Goal: Task Accomplishment & Management: Manage account settings

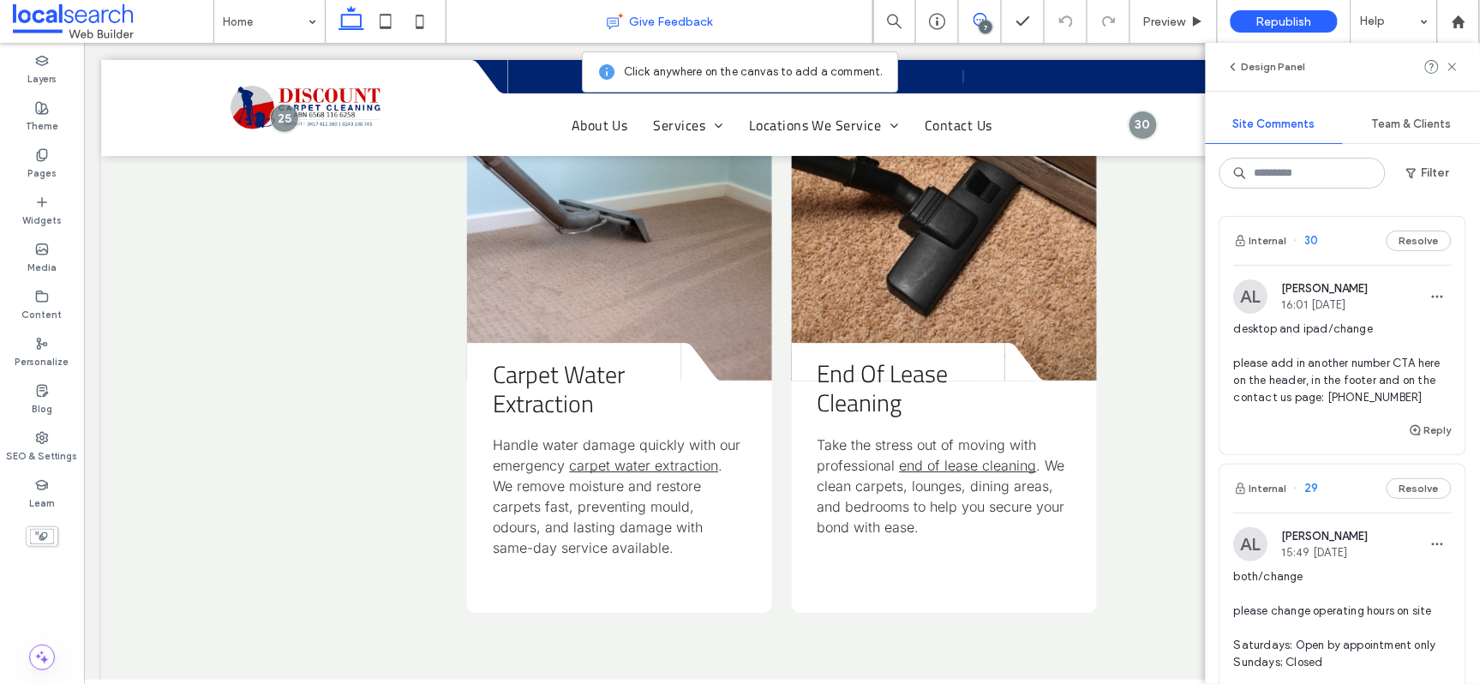
scroll to position [3246, 0]
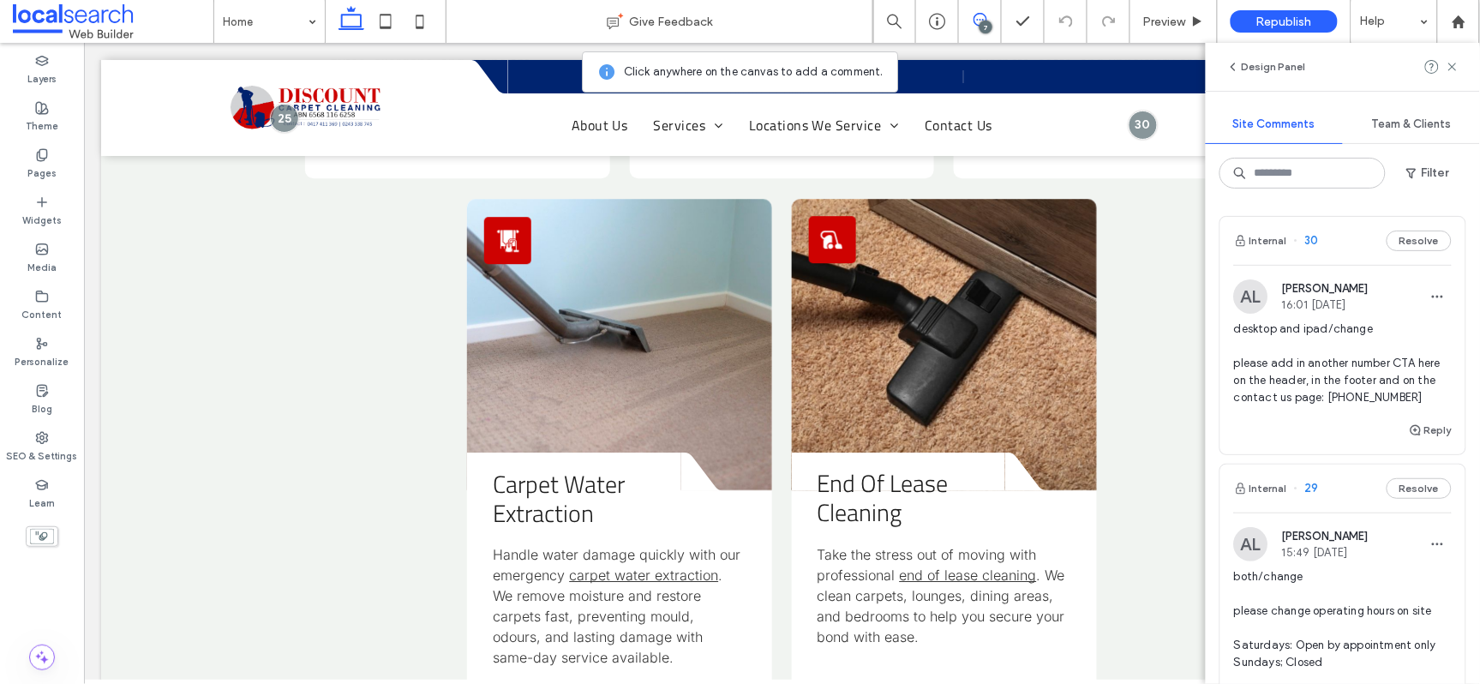
click at [1326, 381] on span "desktop and ipad/change please add in another number CTA here on the header, in…" at bounding box center [1343, 364] width 218 height 86
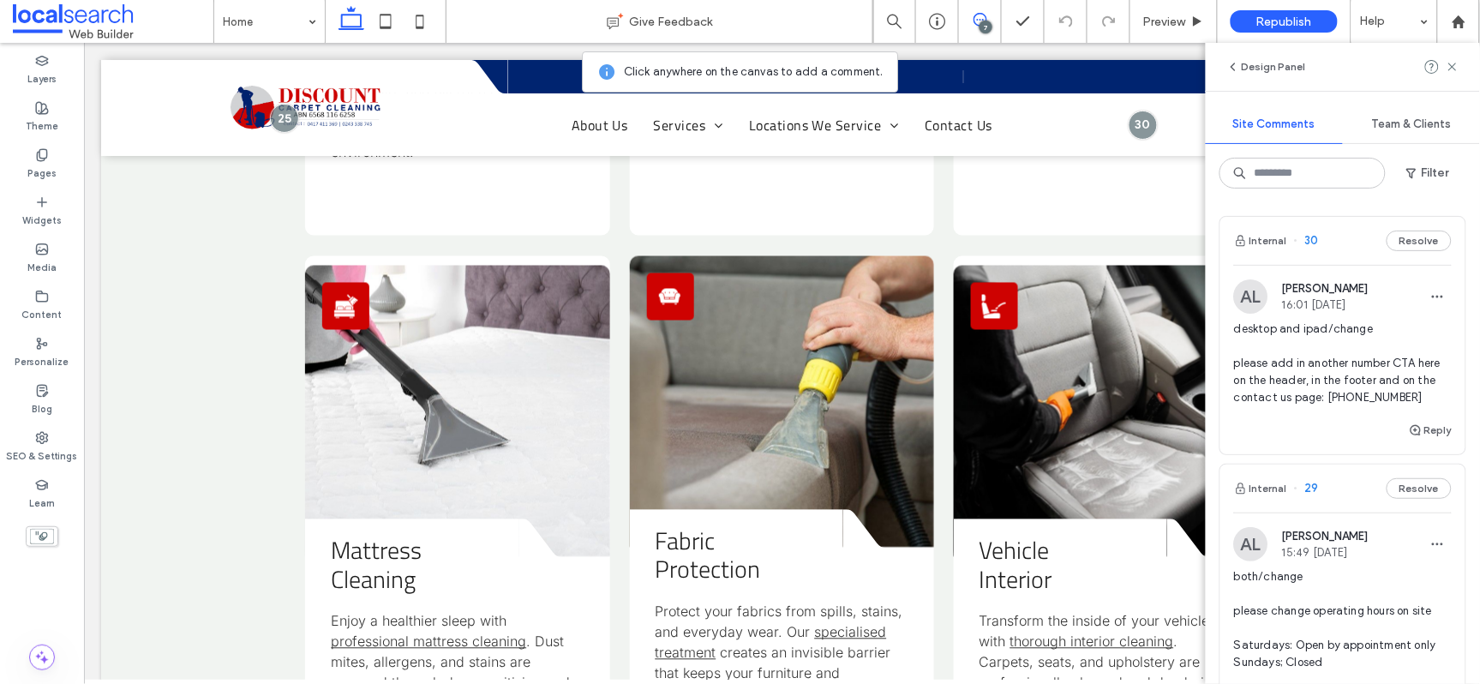
scroll to position [617, 0]
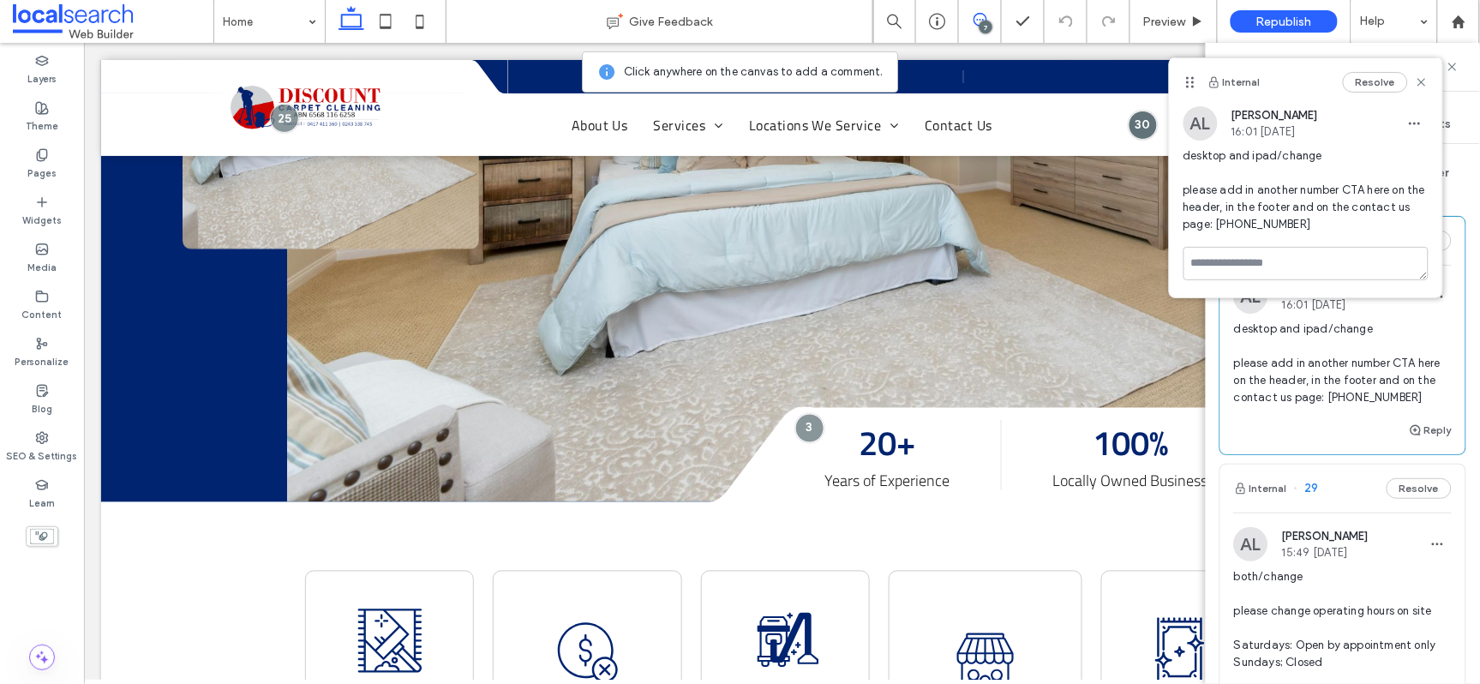
click at [1297, 369] on span "desktop and ipad/change please add in another number CTA here on the header, in…" at bounding box center [1343, 364] width 218 height 86
drag, startPoint x: 1404, startPoint y: 399, endPoint x: 1361, endPoint y: 397, distance: 42.9
click at [1361, 397] on span "desktop and ipad/change please add in another number CTA here on the header, in…" at bounding box center [1343, 364] width 218 height 86
copy span "0243338745"
click at [1281, 375] on span "desktop and ipad/change please add in another number CTA here on the header, in…" at bounding box center [1343, 364] width 218 height 86
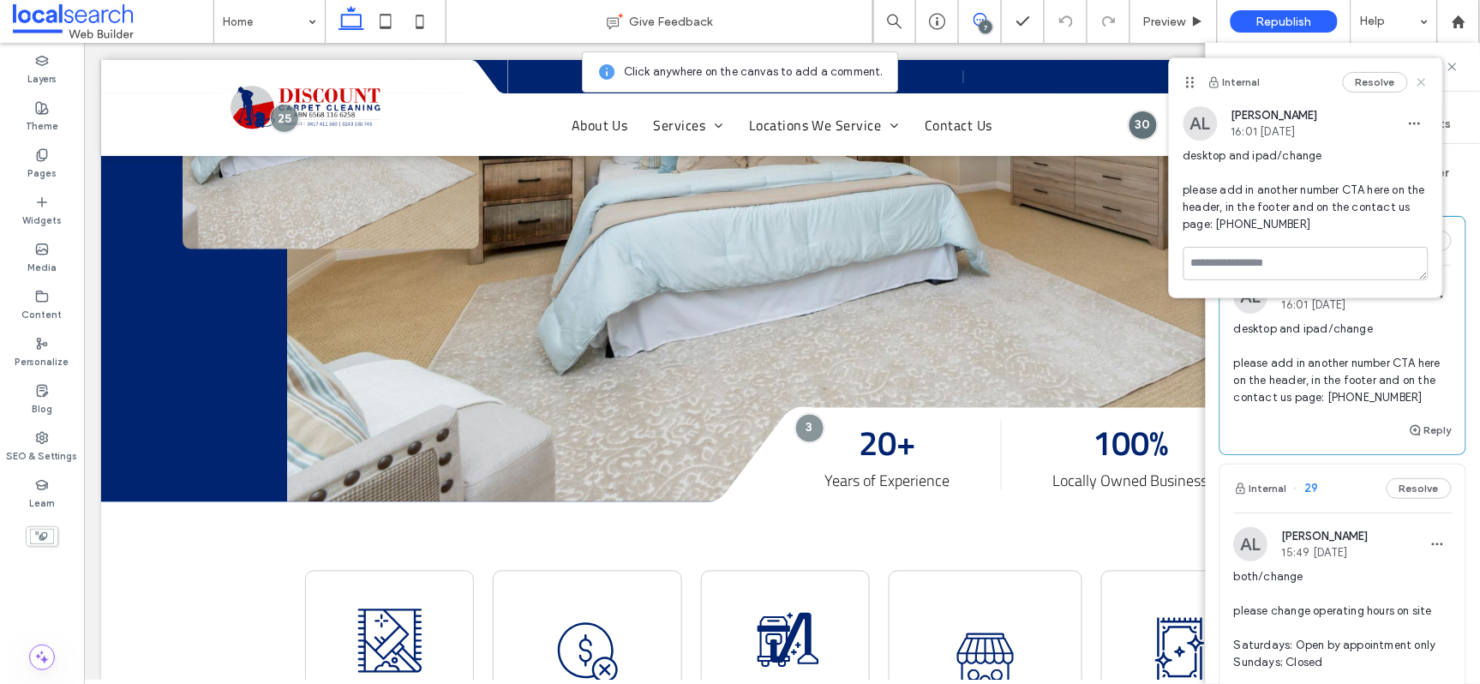
click at [1419, 79] on use at bounding box center [1422, 82] width 8 height 8
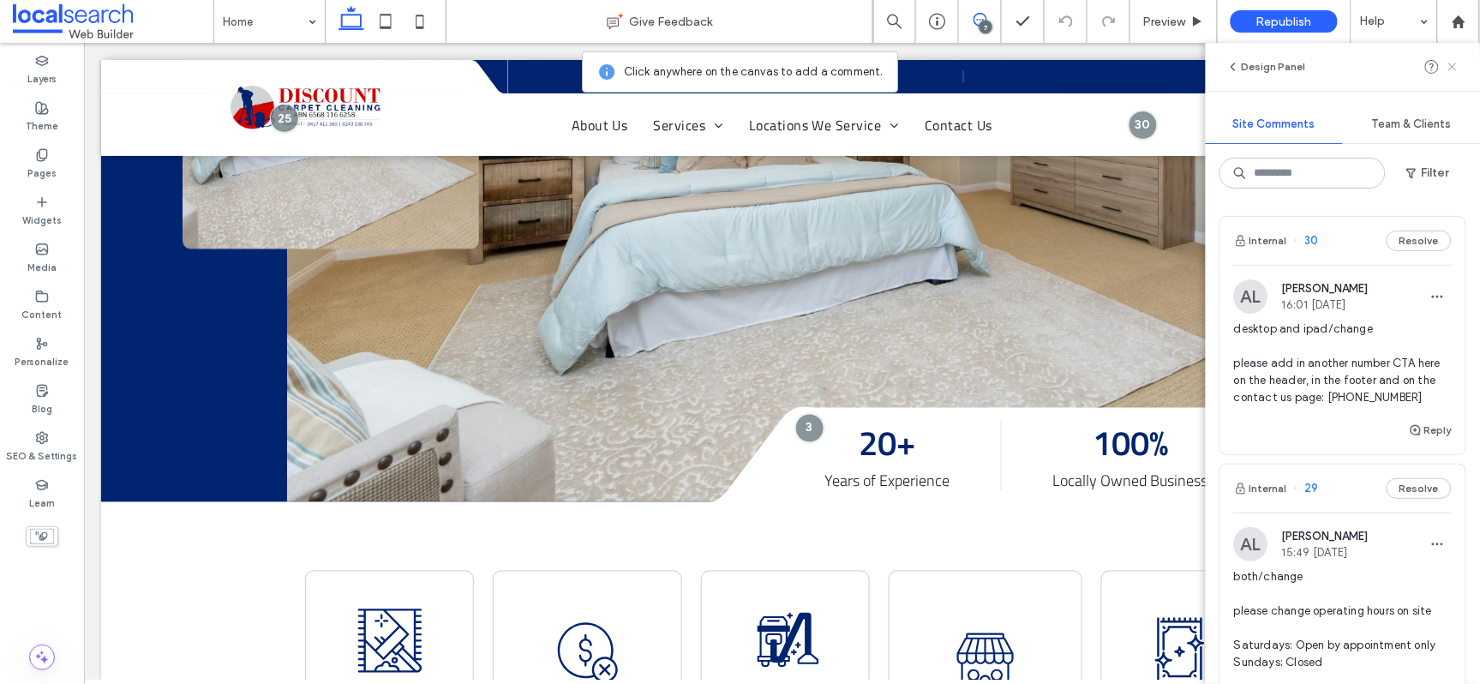
click at [1454, 63] on icon at bounding box center [1453, 67] width 14 height 14
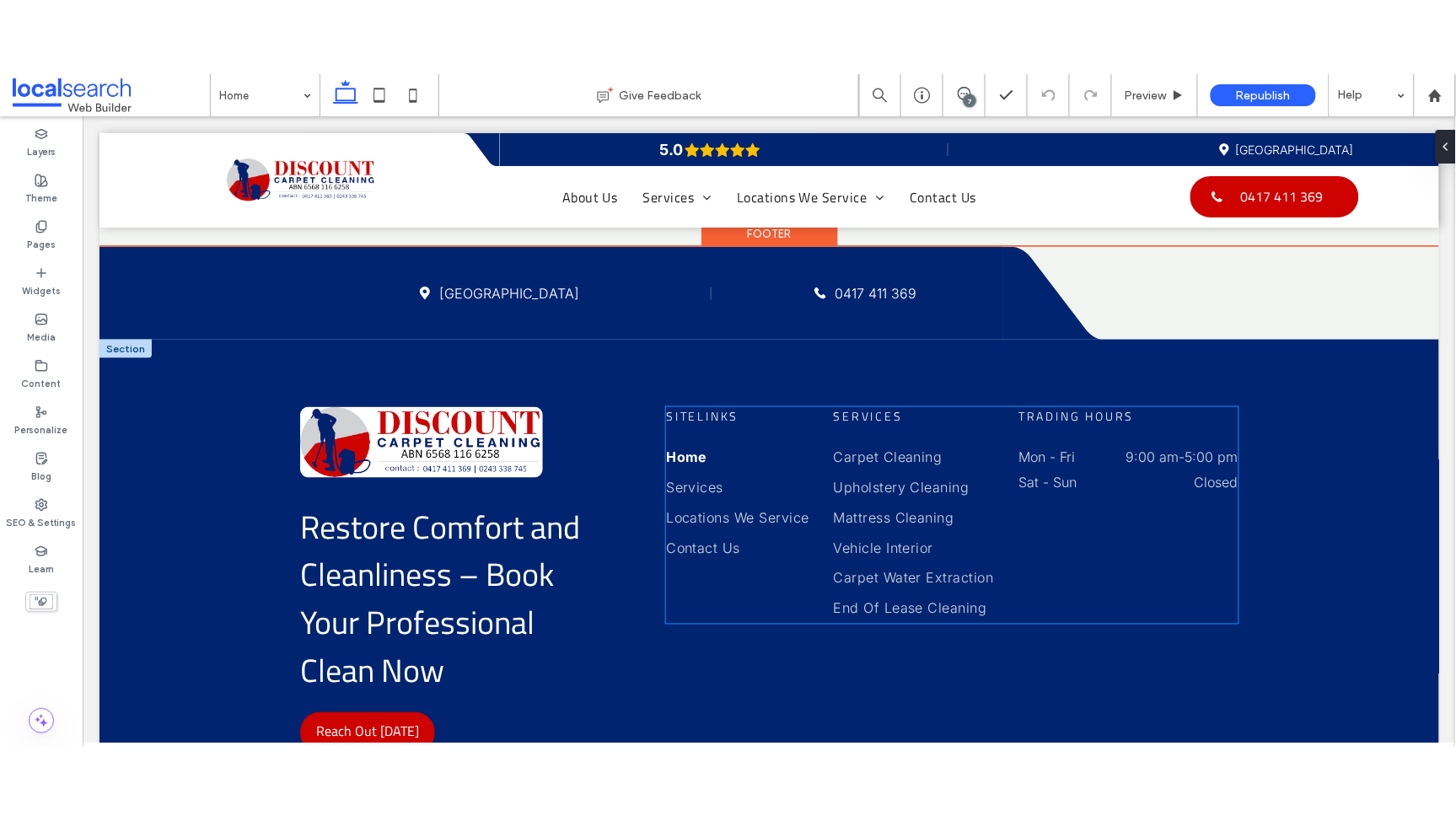
scroll to position [6112, 0]
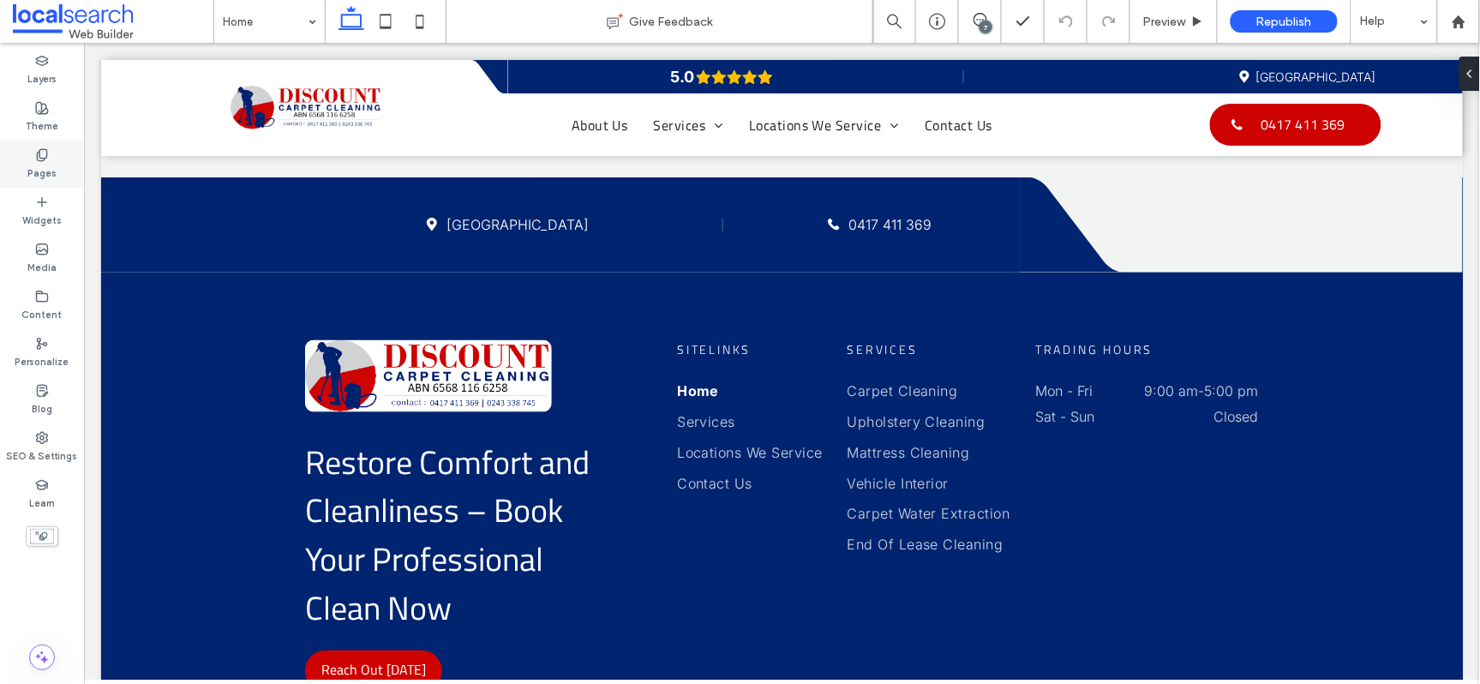
click at [45, 157] on use at bounding box center [41, 154] width 9 height 11
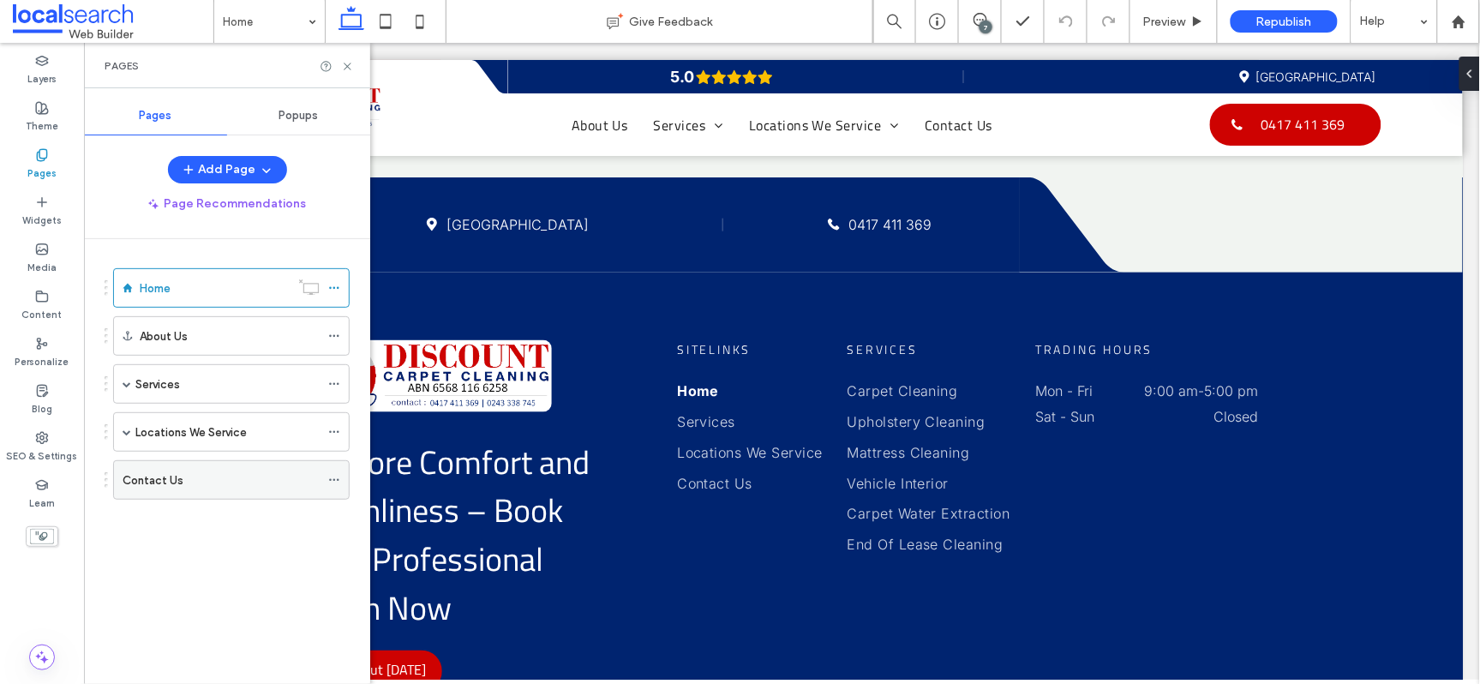
click at [263, 493] on div "Contact Us" at bounding box center [221, 480] width 197 height 38
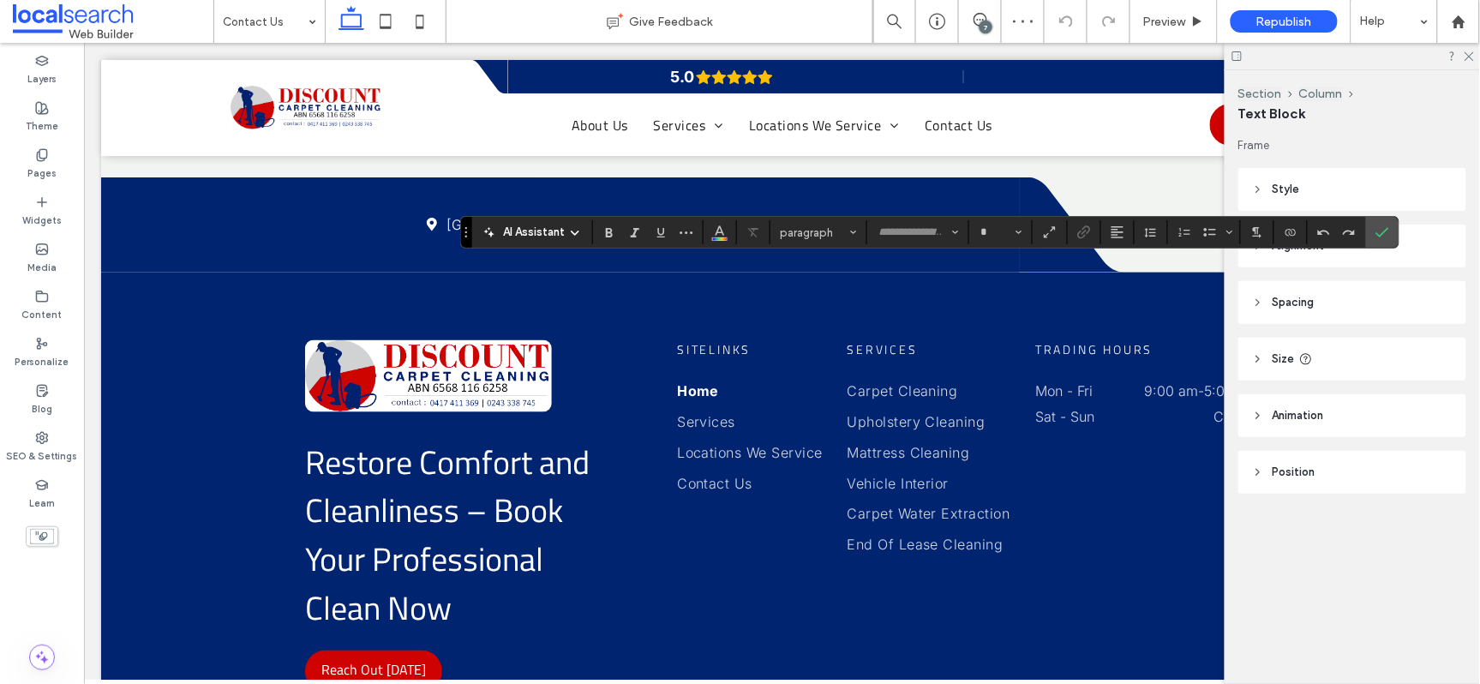
type input "*****"
type input "**"
click at [1380, 231] on icon "Confirm" at bounding box center [1383, 232] width 14 height 14
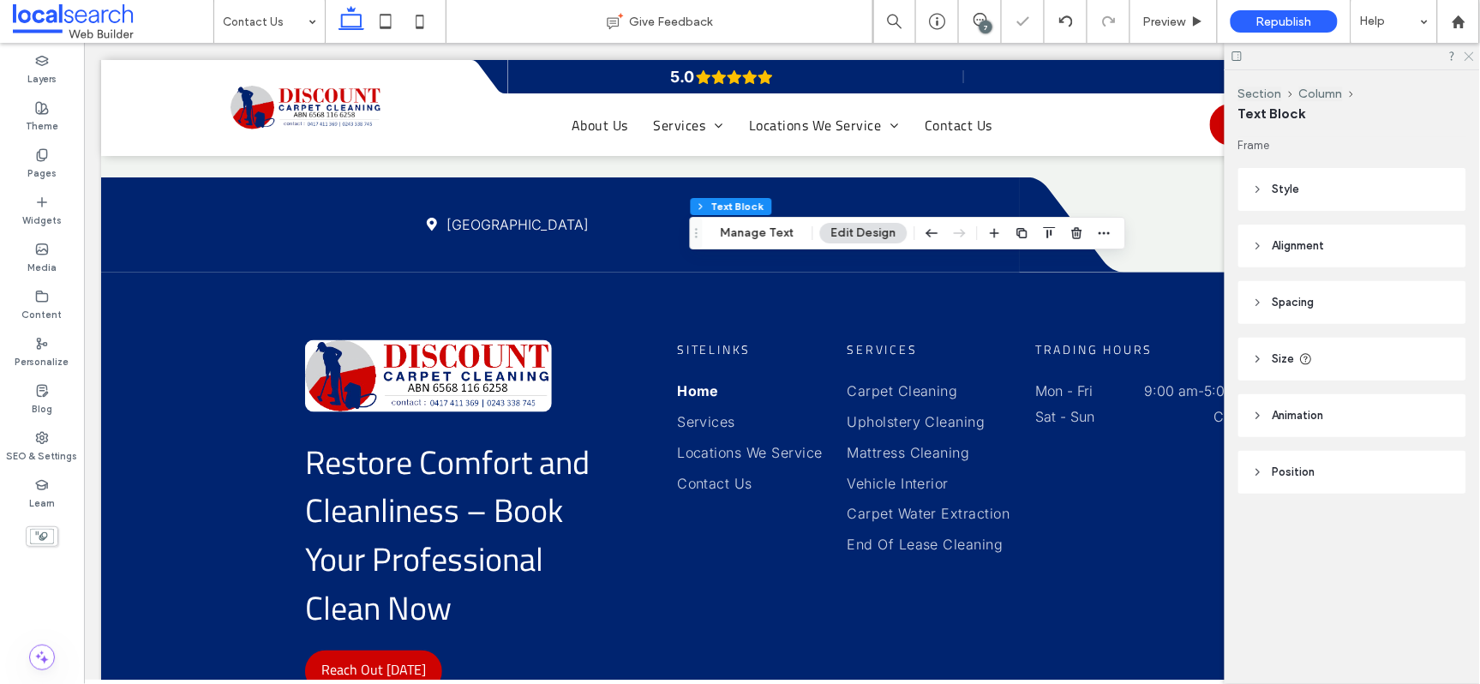
click at [1467, 53] on icon at bounding box center [1468, 55] width 11 height 11
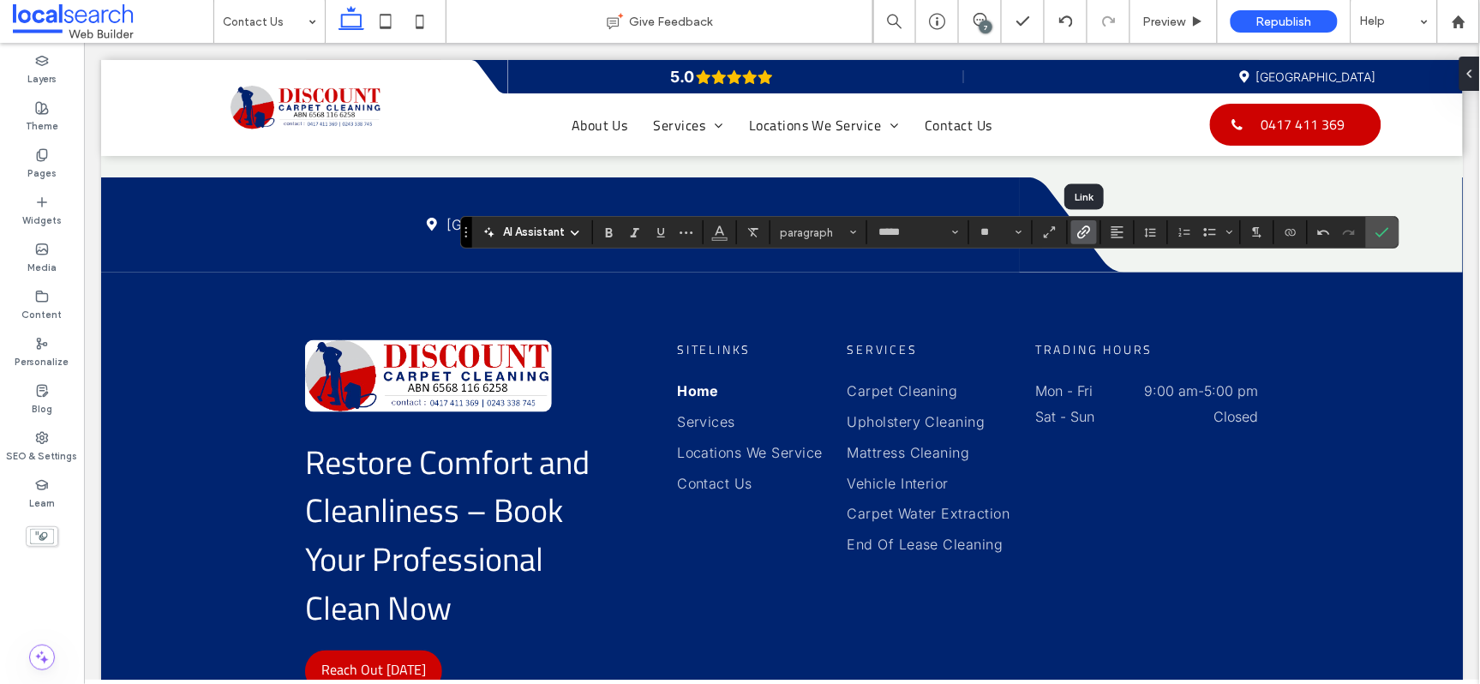
click at [1082, 233] on icon "Link" at bounding box center [1085, 232] width 14 height 14
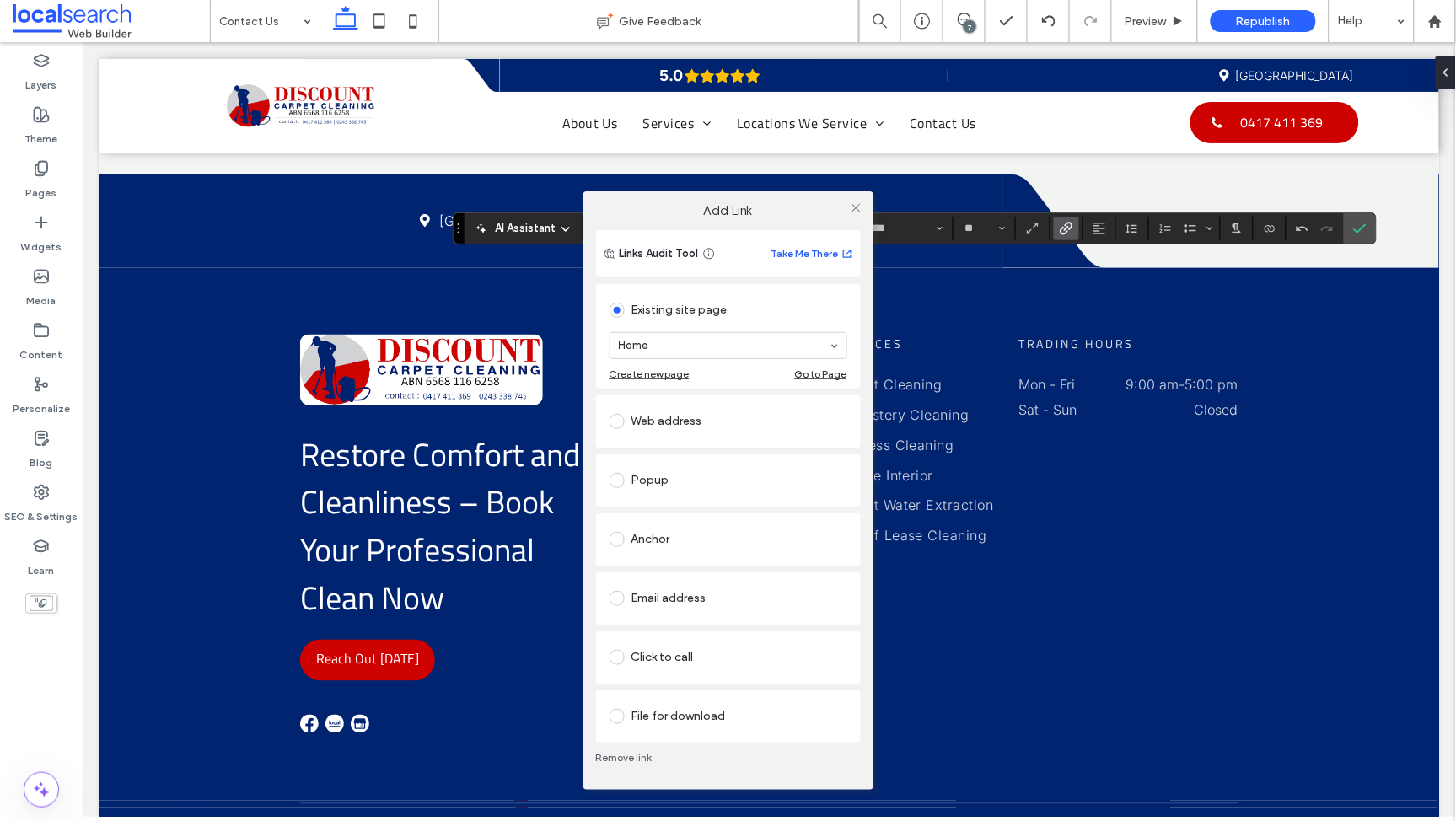
click at [619, 652] on span at bounding box center [617, 657] width 15 height 15
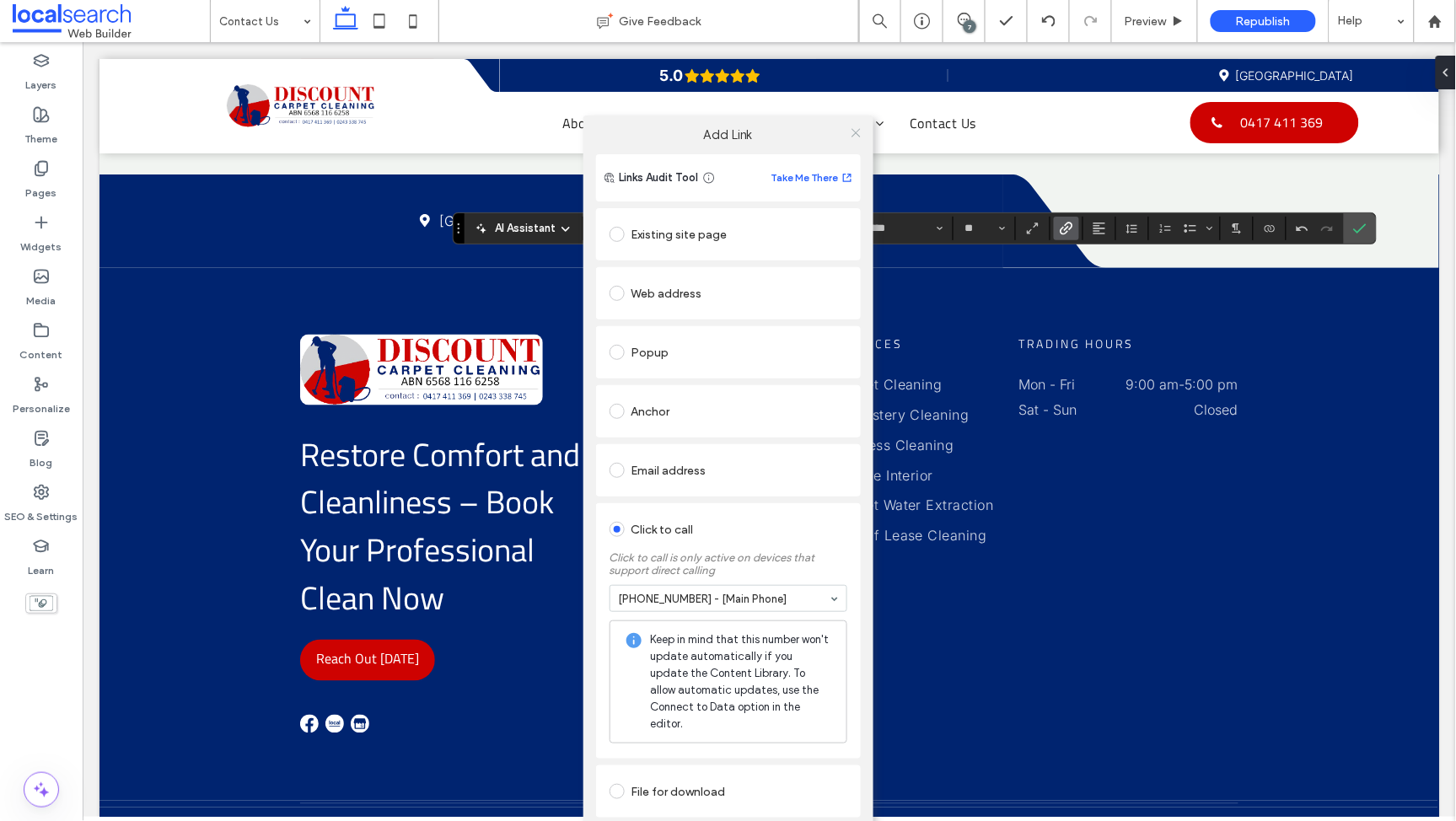
click at [859, 139] on icon at bounding box center [856, 133] width 13 height 13
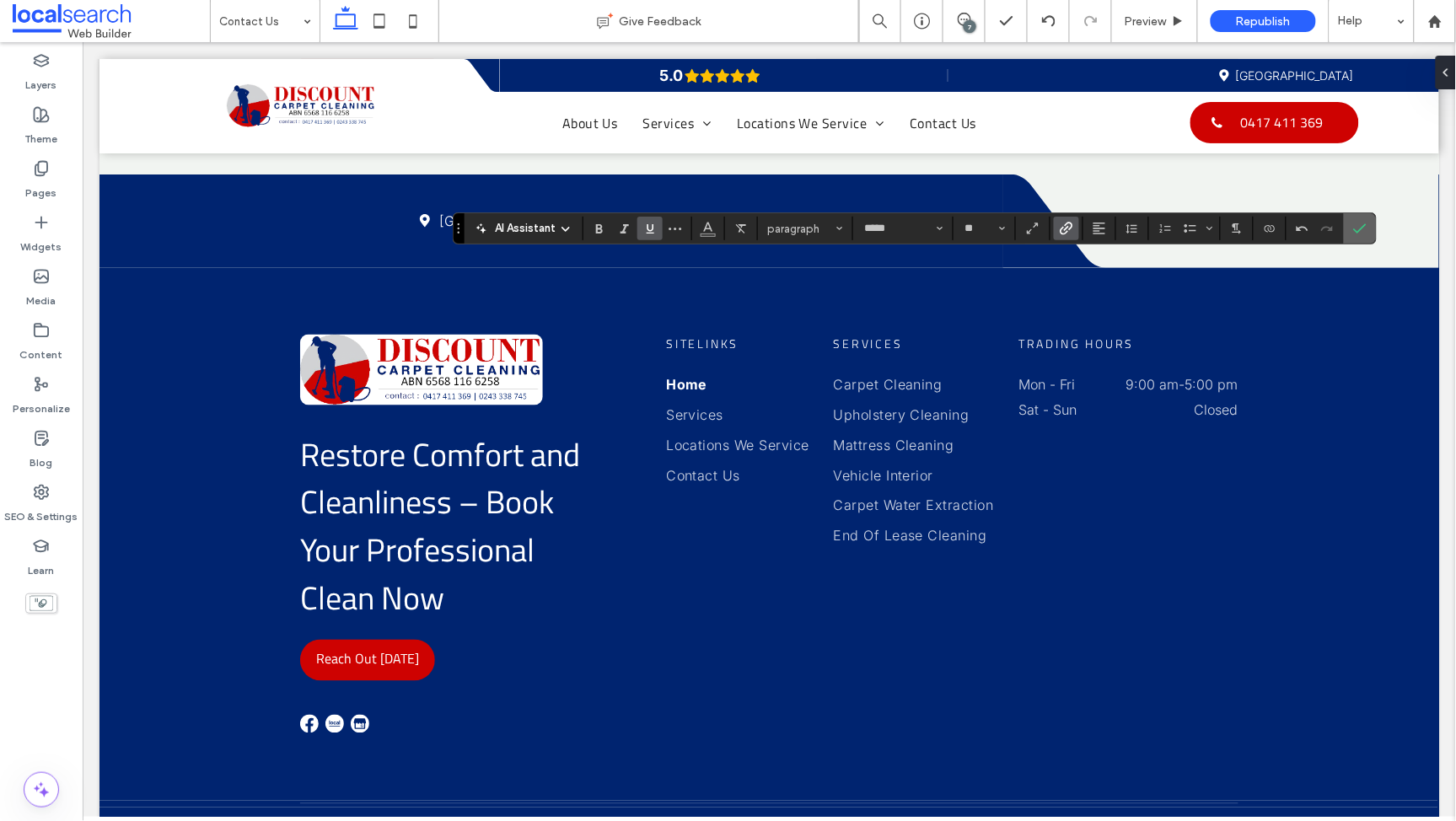
click at [1362, 225] on icon "Confirm" at bounding box center [1361, 228] width 14 height 14
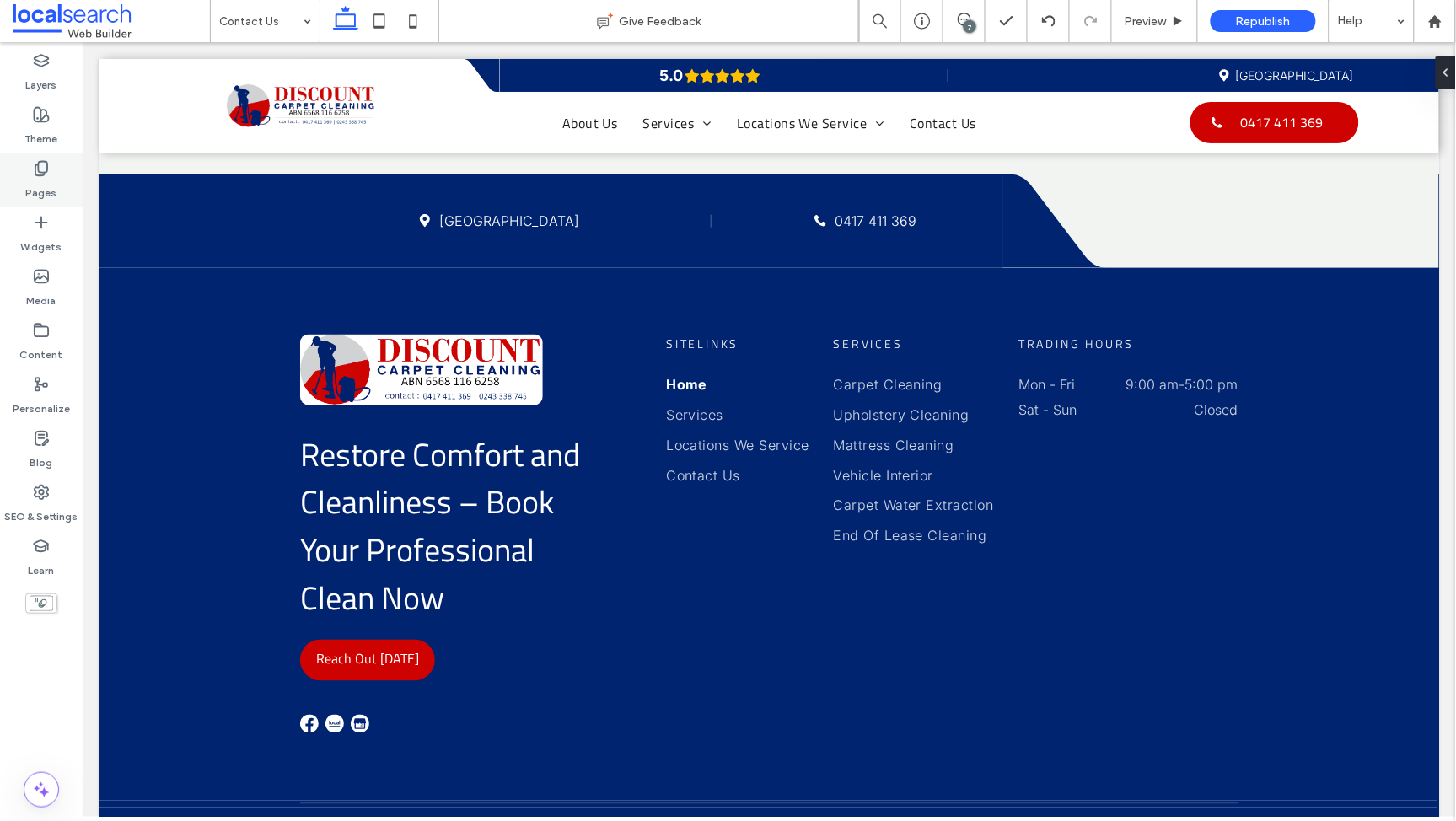
click at [39, 172] on use at bounding box center [41, 169] width 12 height 15
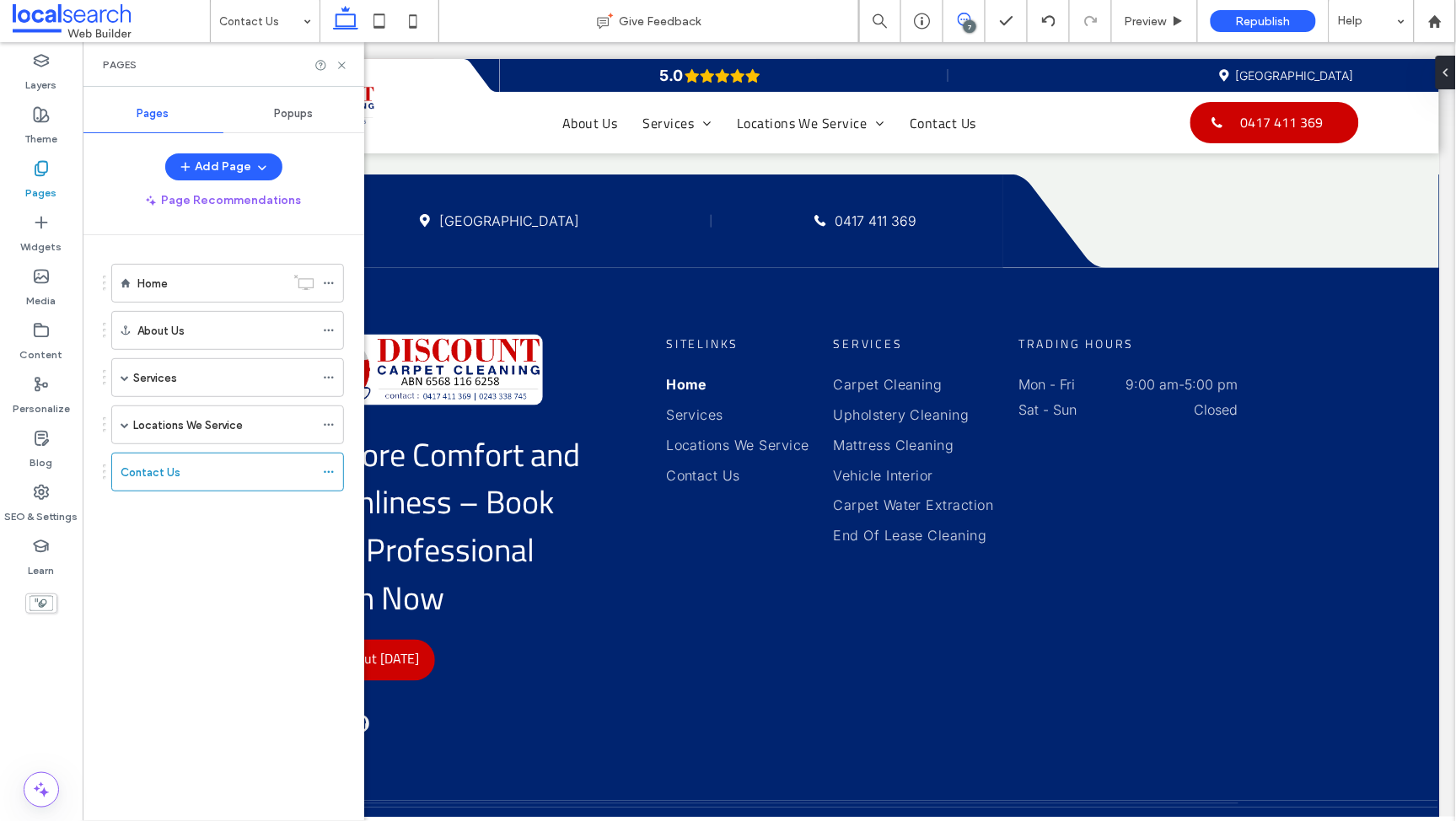
click at [977, 25] on span at bounding box center [964, 20] width 41 height 14
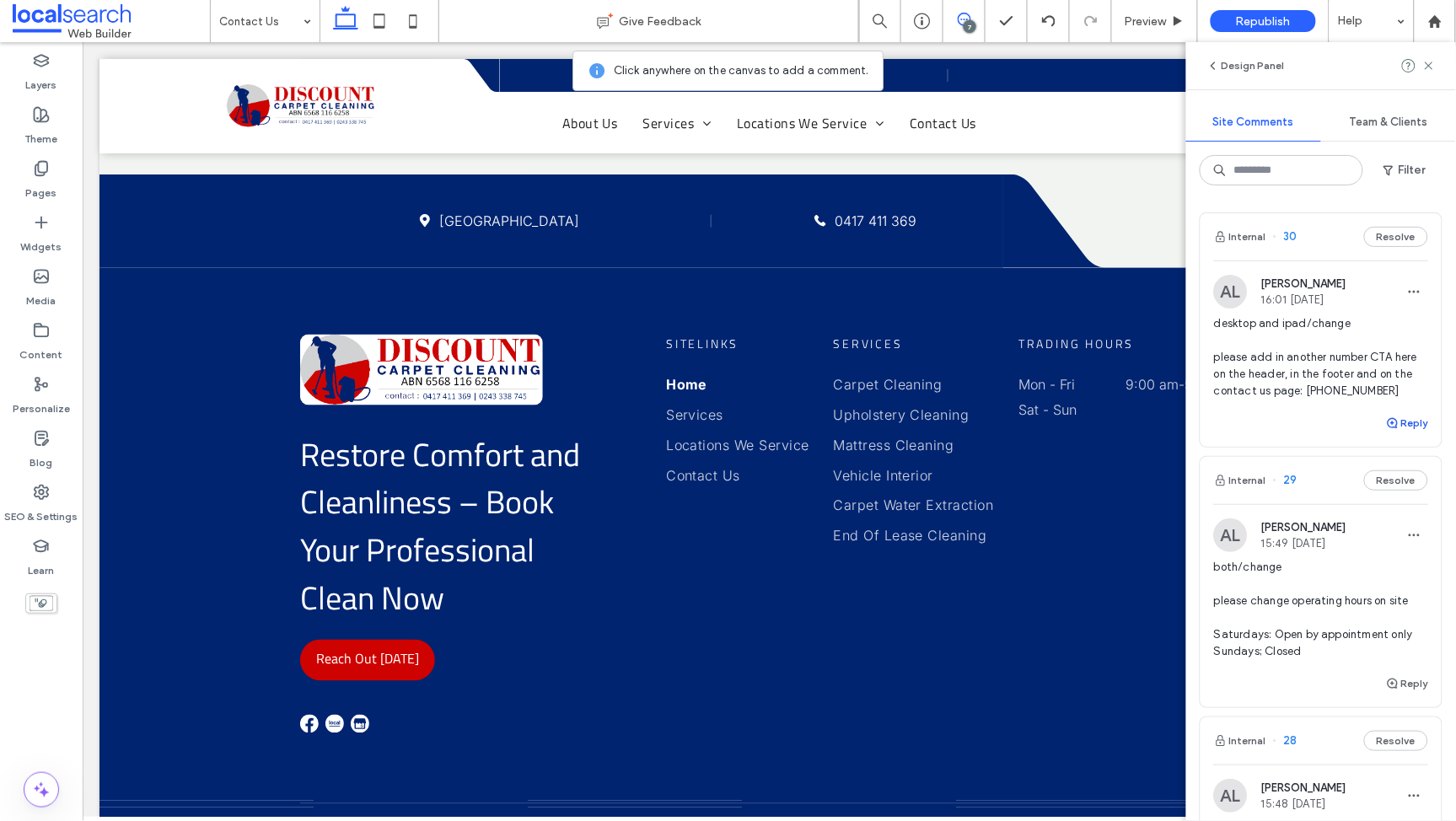
click at [1407, 421] on button "Reply" at bounding box center [1407, 423] width 42 height 21
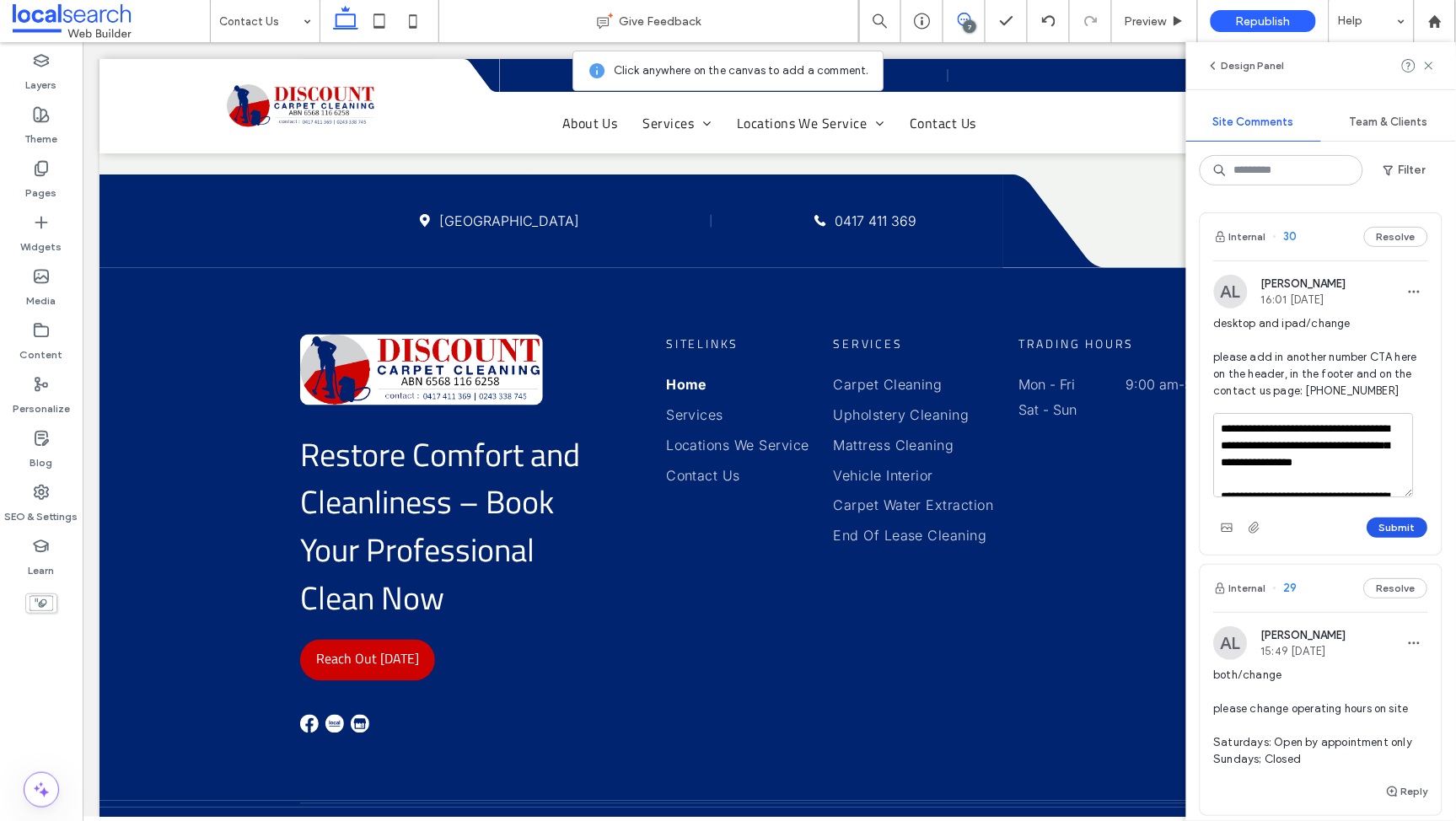
type textarea "**********"
click at [1377, 526] on button "Submit" at bounding box center [1398, 527] width 61 height 21
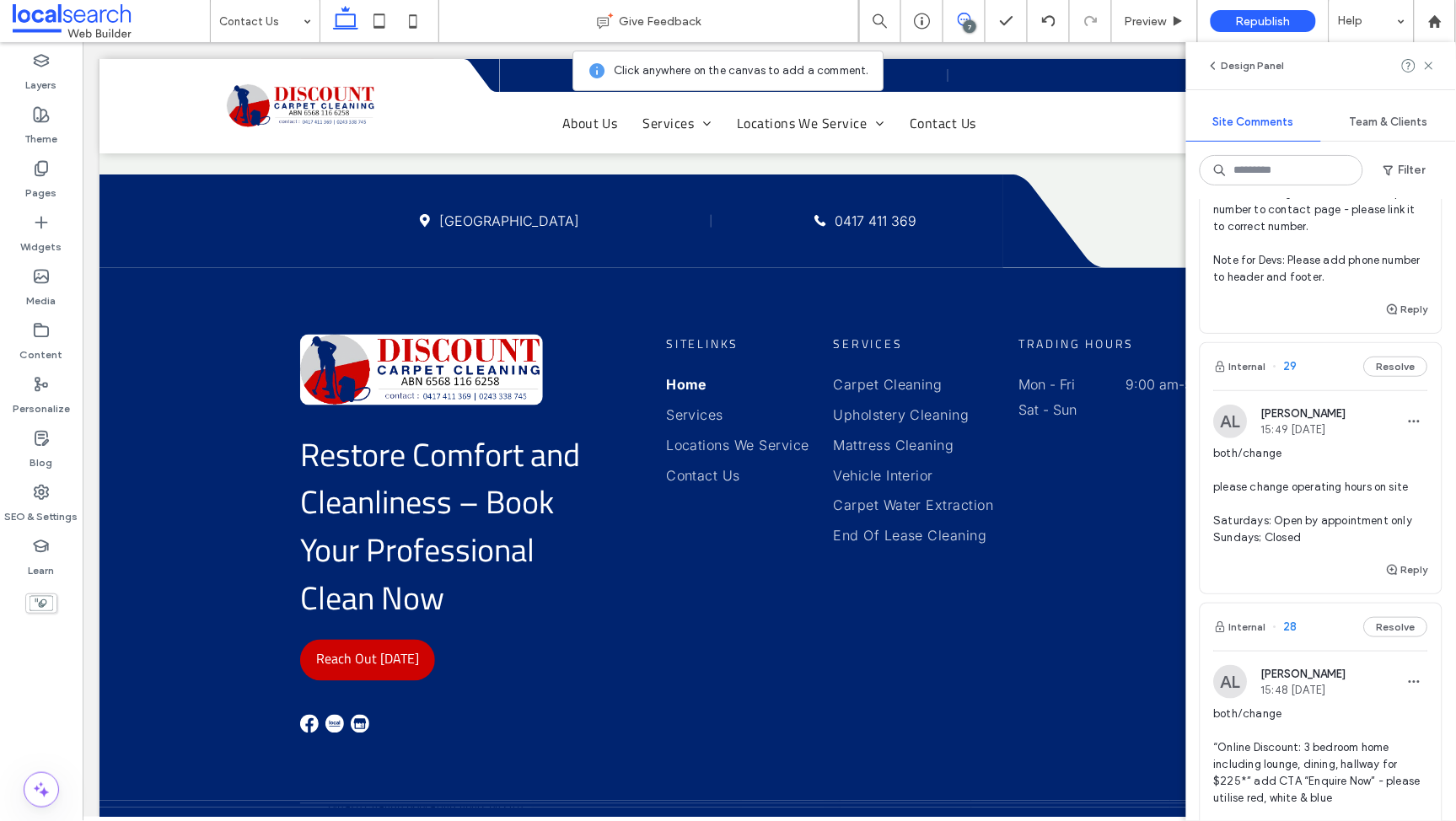
scroll to position [305, 0]
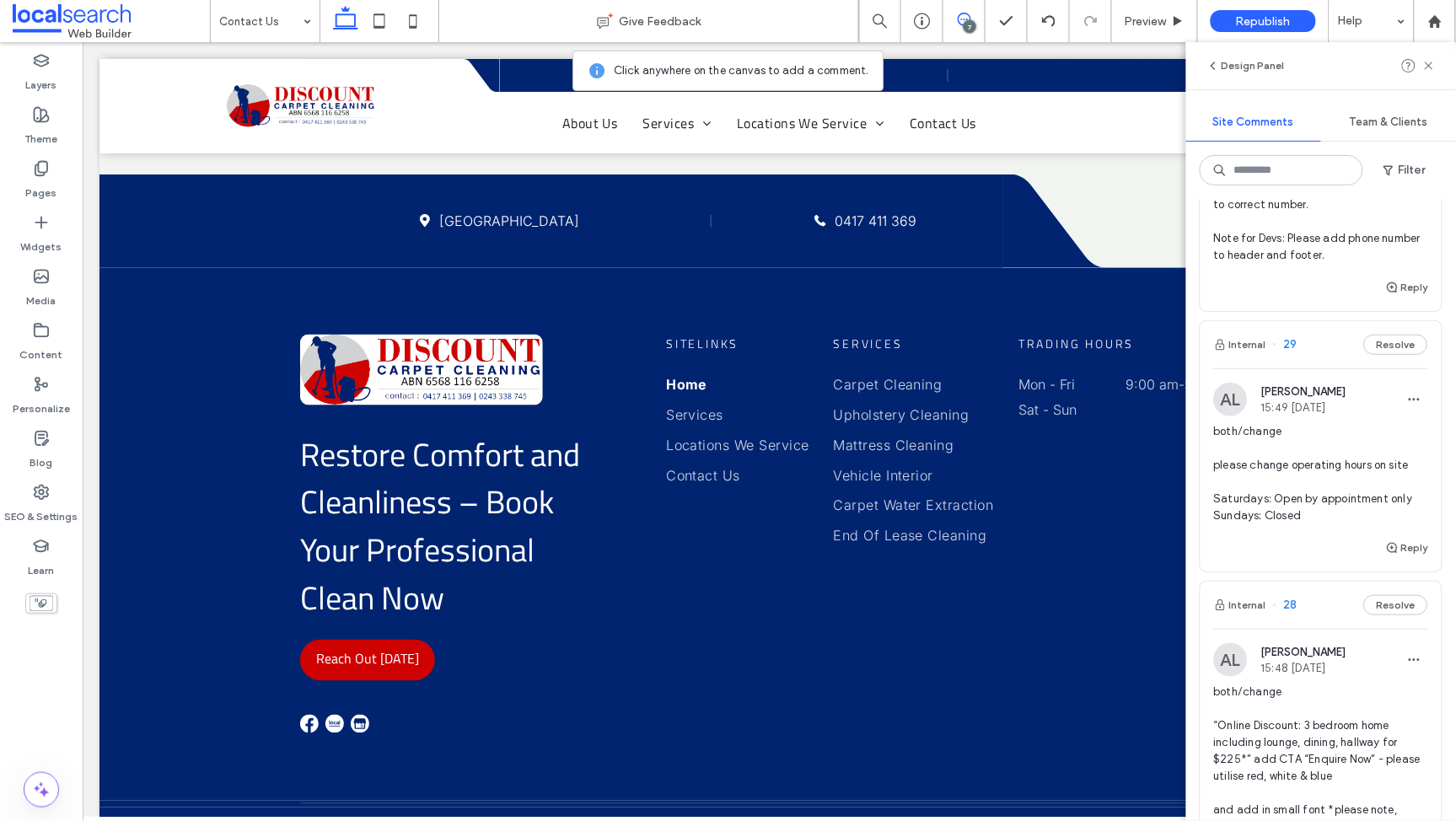
click at [1311, 469] on span "both/change please change operating hours on site Saturdays: Open by appointmen…" at bounding box center [1321, 473] width 214 height 101
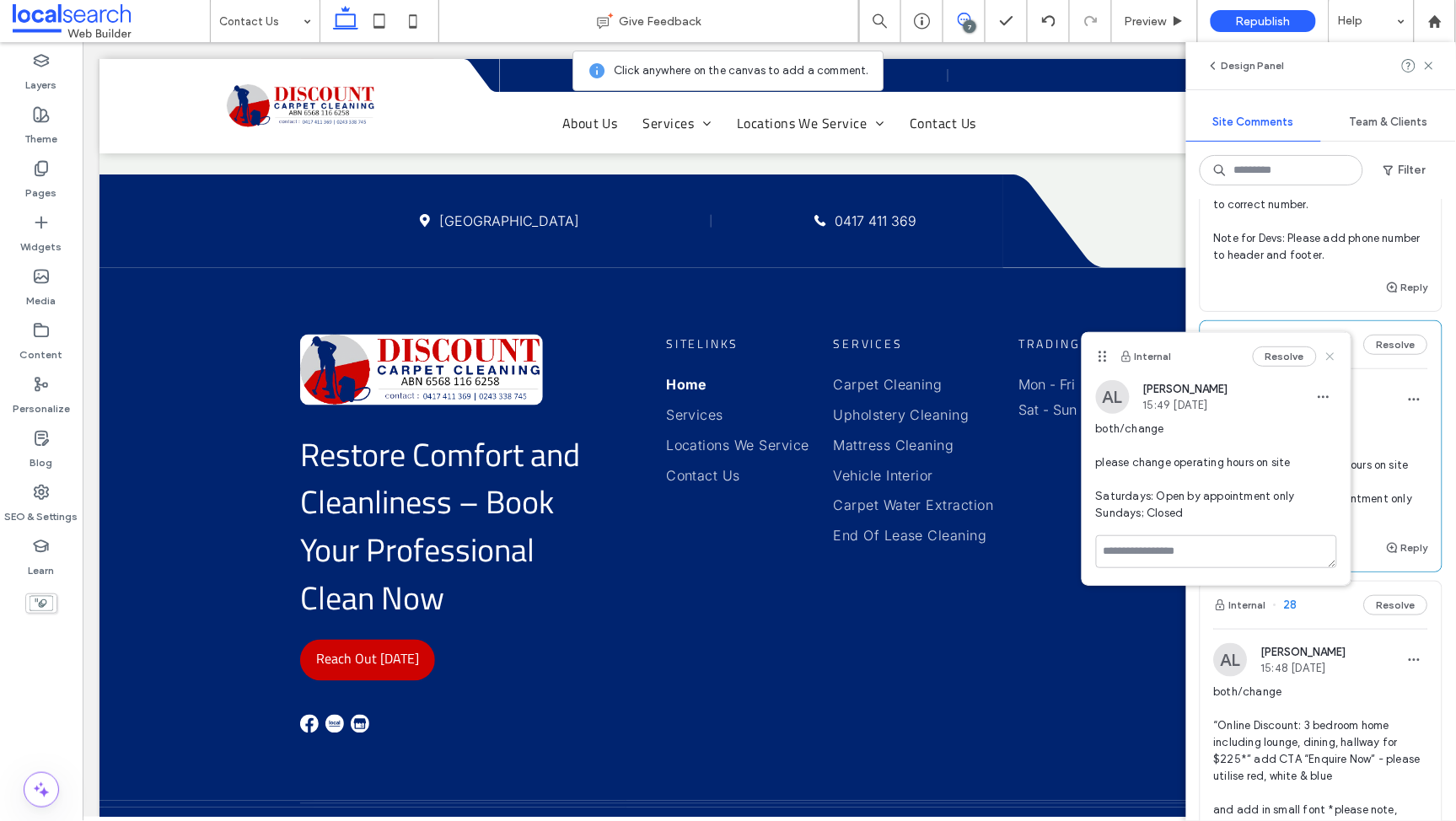
click at [1331, 357] on use at bounding box center [1330, 357] width 8 height 8
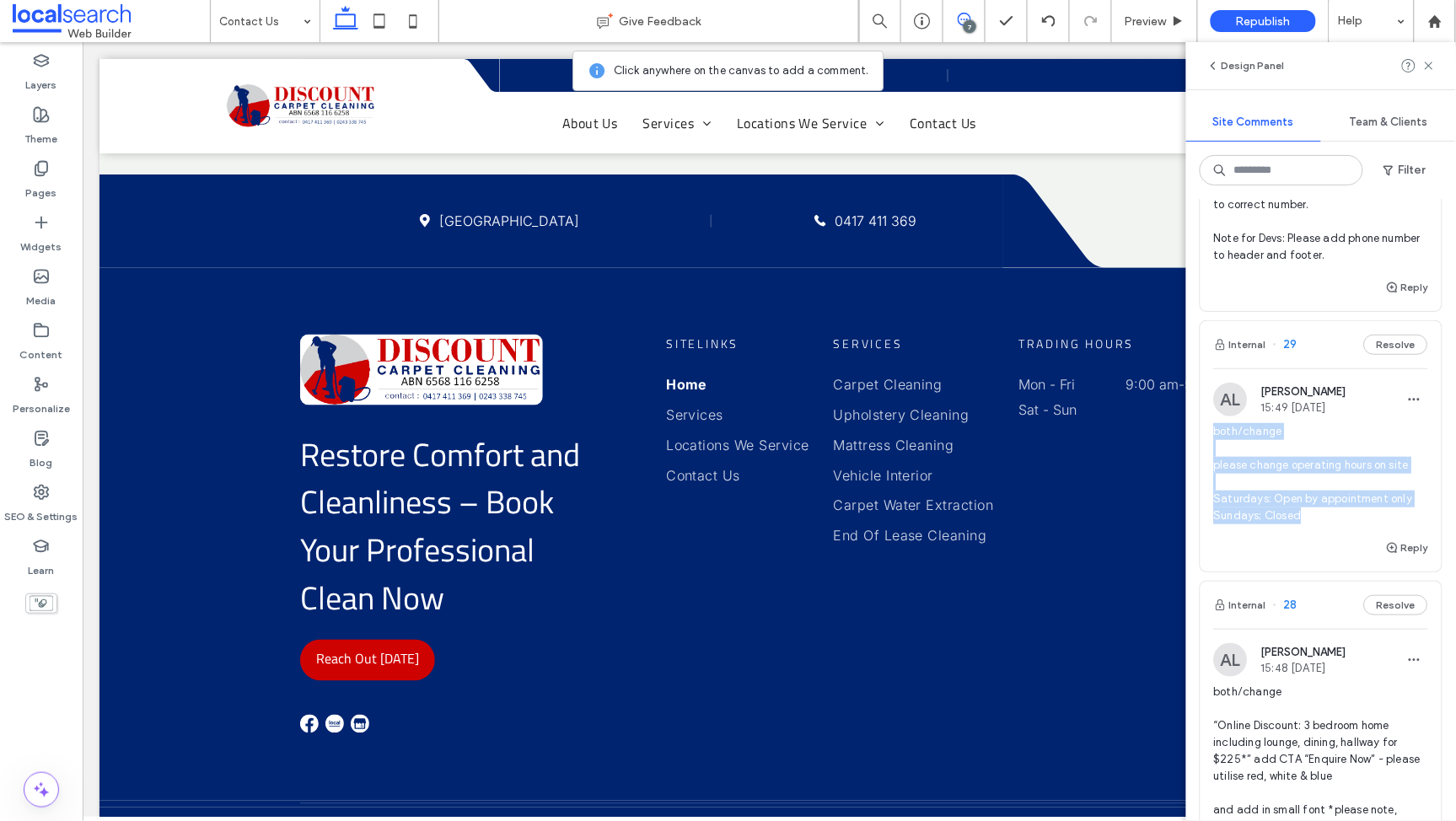
drag, startPoint x: 1318, startPoint y: 519, endPoint x: 1215, endPoint y: 430, distance: 136.1
click at [1215, 430] on span "both/change please change operating hours on site Saturdays: Open by appointmen…" at bounding box center [1321, 473] width 214 height 101
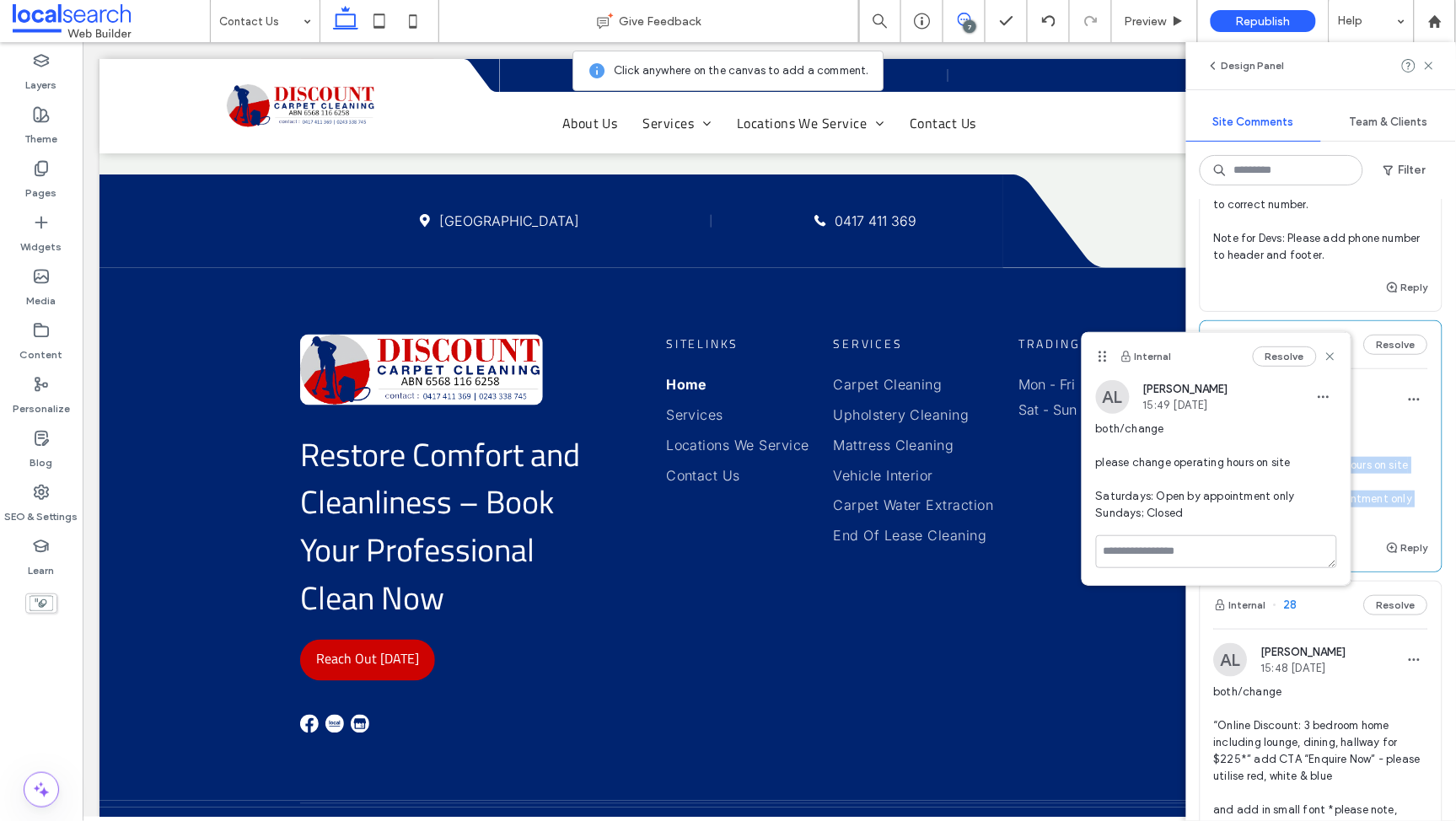
copy span "both/change please change operating hours on site Saturdays: Open by appointmen…"
click at [1327, 356] on icon at bounding box center [1331, 357] width 14 height 14
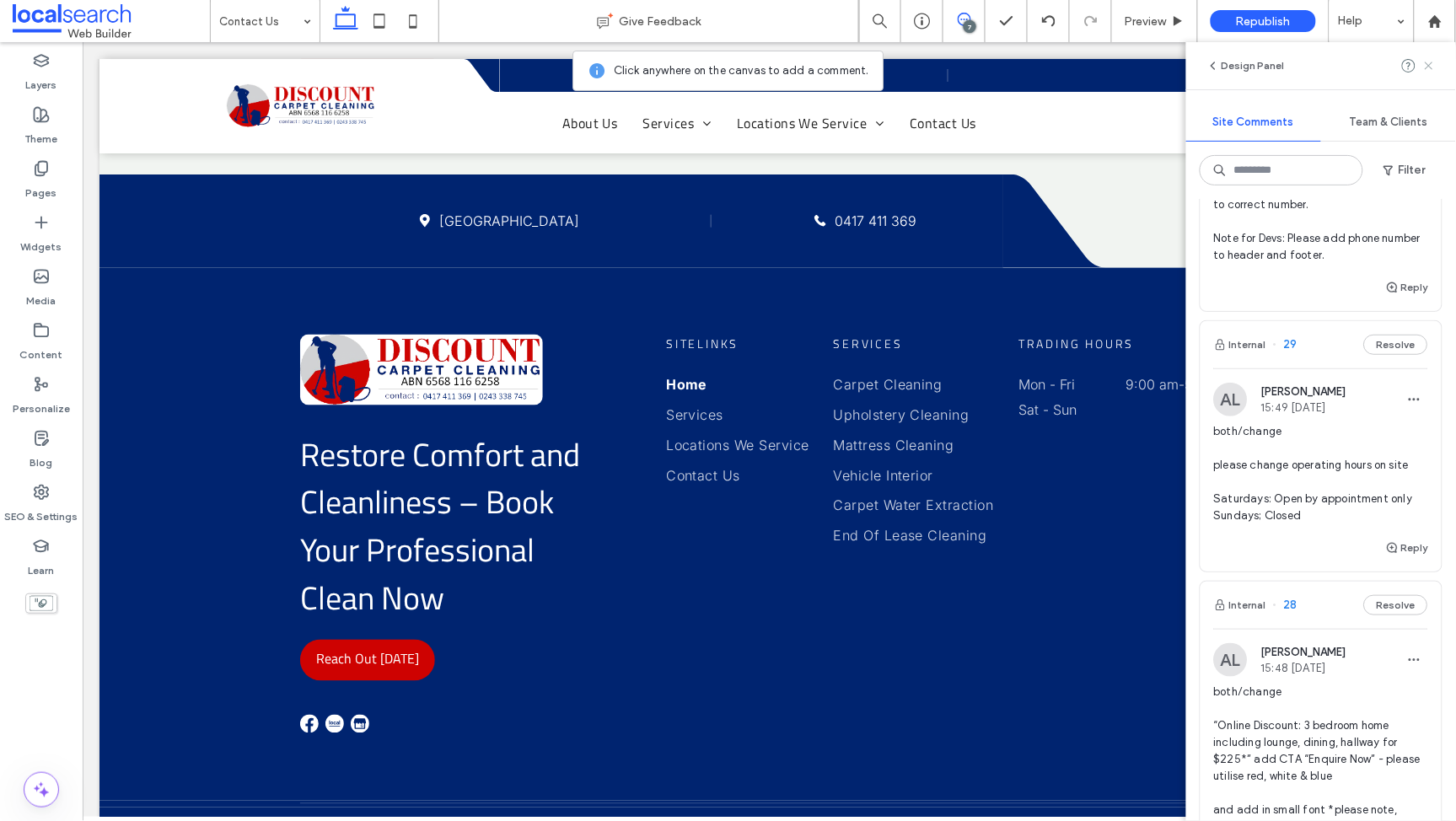
click at [1432, 66] on icon at bounding box center [1429, 66] width 14 height 14
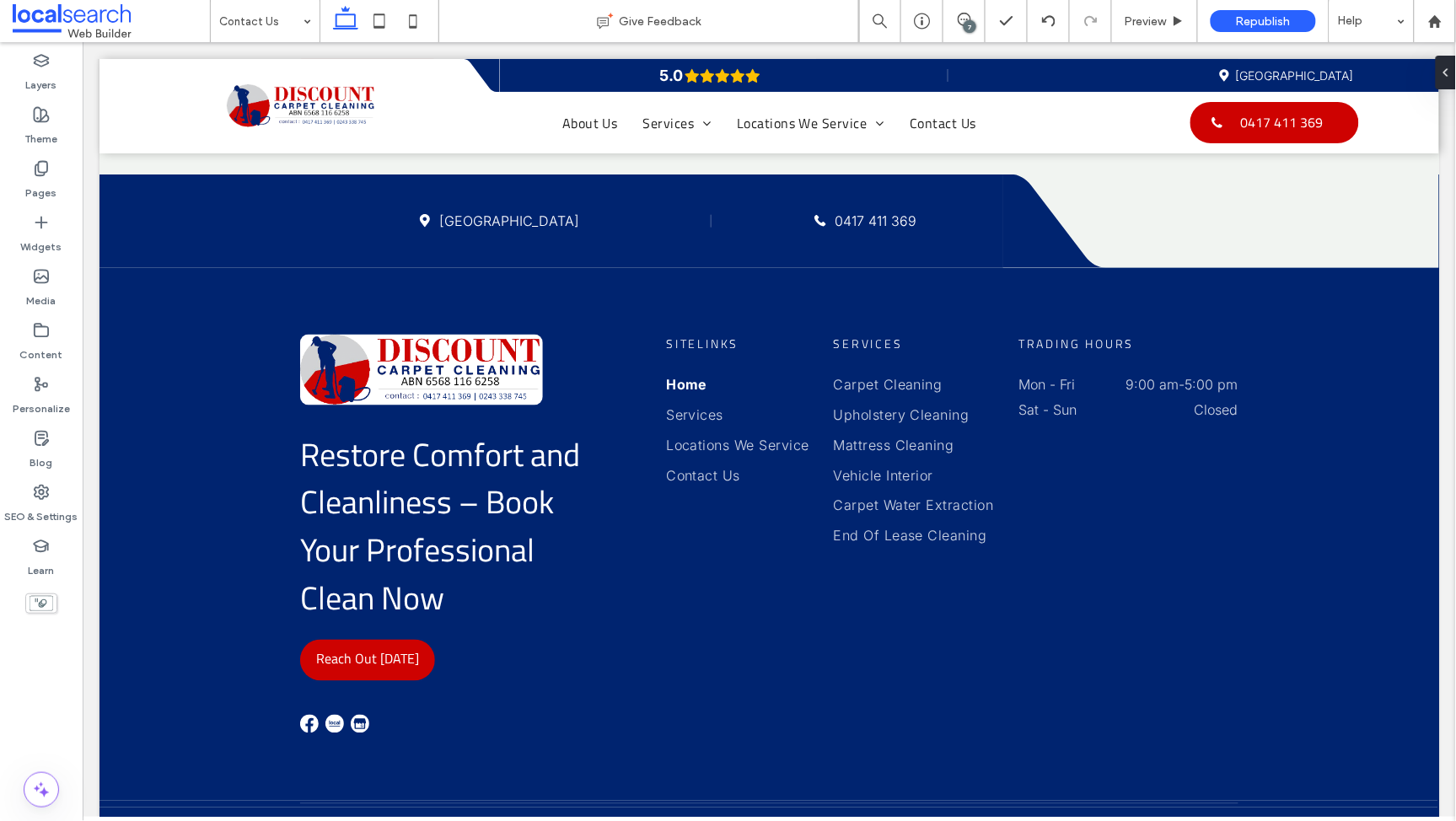
scroll to position [0, 0]
click at [31, 163] on div "Pages" at bounding box center [41, 180] width 83 height 54
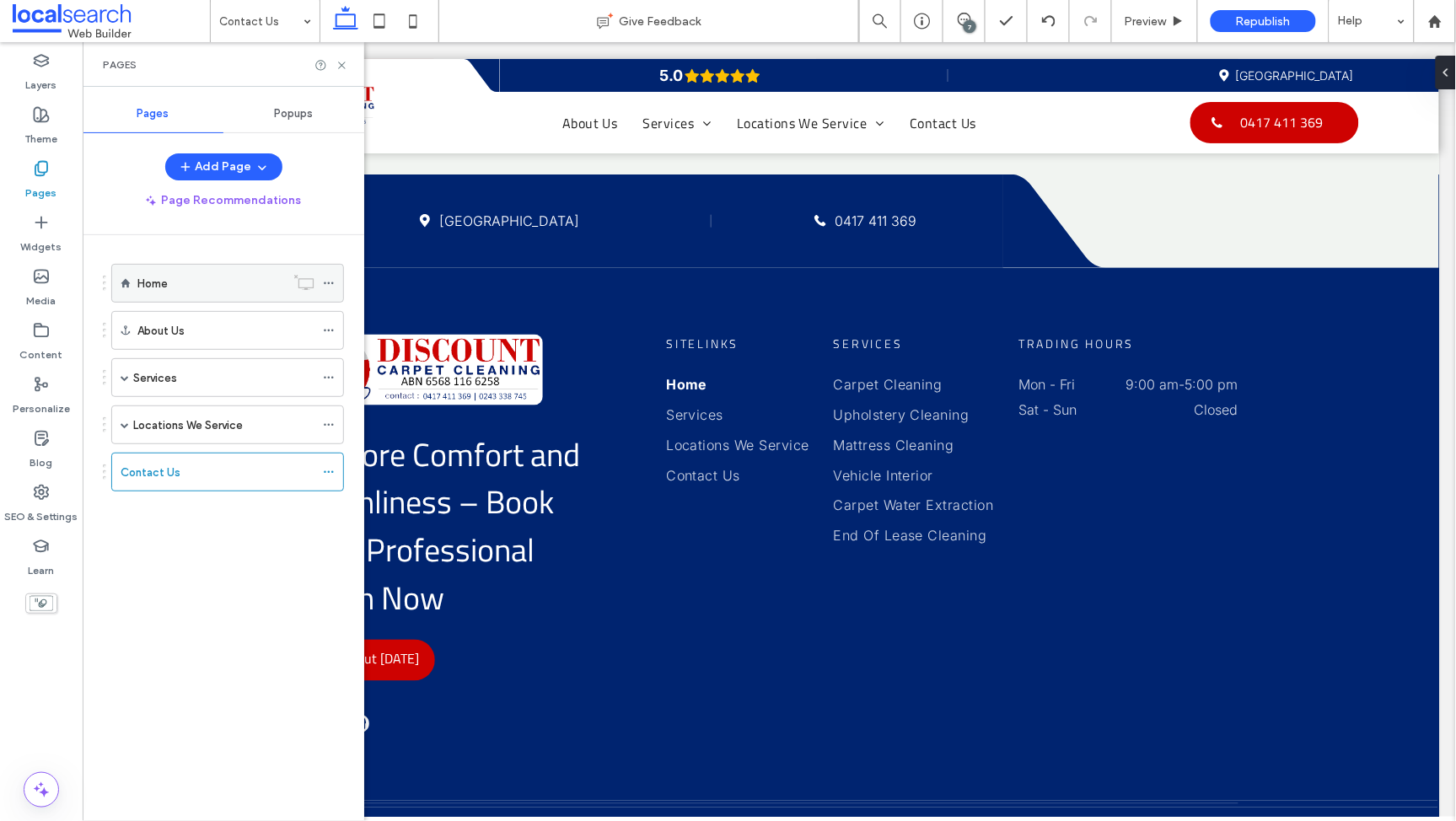
click at [182, 273] on div "Home" at bounding box center [212, 283] width 148 height 37
click at [181, 367] on div "Services" at bounding box center [223, 378] width 181 height 37
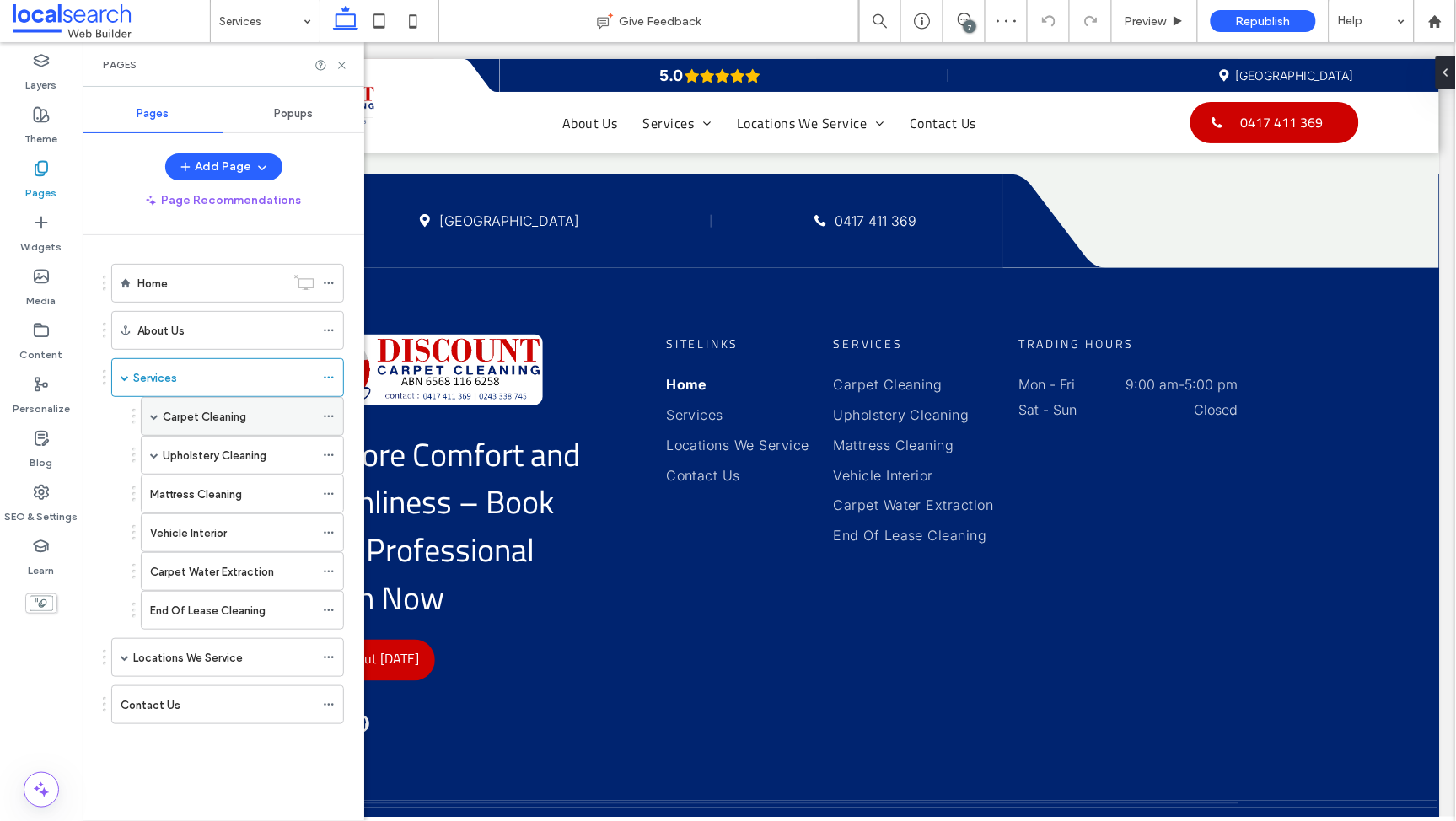
click at [183, 424] on label "Carpet Cleaning" at bounding box center [204, 417] width 84 height 29
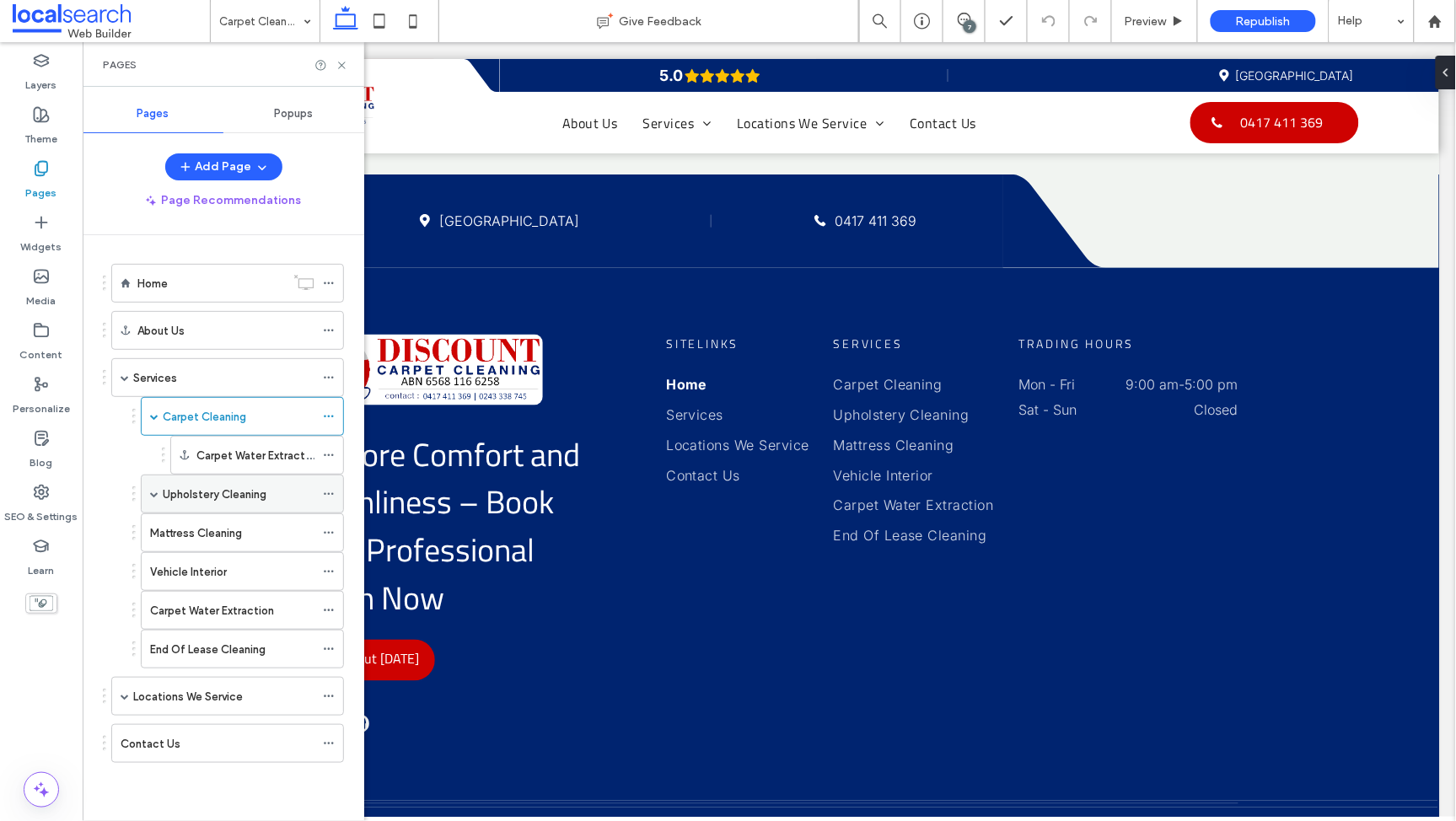
click at [203, 490] on label "Upholstery Cleaning" at bounding box center [213, 495] width 103 height 29
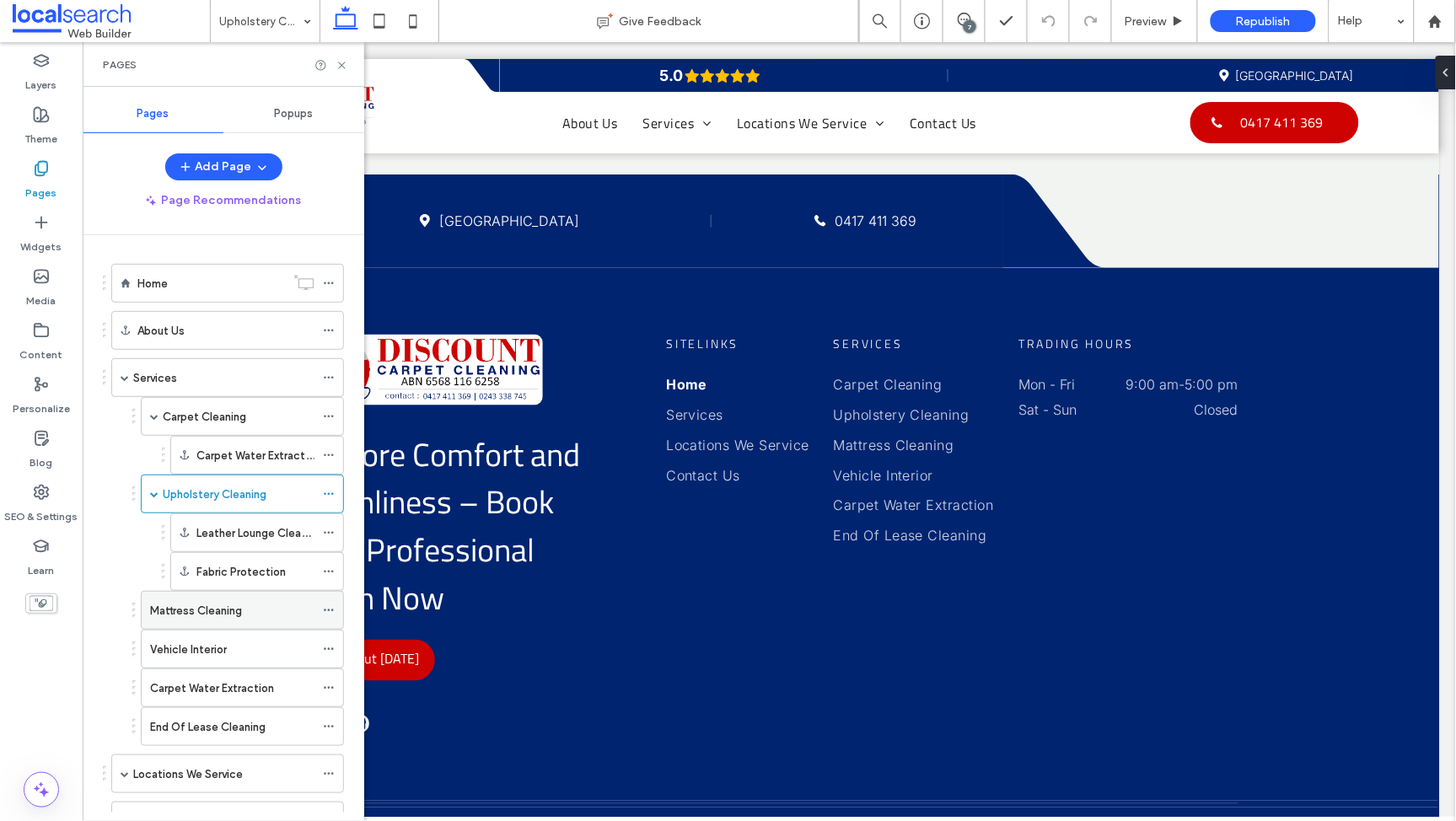
click at [232, 605] on label "Mattress Cleaning" at bounding box center [196, 611] width 91 height 29
click at [247, 656] on div "Vehicle Interior" at bounding box center [232, 649] width 164 height 18
click at [247, 640] on div at bounding box center [728, 410] width 1456 height 821
click at [217, 672] on label "Carpet Water Extraction" at bounding box center [212, 688] width 124 height 29
click at [193, 672] on label "End Of Lease Cleaning" at bounding box center [208, 727] width 115 height 29
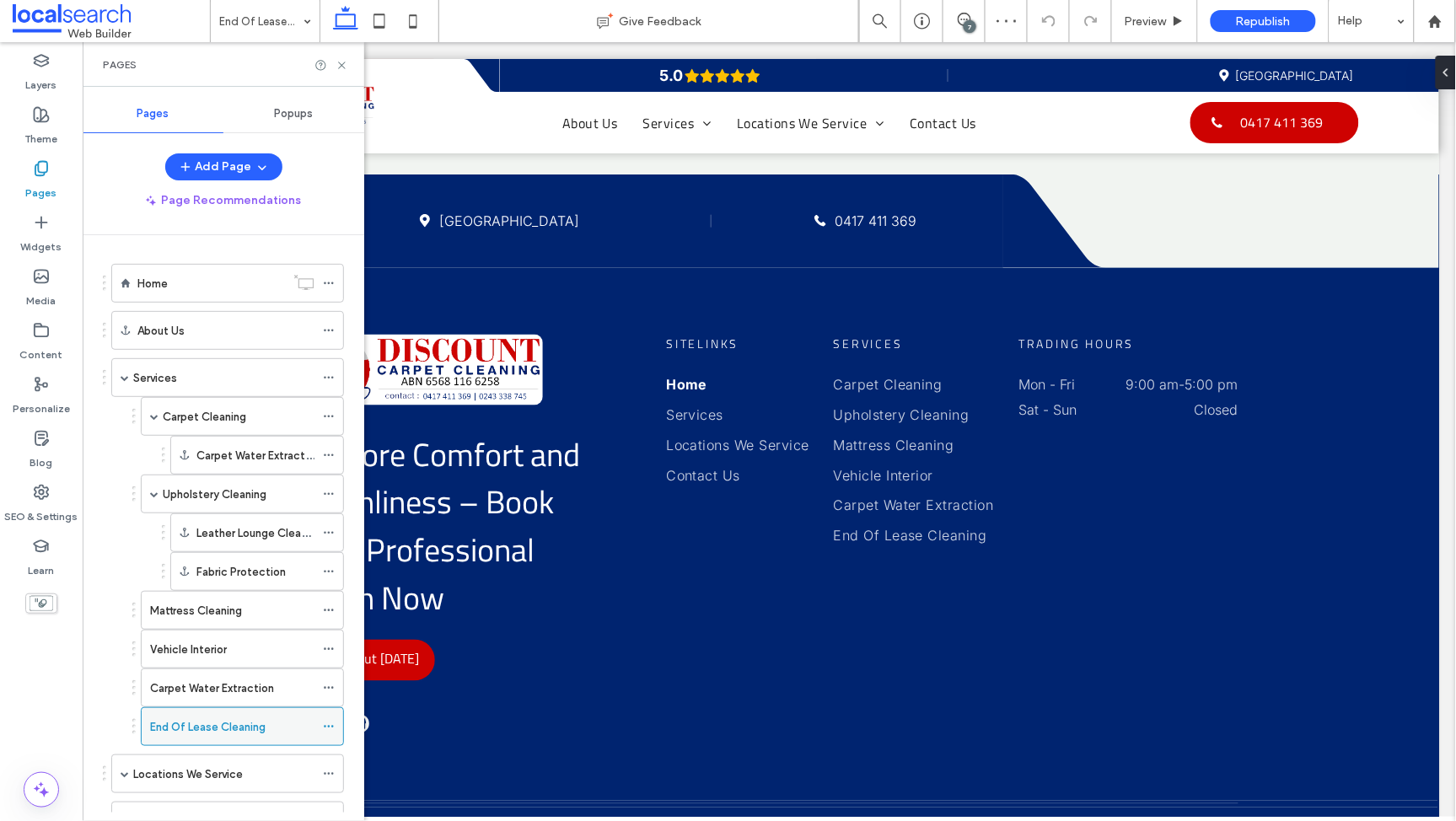
scroll to position [72, 0]
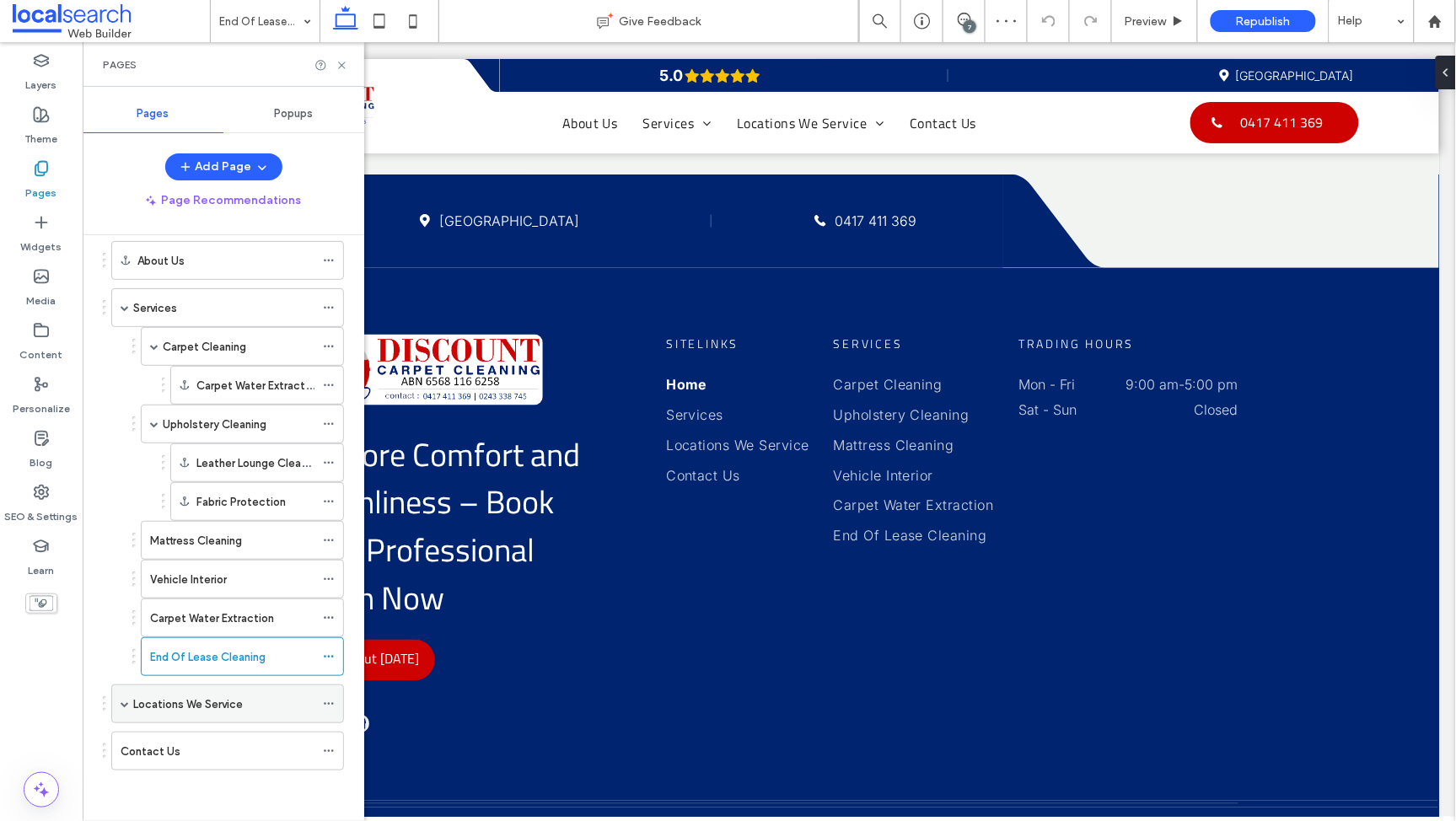
click at [198, 672] on label "Locations We Service" at bounding box center [187, 704] width 109 height 29
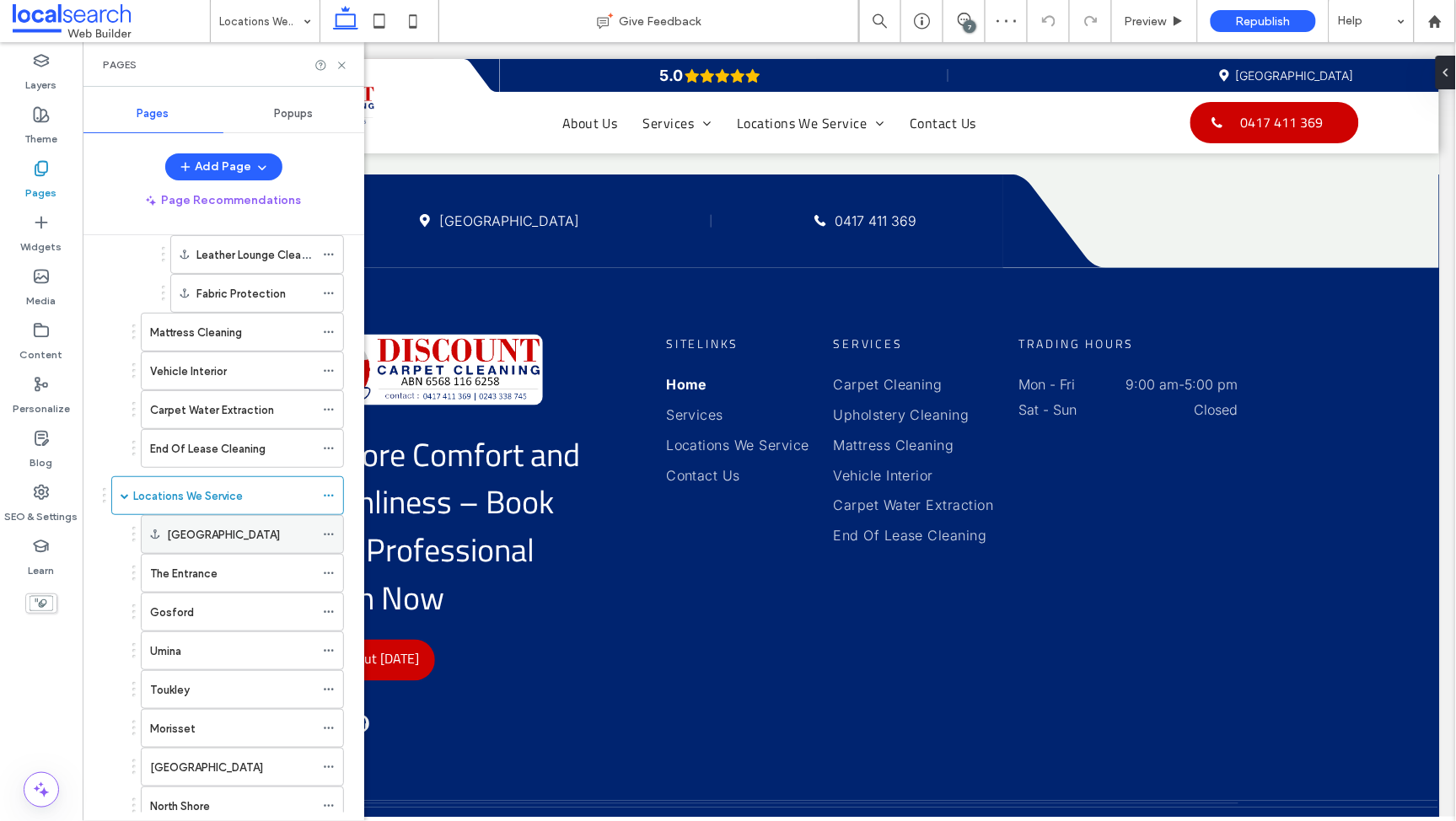
scroll to position [360, 0]
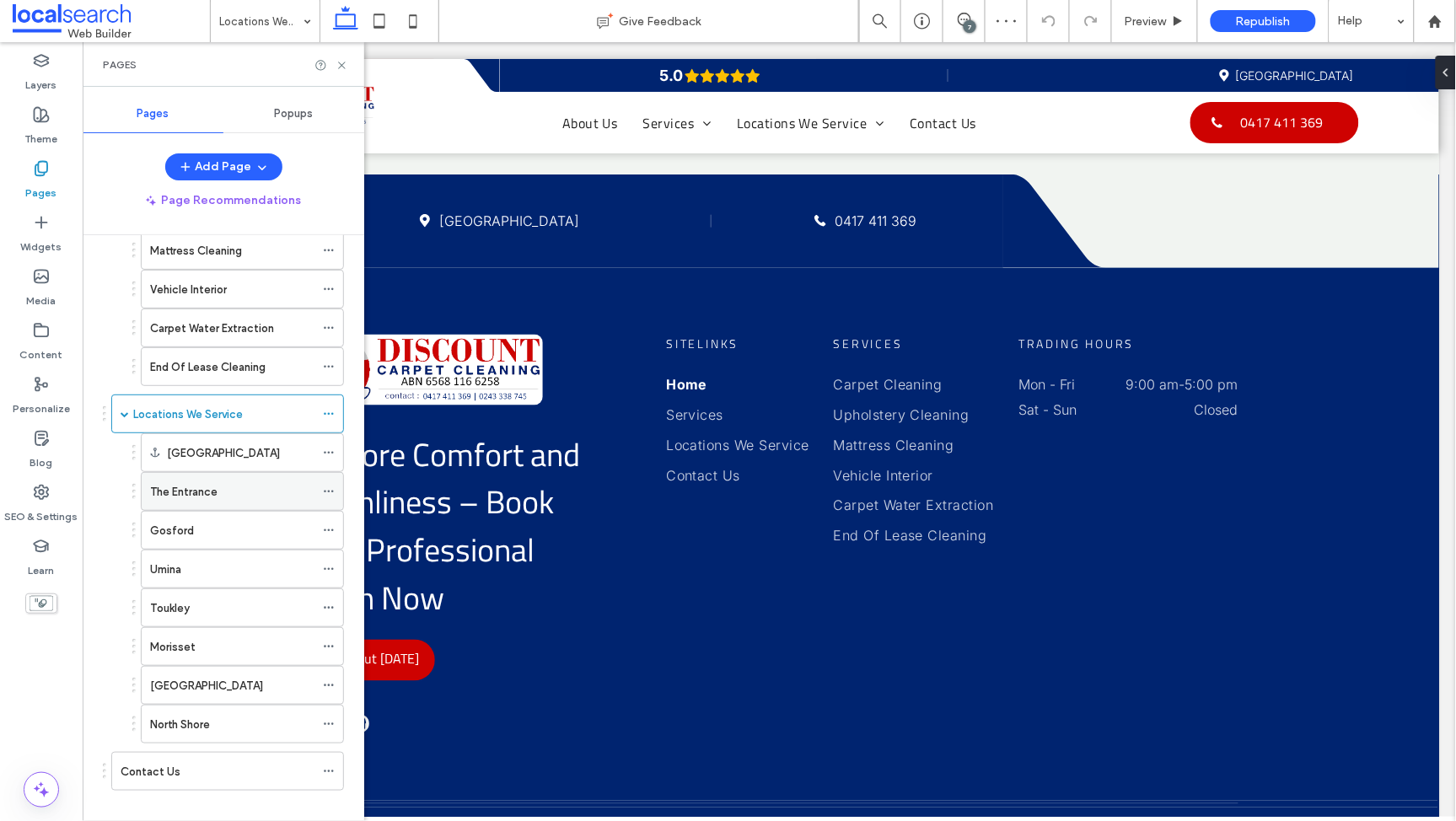
click at [192, 500] on label "The Entrance" at bounding box center [184, 492] width 68 height 29
click at [193, 571] on div "Umina" at bounding box center [232, 569] width 164 height 18
click at [186, 536] on label "Gosford" at bounding box center [172, 531] width 44 height 29
click at [198, 611] on div "Toukley" at bounding box center [232, 608] width 164 height 18
click at [203, 660] on div "Morisset" at bounding box center [232, 647] width 164 height 37
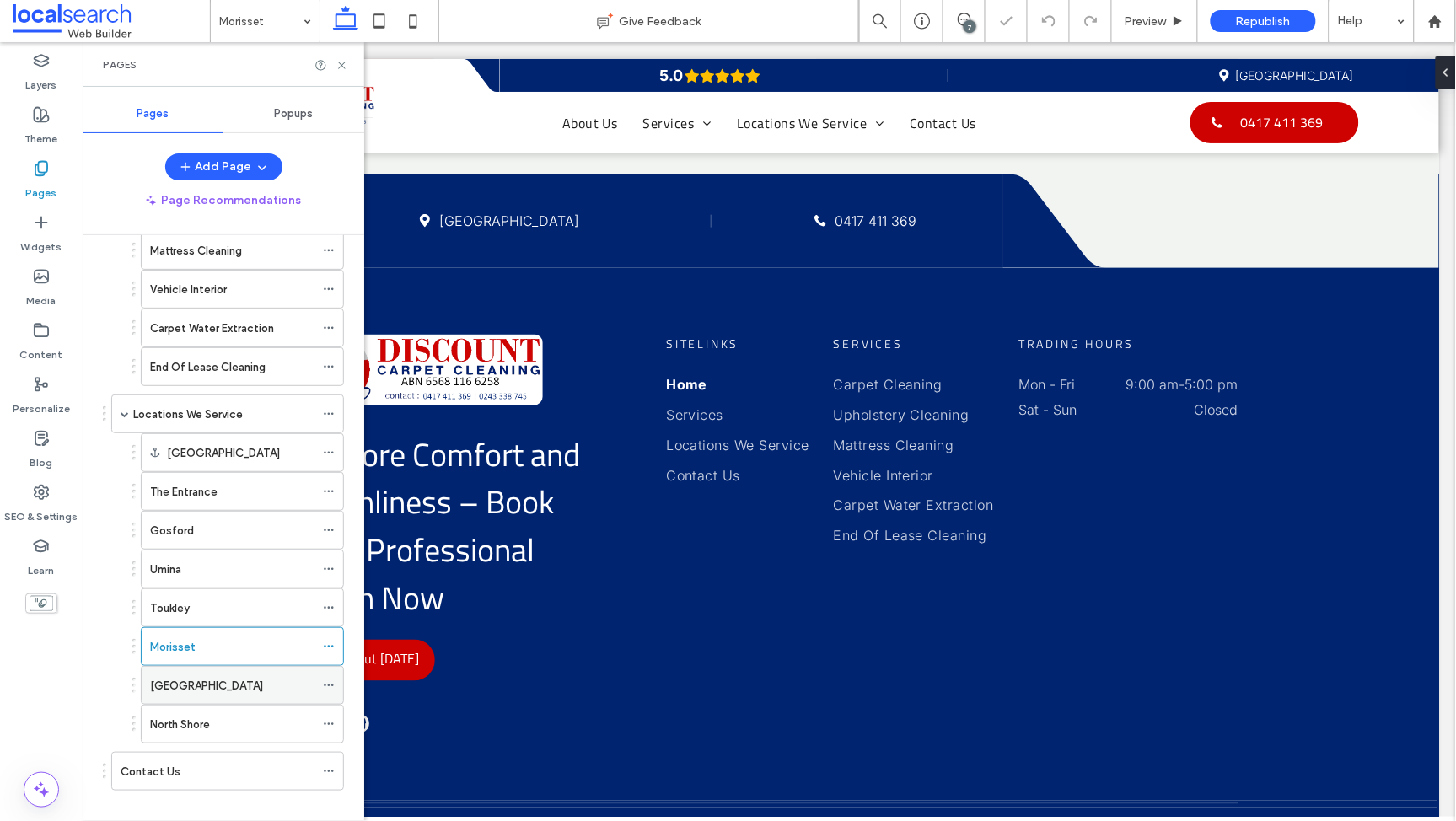
click at [201, 672] on label "[GEOGRAPHIC_DATA]" at bounding box center [207, 685] width 113 height 29
click at [192, 672] on label "North Shore" at bounding box center [180, 725] width 60 height 29
click at [194, 672] on div "Contact Us" at bounding box center [217, 771] width 194 height 37
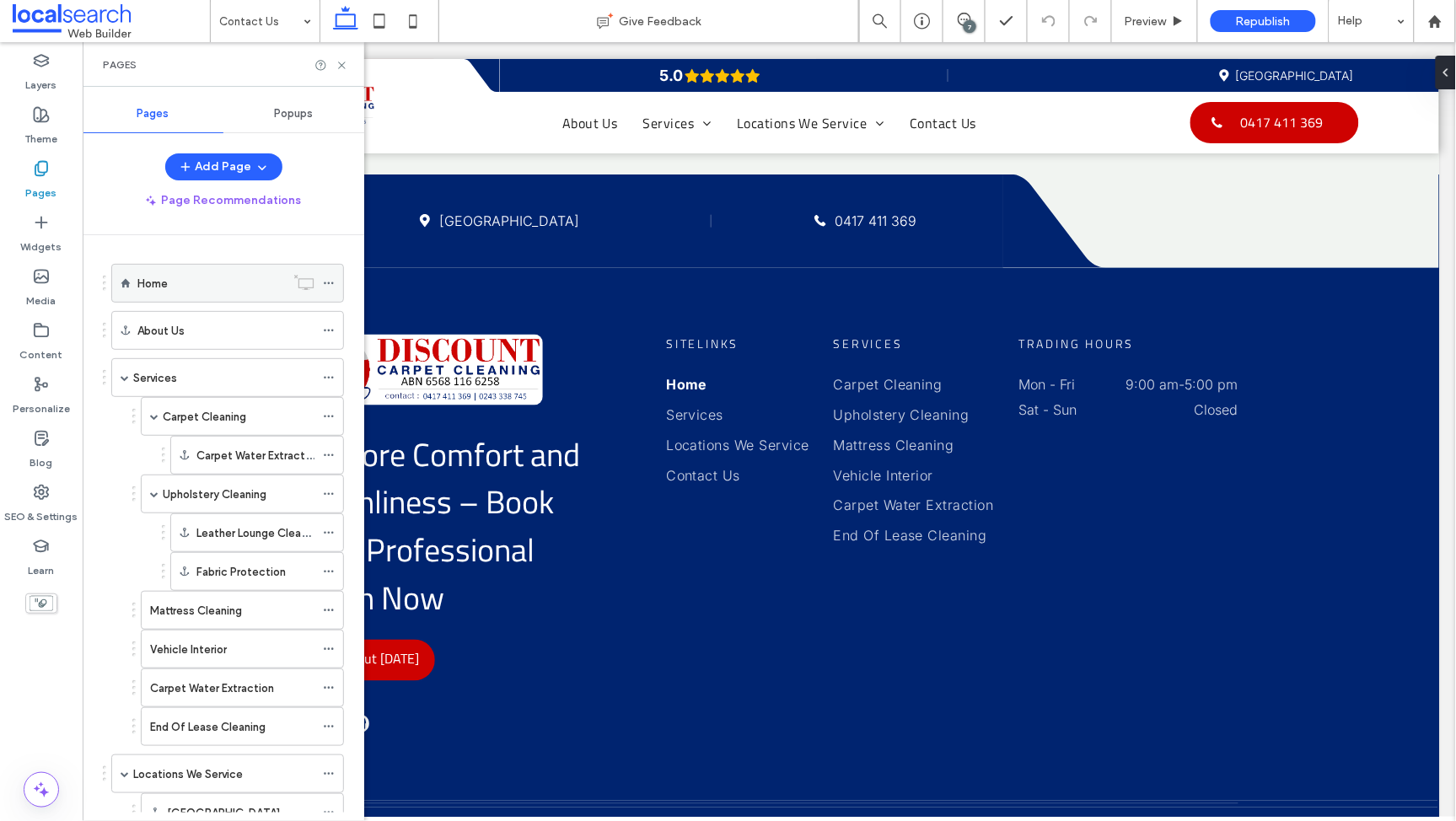
click at [173, 298] on div "Home" at bounding box center [212, 283] width 148 height 37
click at [198, 379] on div "Services" at bounding box center [223, 378] width 181 height 18
click at [199, 416] on label "Carpet Cleaning" at bounding box center [204, 417] width 84 height 29
click at [209, 481] on div "Upholstery Cleaning" at bounding box center [238, 494] width 152 height 37
click at [205, 604] on label "Mattress Cleaning" at bounding box center [196, 611] width 91 height 29
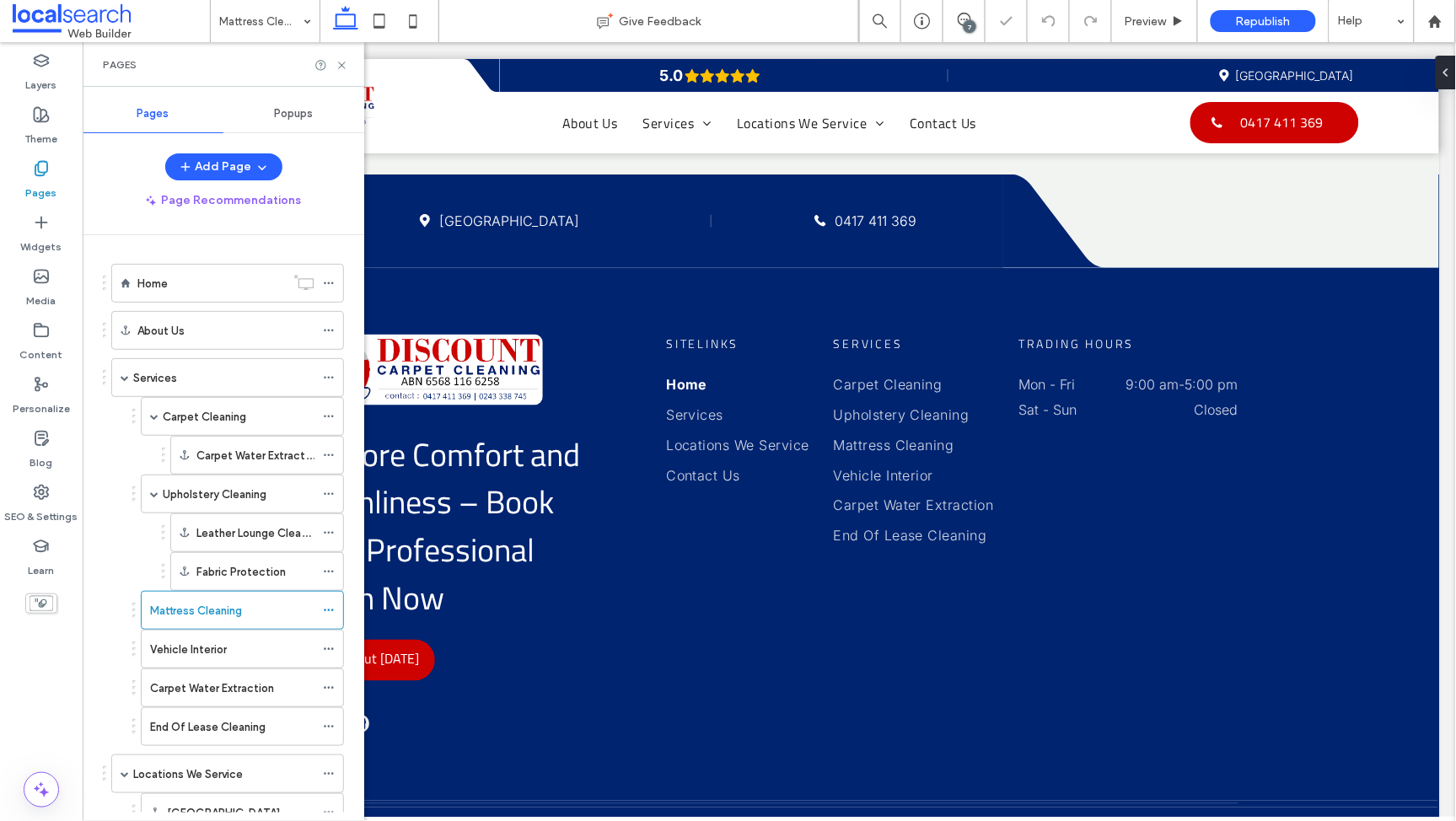
click at [210, 655] on label "Vehicle Interior" at bounding box center [189, 649] width 77 height 29
click at [209, 652] on label "Vehicle Interior" at bounding box center [189, 649] width 77 height 29
click at [189, 672] on label "Carpet Water Extraction" at bounding box center [212, 688] width 124 height 29
click at [194, 672] on label "End Of Lease Cleaning" at bounding box center [208, 727] width 115 height 29
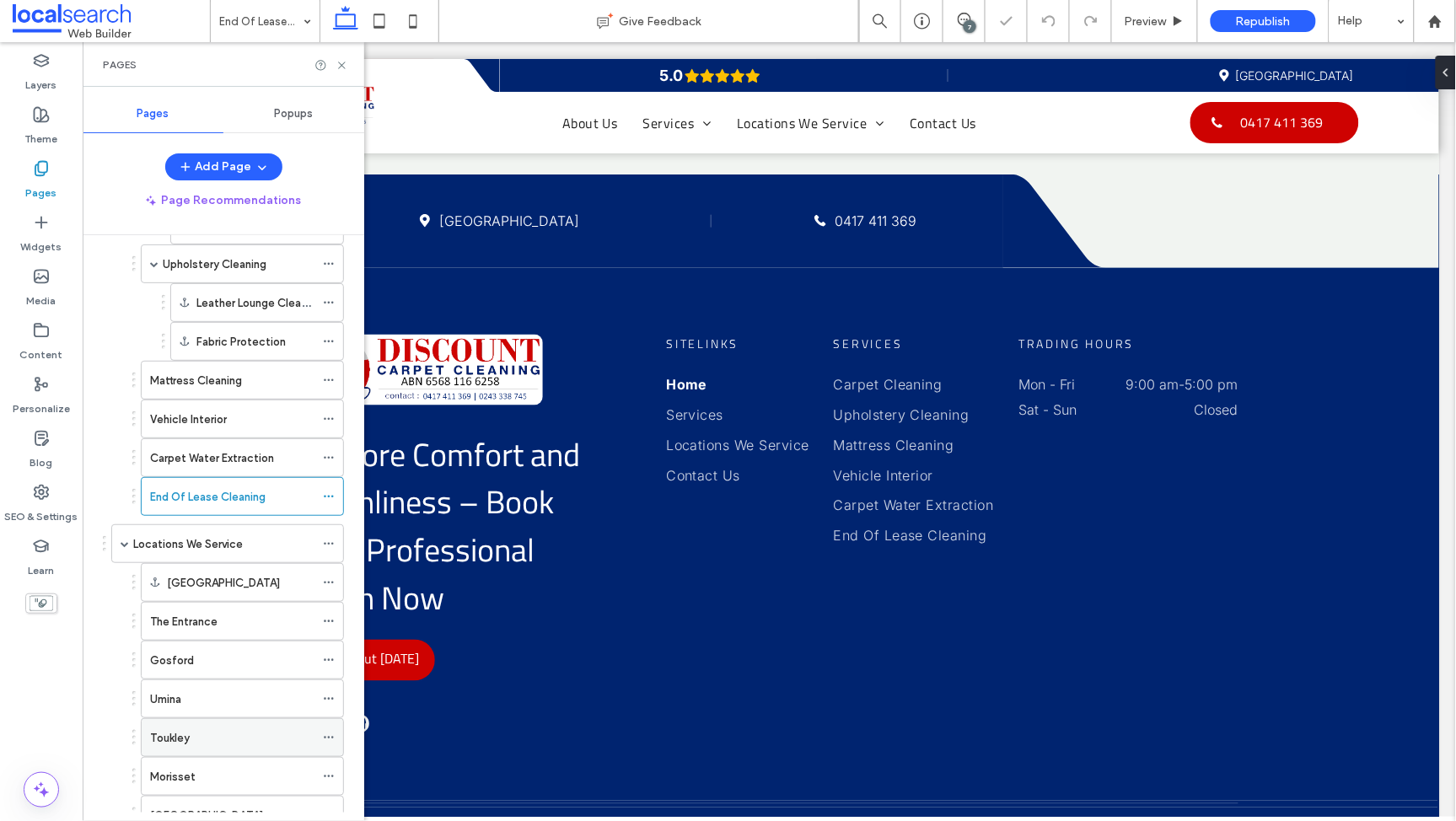
scroll to position [369, 0]
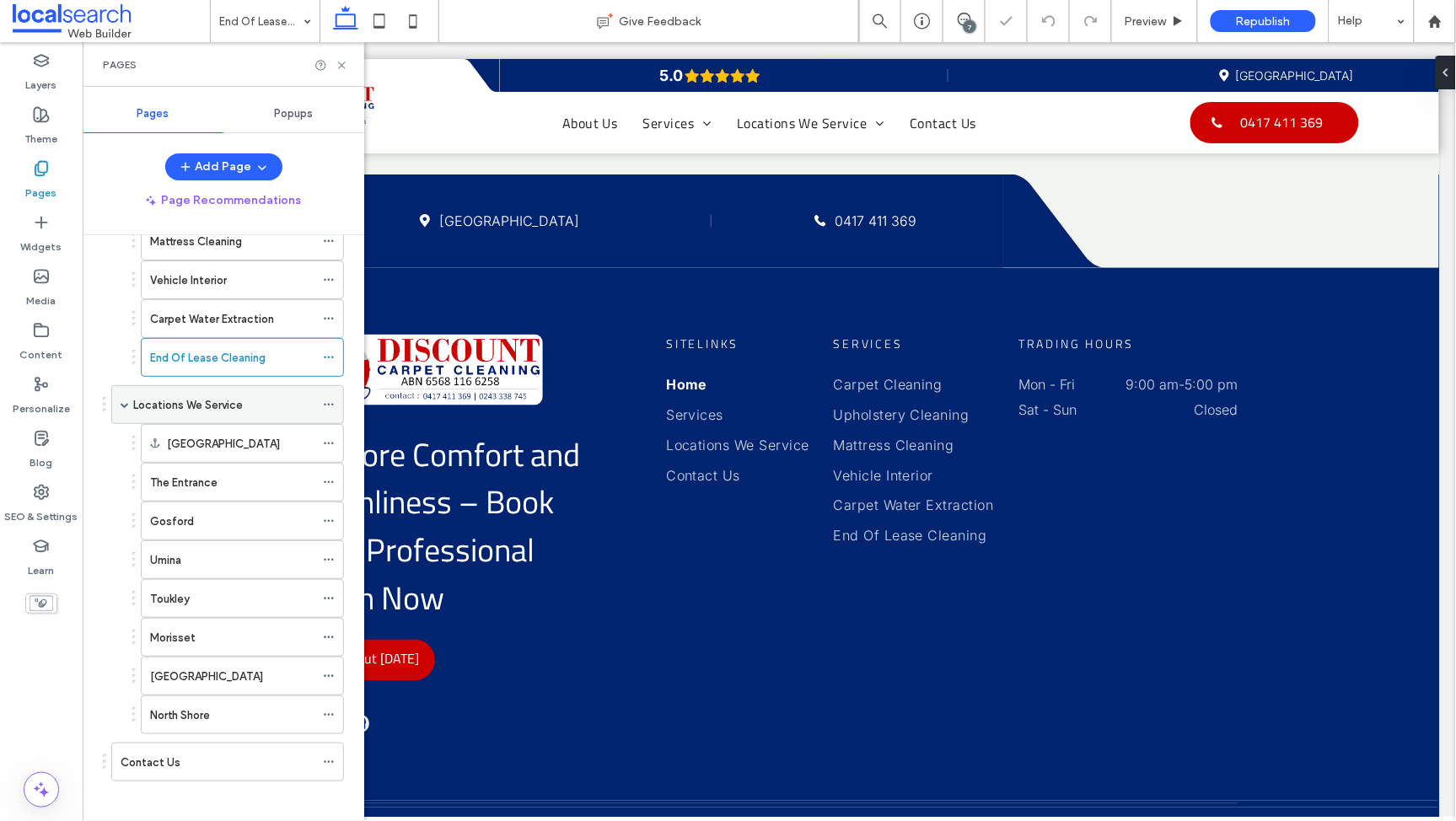
click at [162, 393] on div "Locations We Service" at bounding box center [223, 405] width 181 height 37
click at [191, 475] on label "The Entrance" at bounding box center [184, 483] width 68 height 29
click at [213, 530] on div "Gosford" at bounding box center [232, 521] width 164 height 18
click at [211, 561] on div "Umina" at bounding box center [232, 560] width 164 height 18
click at [206, 604] on div "Toukley" at bounding box center [232, 599] width 164 height 18
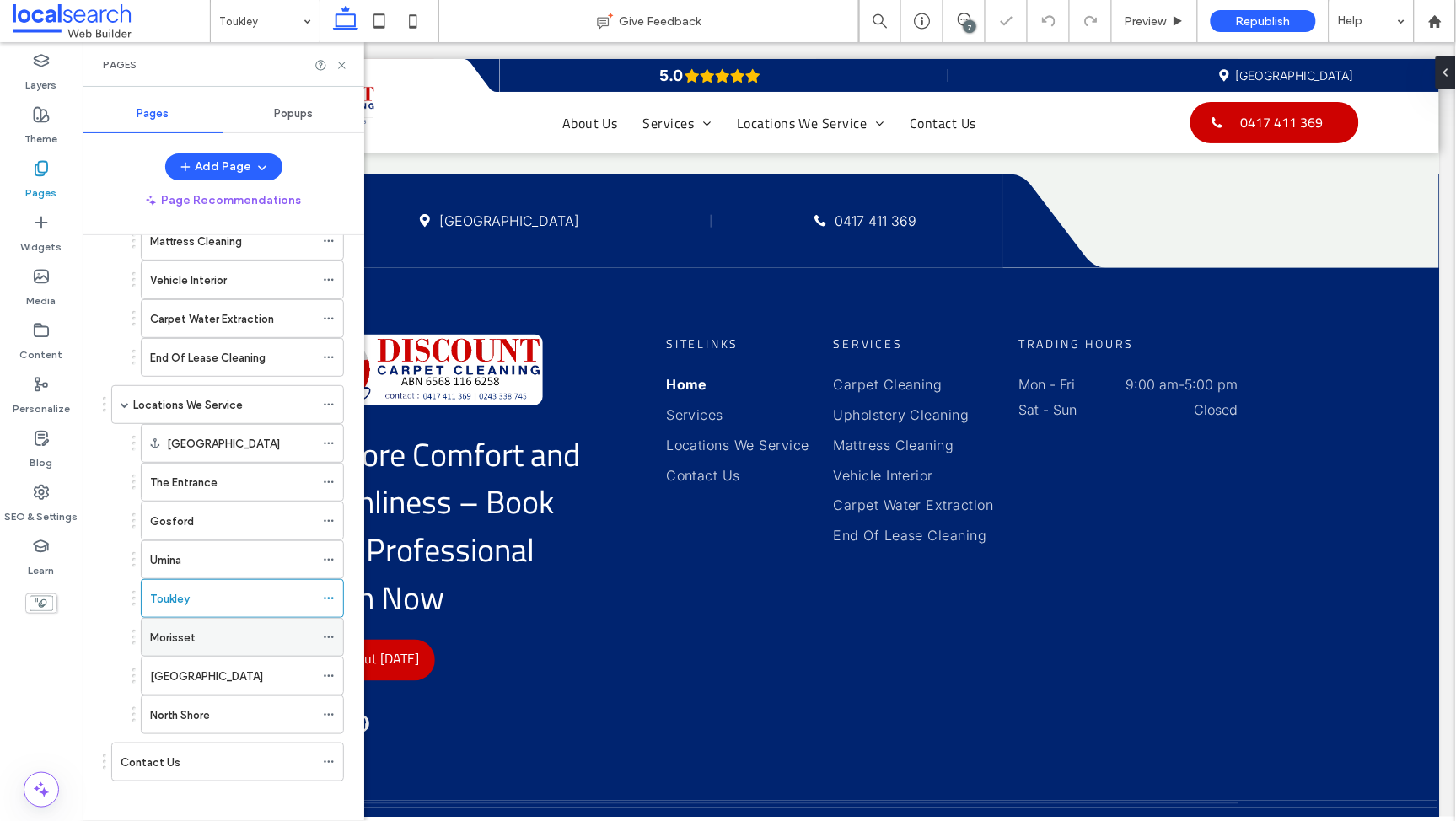
click at [206, 638] on div "Morisset" at bounding box center [232, 637] width 164 height 18
click at [227, 672] on div "[GEOGRAPHIC_DATA]" at bounding box center [232, 676] width 164 height 37
click at [215, 672] on div "North Shore" at bounding box center [232, 715] width 164 height 18
click at [203, 672] on div "Contact Us" at bounding box center [217, 762] width 194 height 18
click at [343, 63] on use at bounding box center [341, 65] width 7 height 7
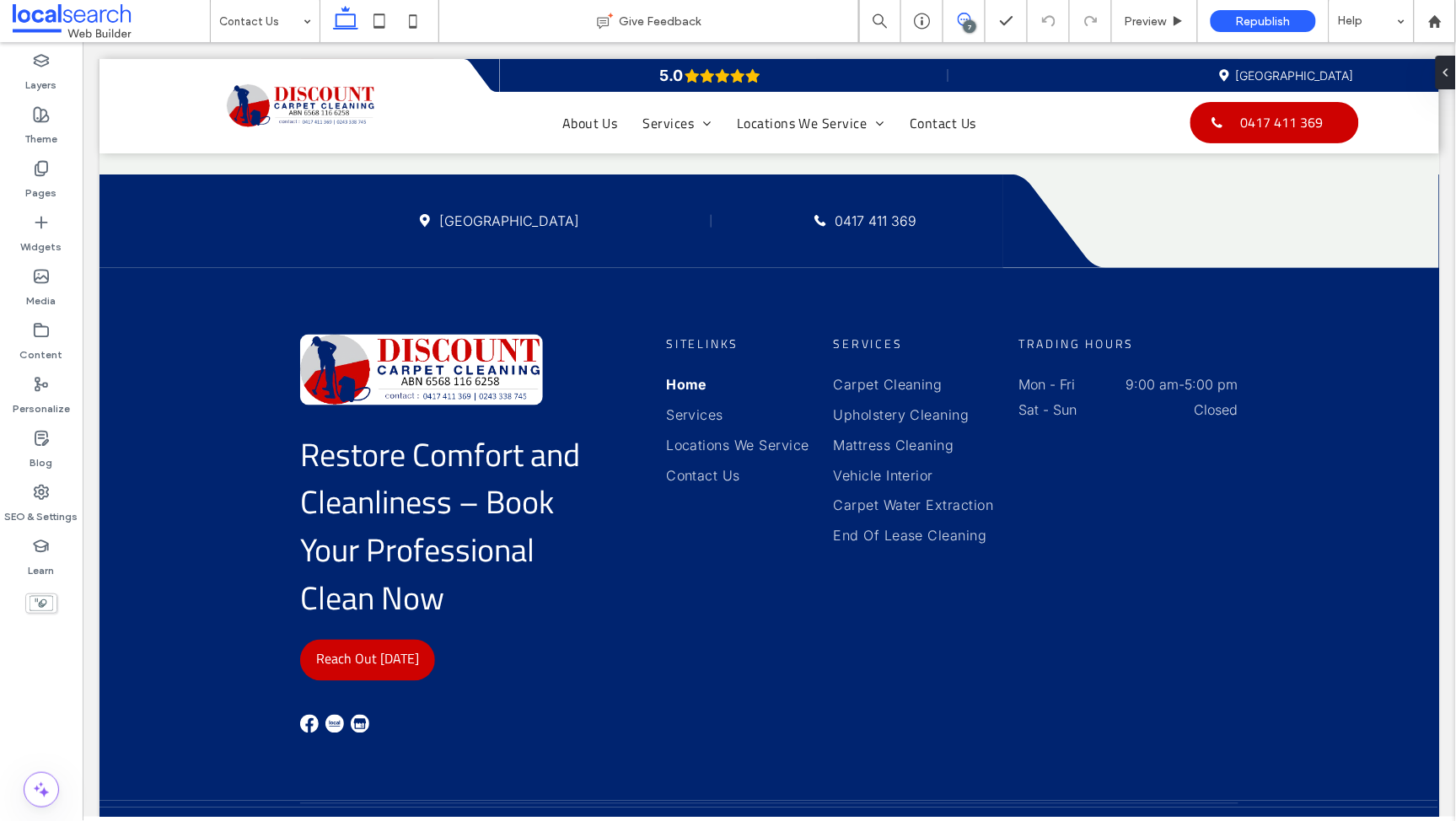
click at [963, 17] on icon at bounding box center [965, 20] width 14 height 14
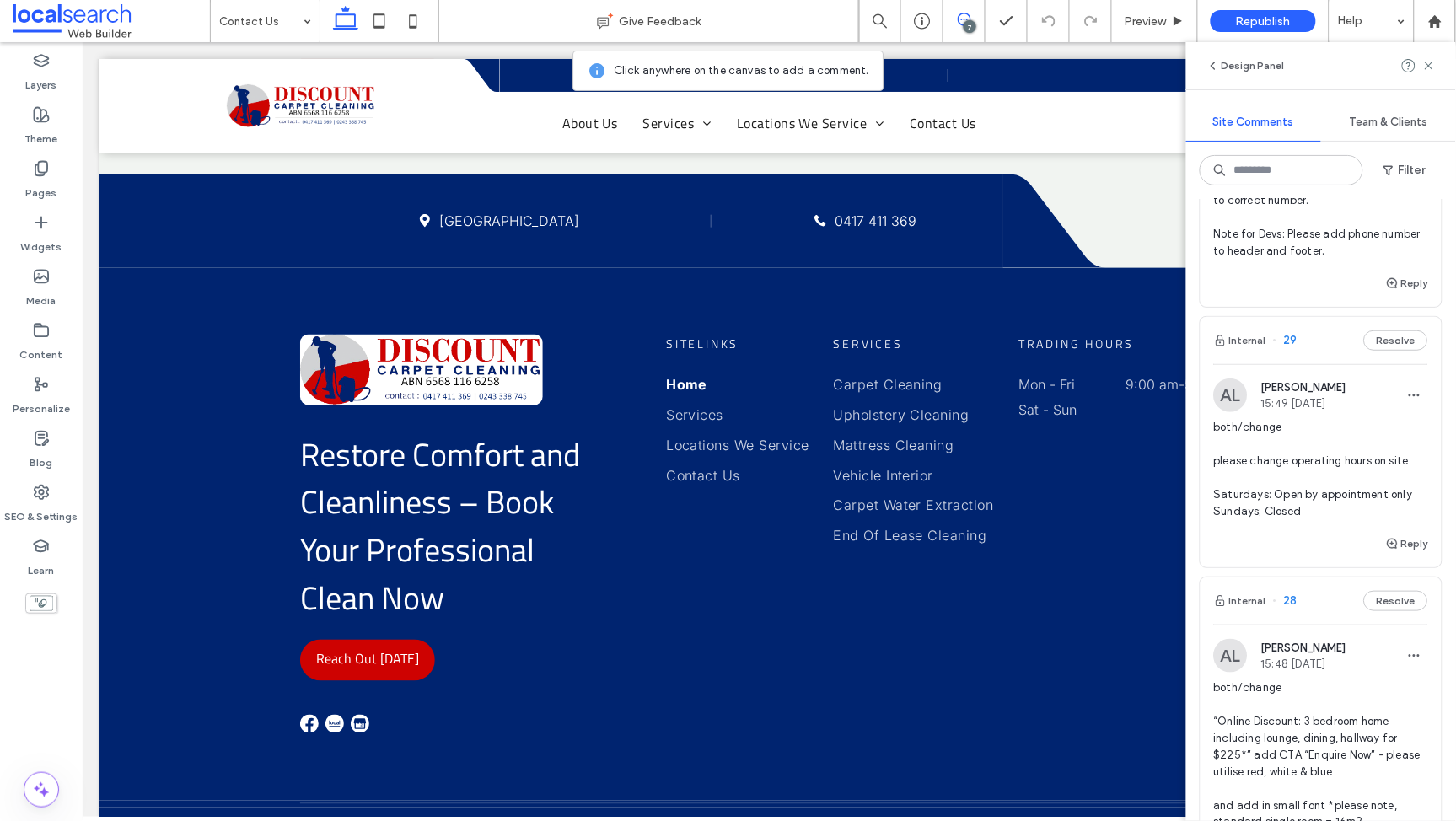
scroll to position [369, 0]
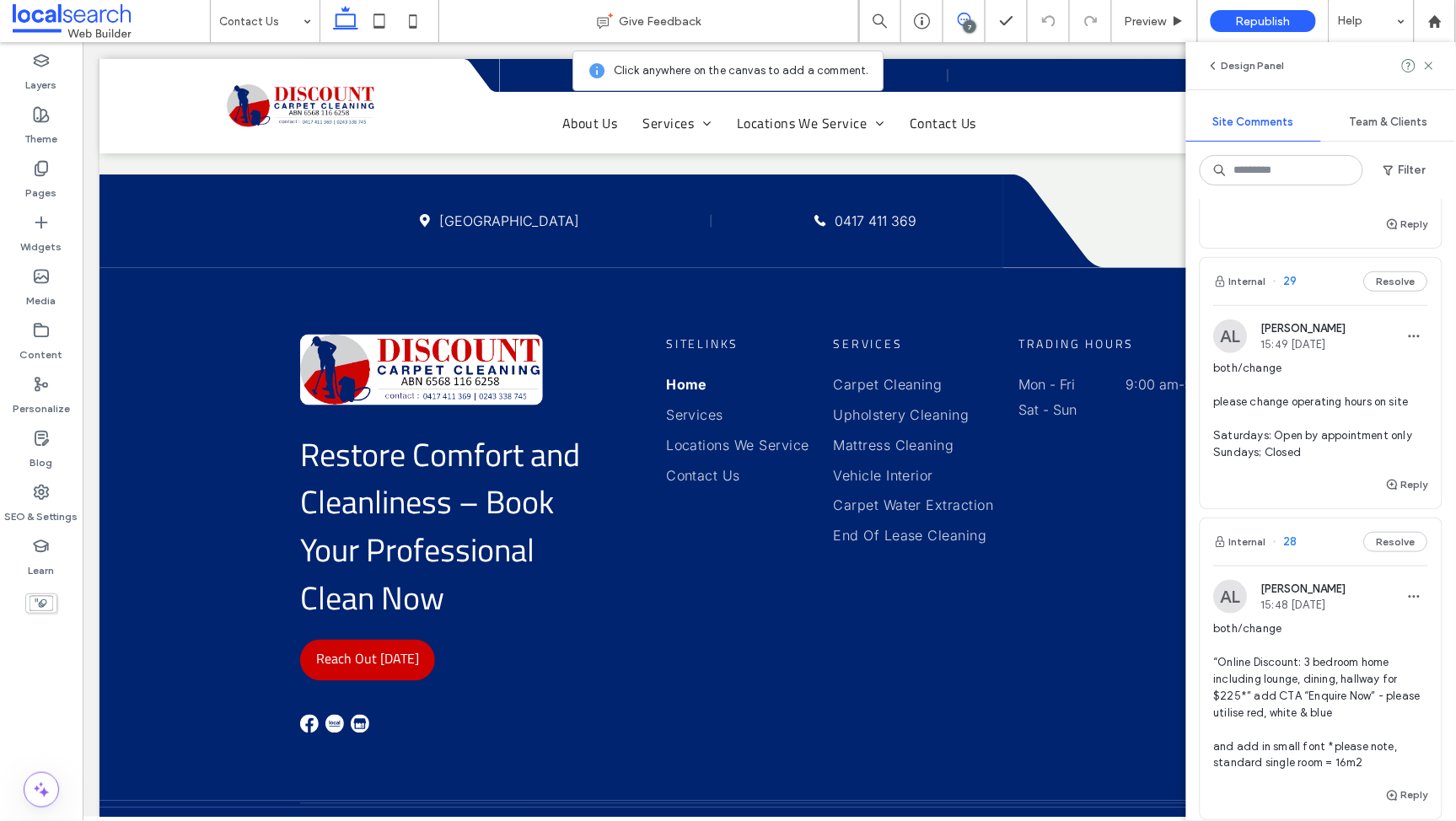
click at [1326, 440] on span "both/change please change operating hours on site Saturdays: Open by appointmen…" at bounding box center [1321, 410] width 214 height 101
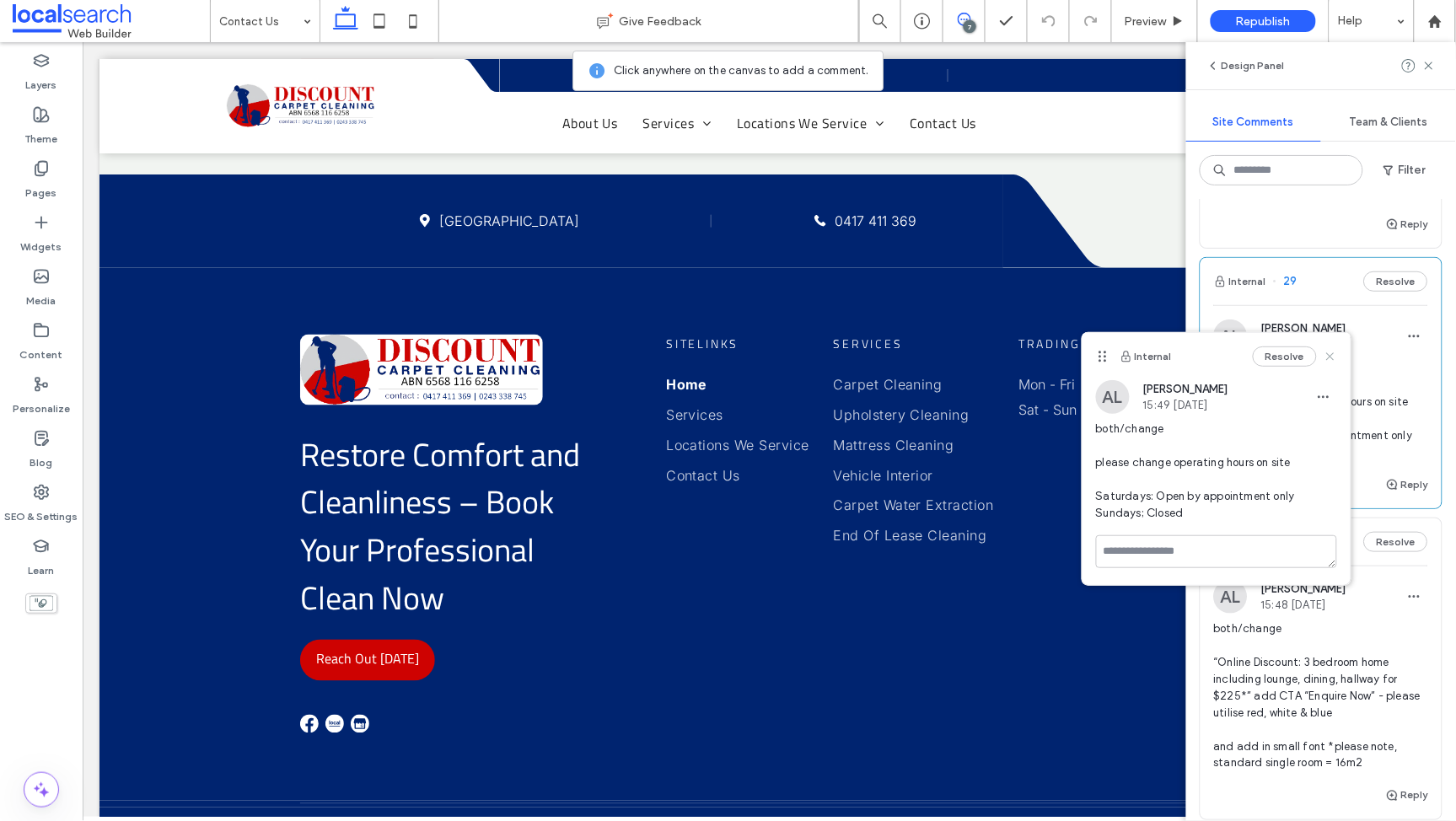
click at [1326, 356] on icon at bounding box center [1331, 357] width 14 height 14
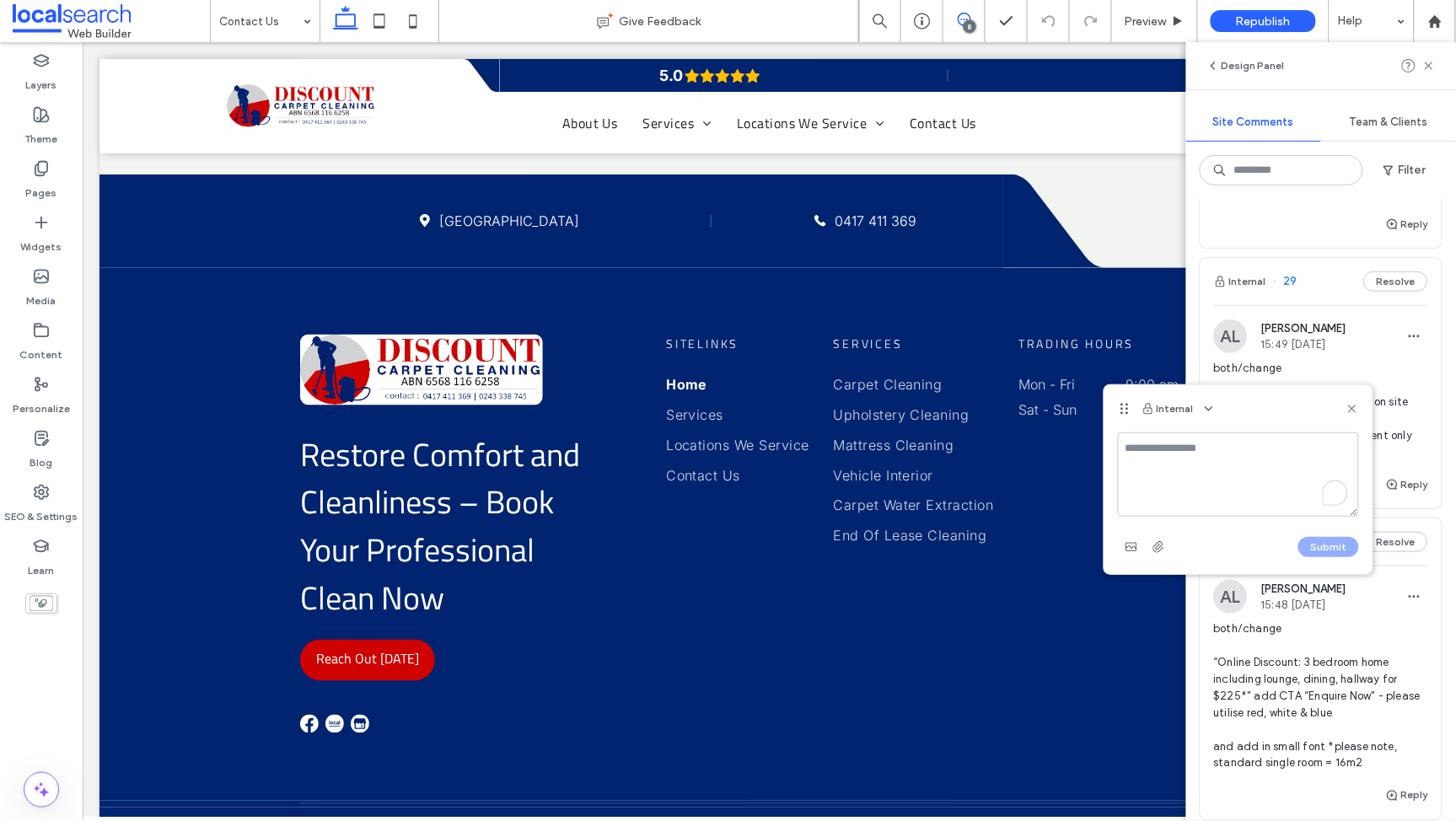
click at [1356, 405] on icon at bounding box center [1353, 409] width 14 height 14
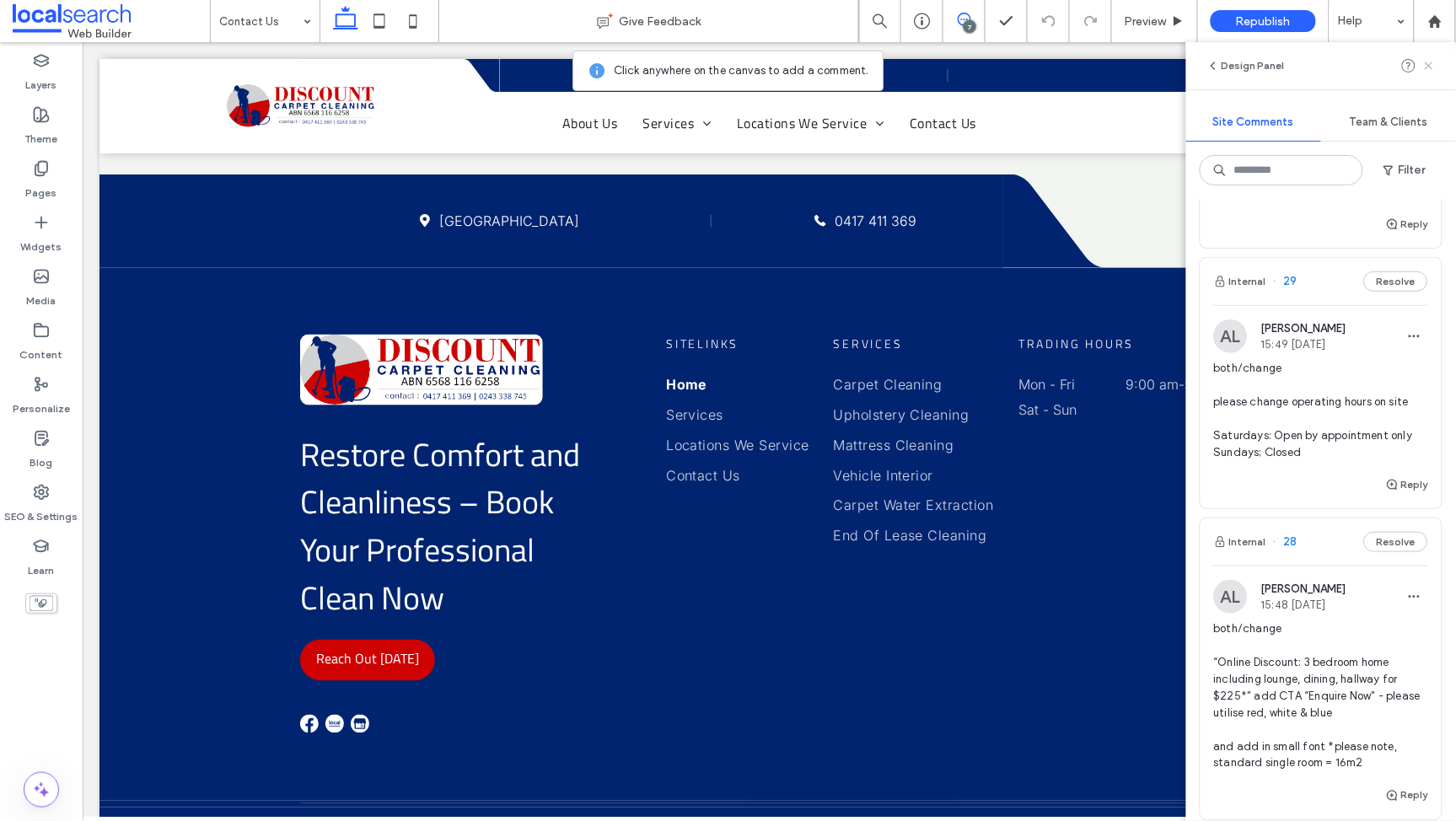
click at [1429, 65] on use at bounding box center [1429, 66] width 8 height 8
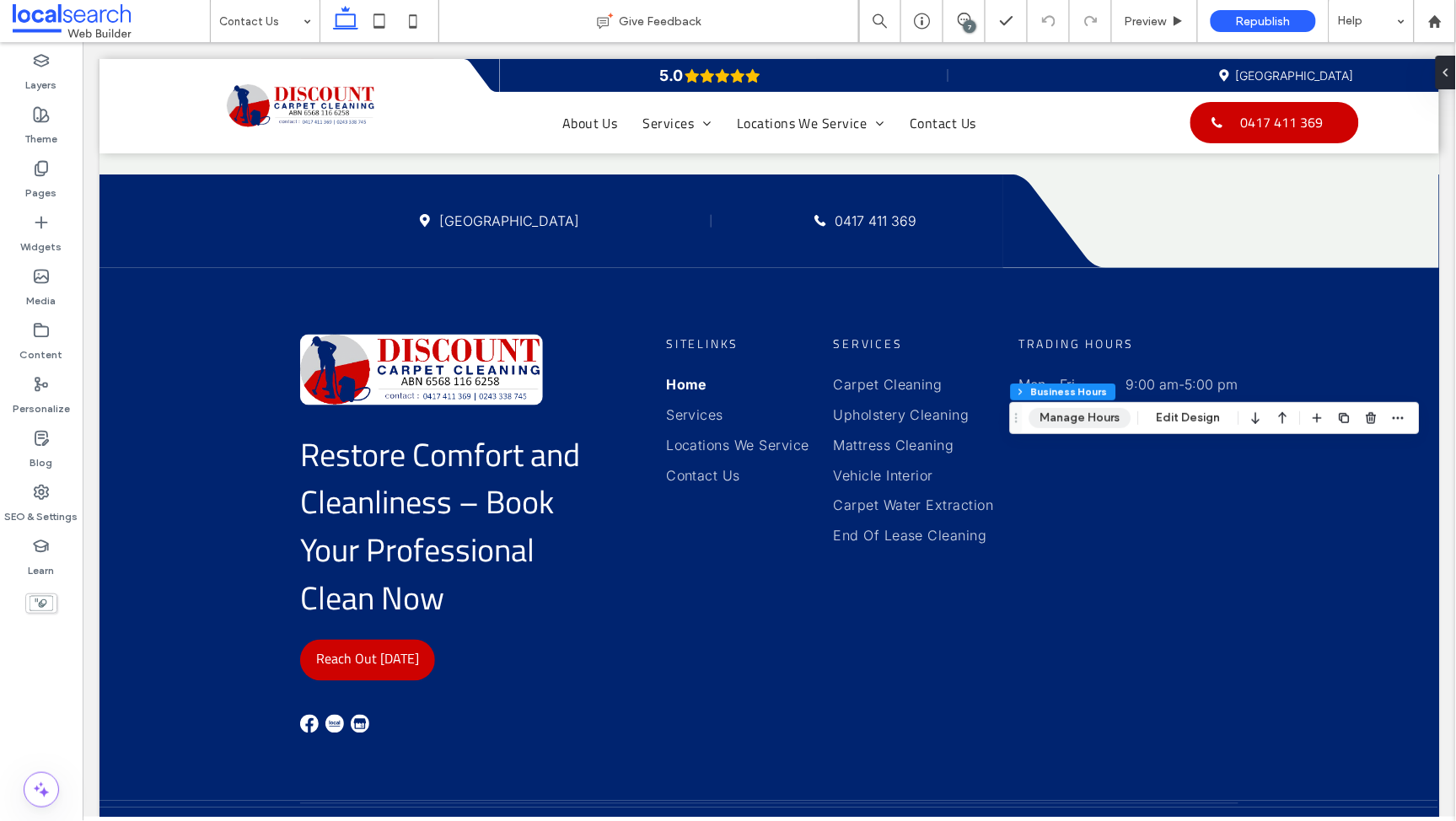
click at [1060, 413] on button "Manage Hours" at bounding box center [1081, 418] width 102 height 21
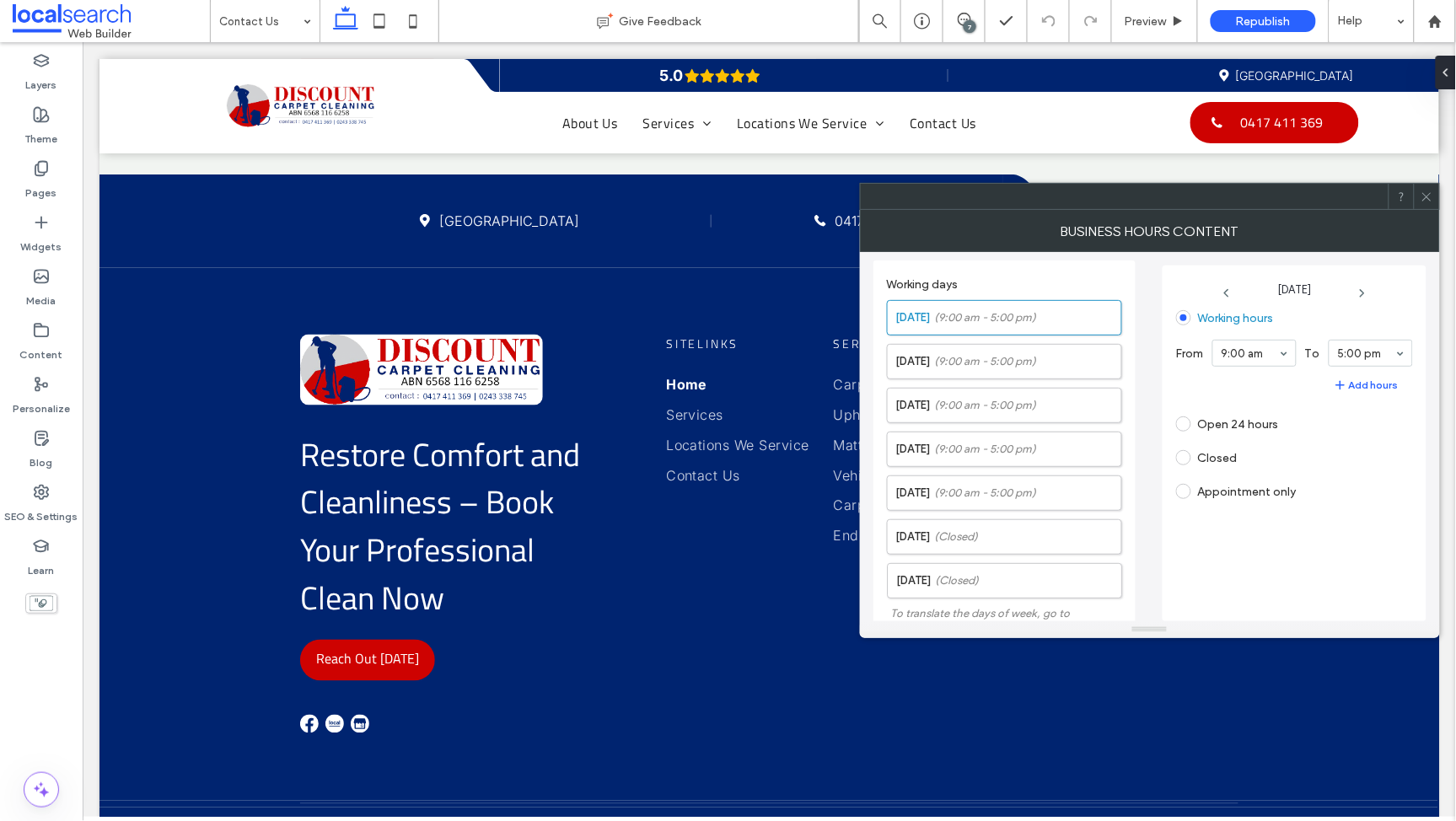
click at [1427, 192] on icon at bounding box center [1426, 197] width 13 height 13
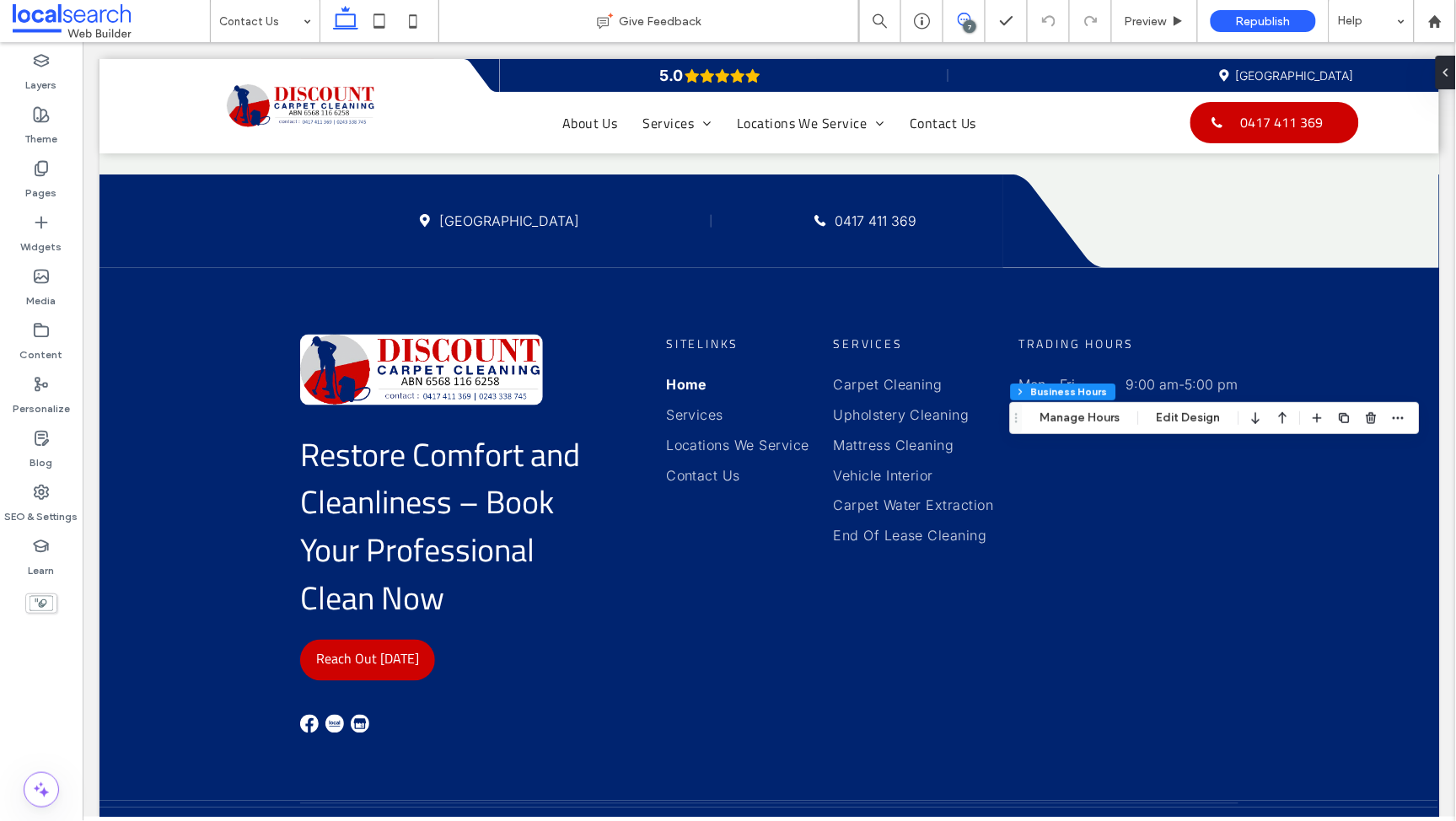
click at [972, 20] on span at bounding box center [964, 20] width 41 height 14
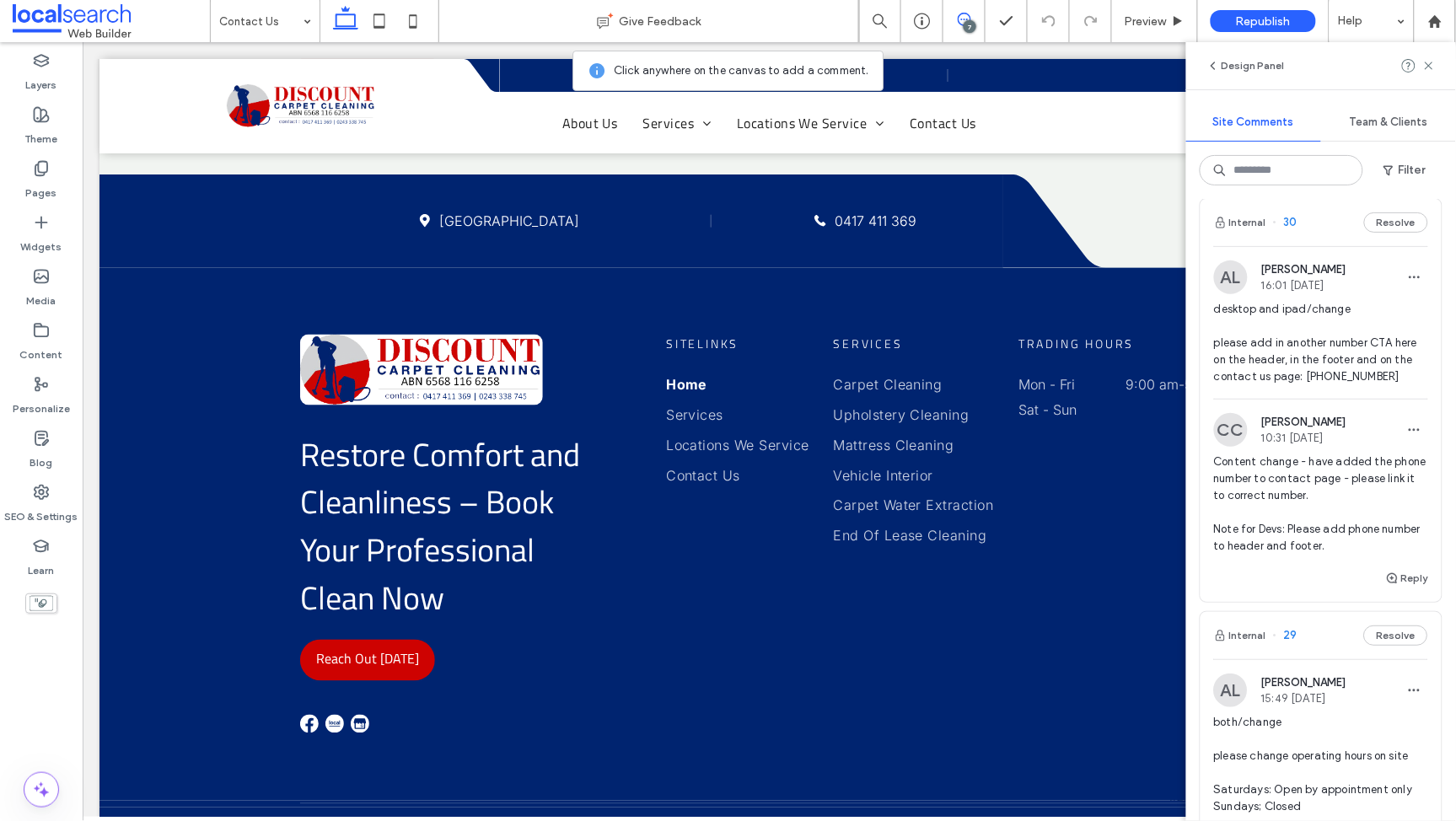
scroll to position [35, 0]
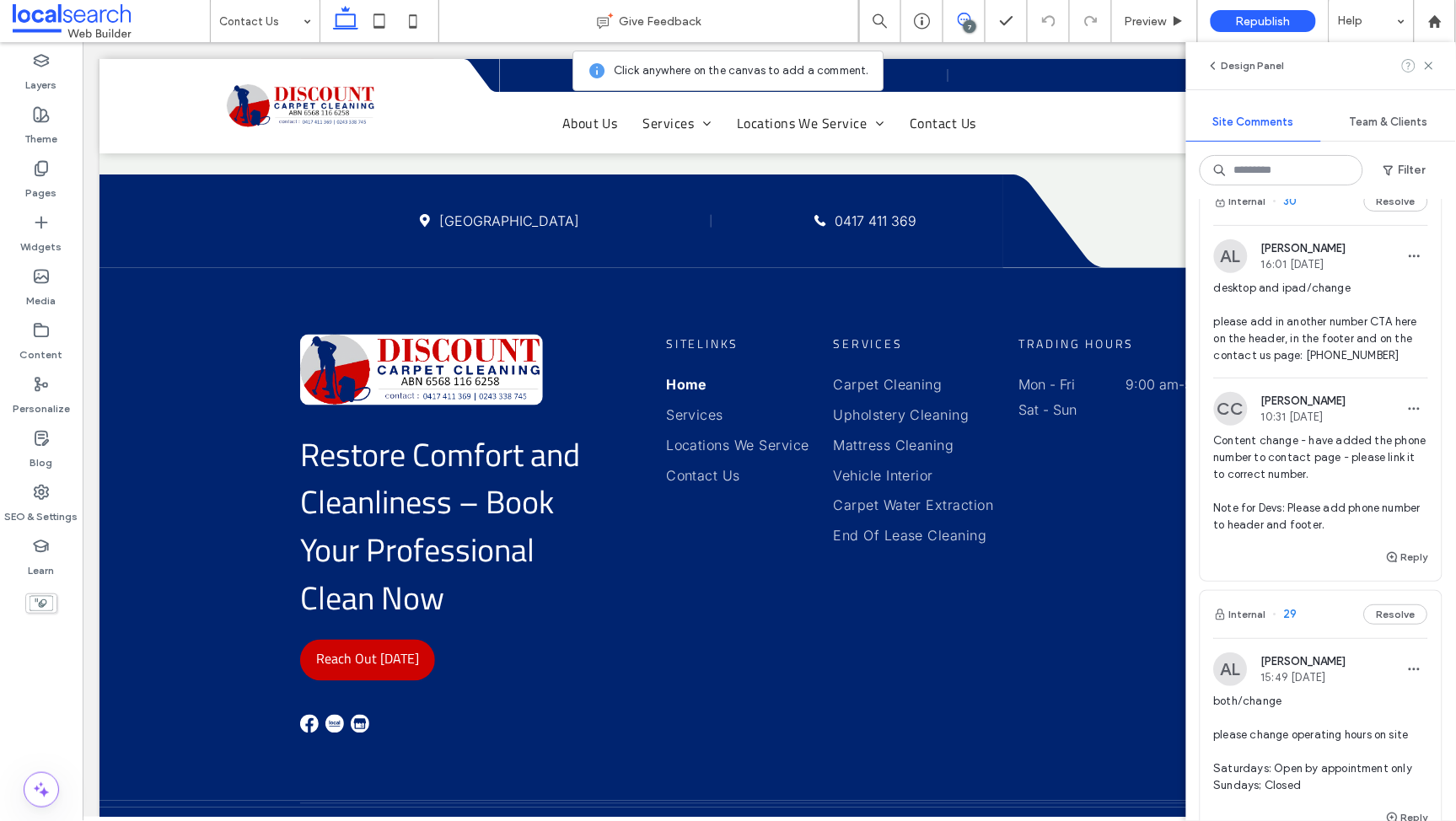
click at [1424, 73] on span at bounding box center [1429, 66] width 14 height 21
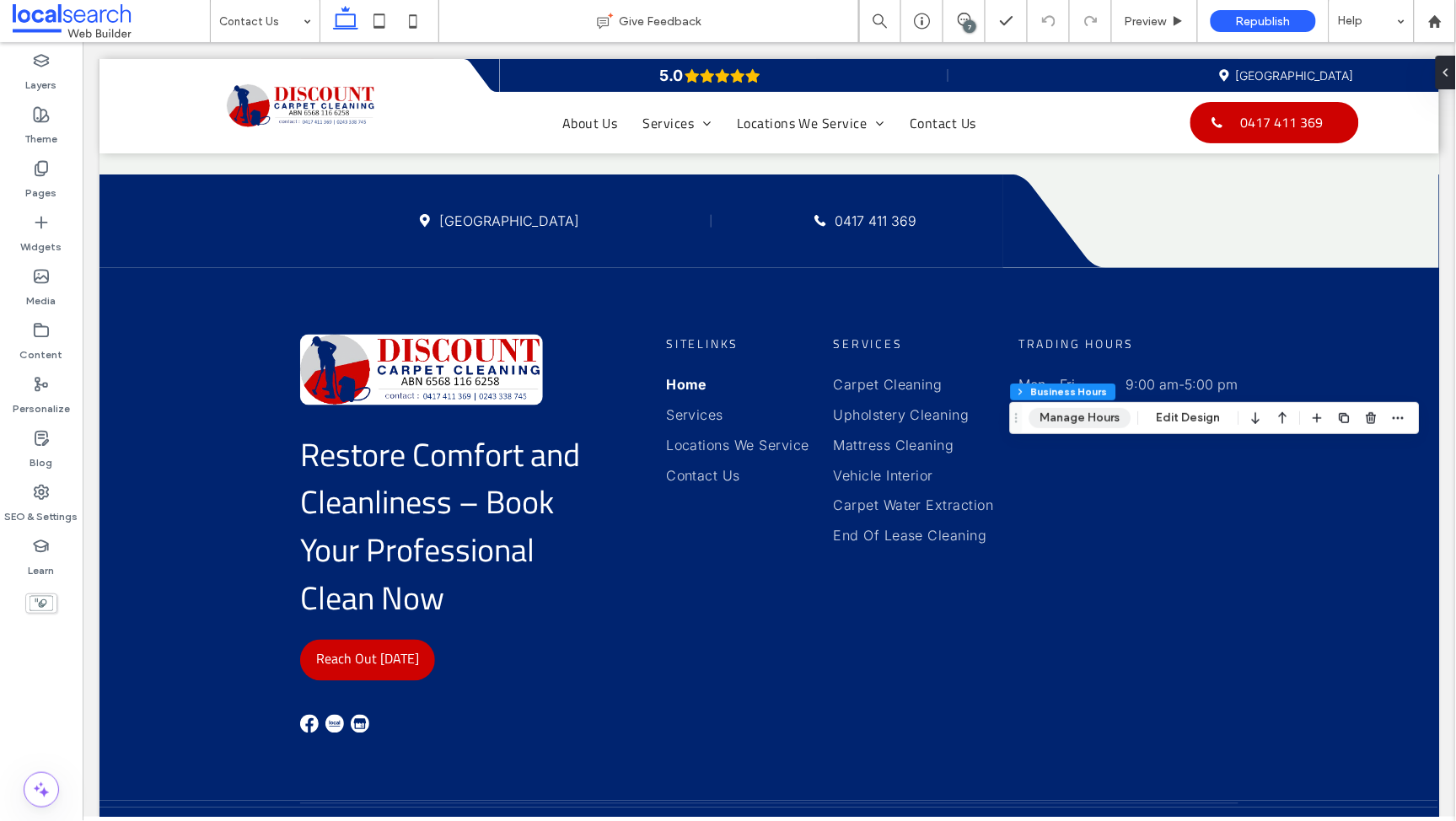
click at [1064, 416] on button "Manage Hours" at bounding box center [1081, 418] width 102 height 21
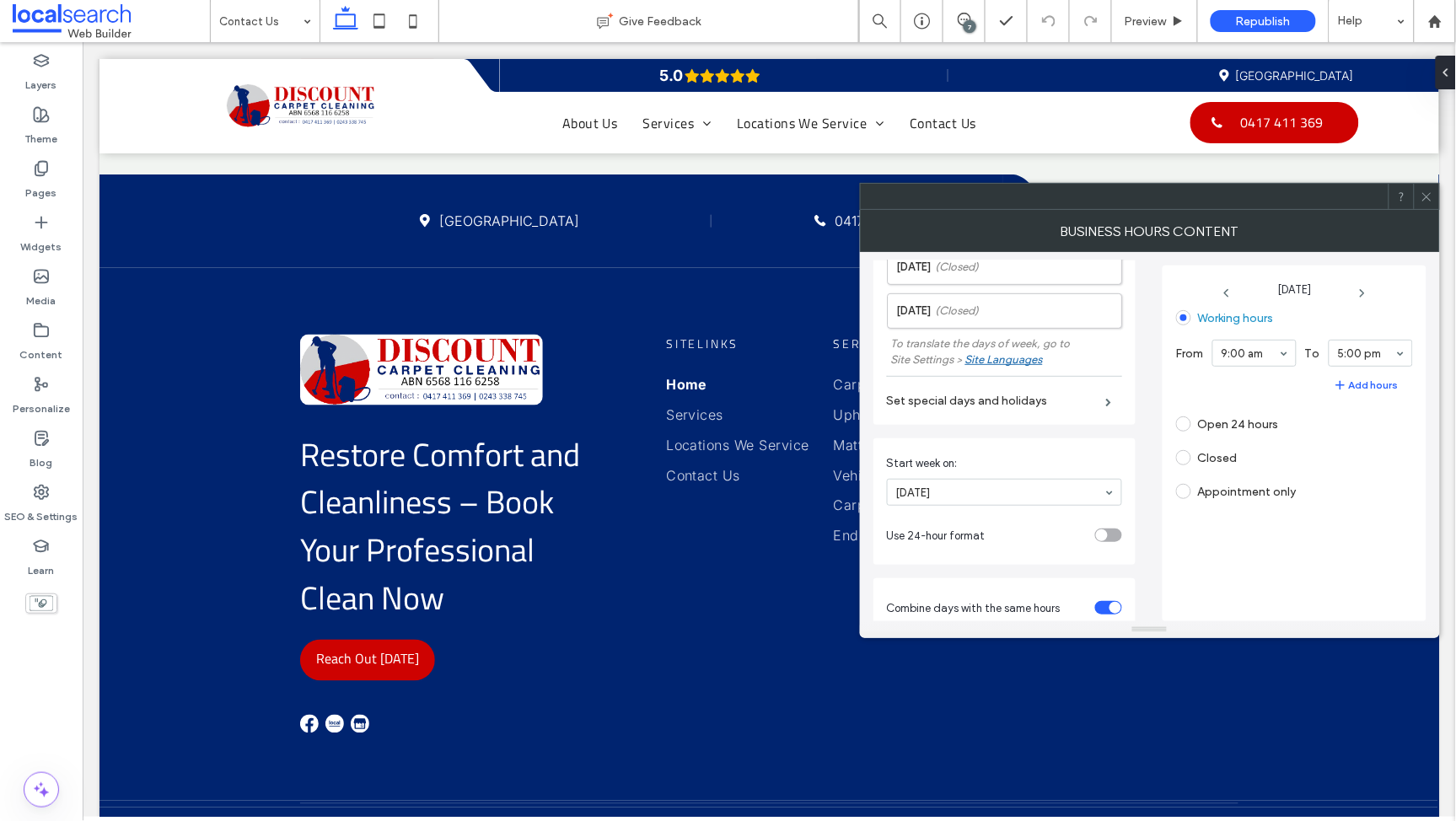
scroll to position [28, 0]
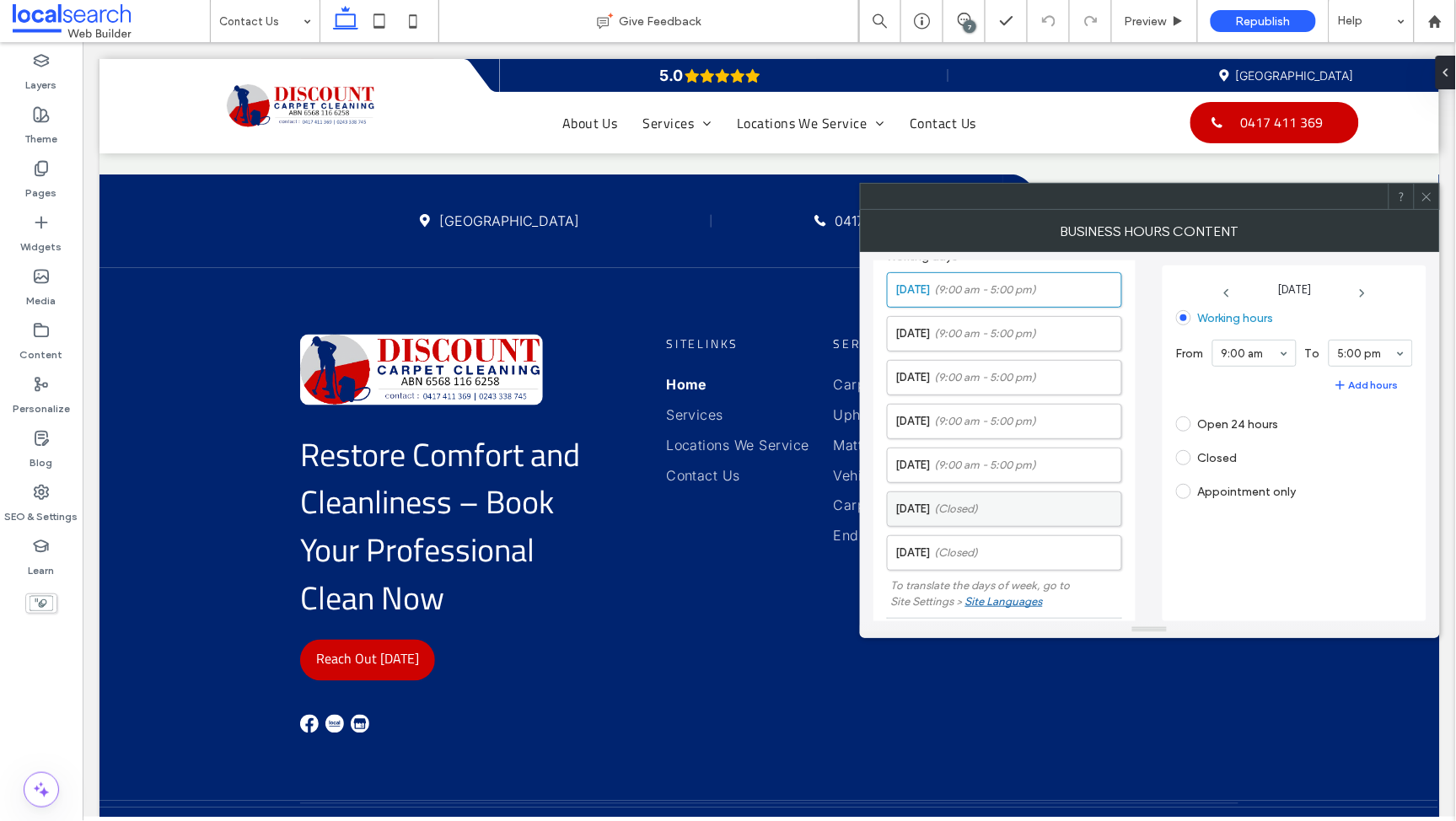
click at [940, 506] on label "[DATE] (Closed)" at bounding box center [1008, 509] width 225 height 33
click at [1190, 420] on span at bounding box center [1183, 418] width 15 height 15
click at [1429, 198] on icon at bounding box center [1426, 197] width 13 height 13
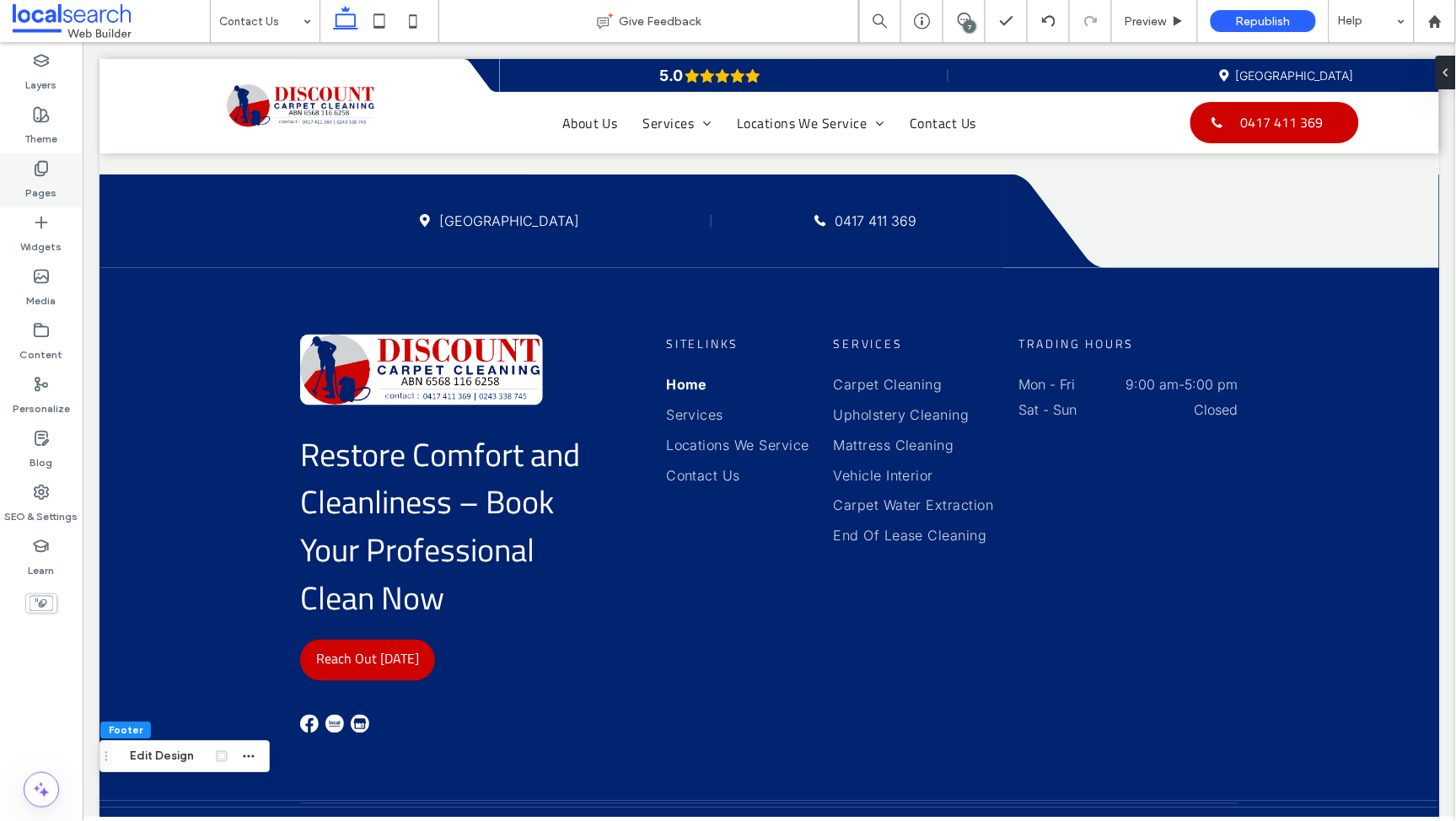
click at [55, 174] on div "Pages" at bounding box center [41, 180] width 83 height 54
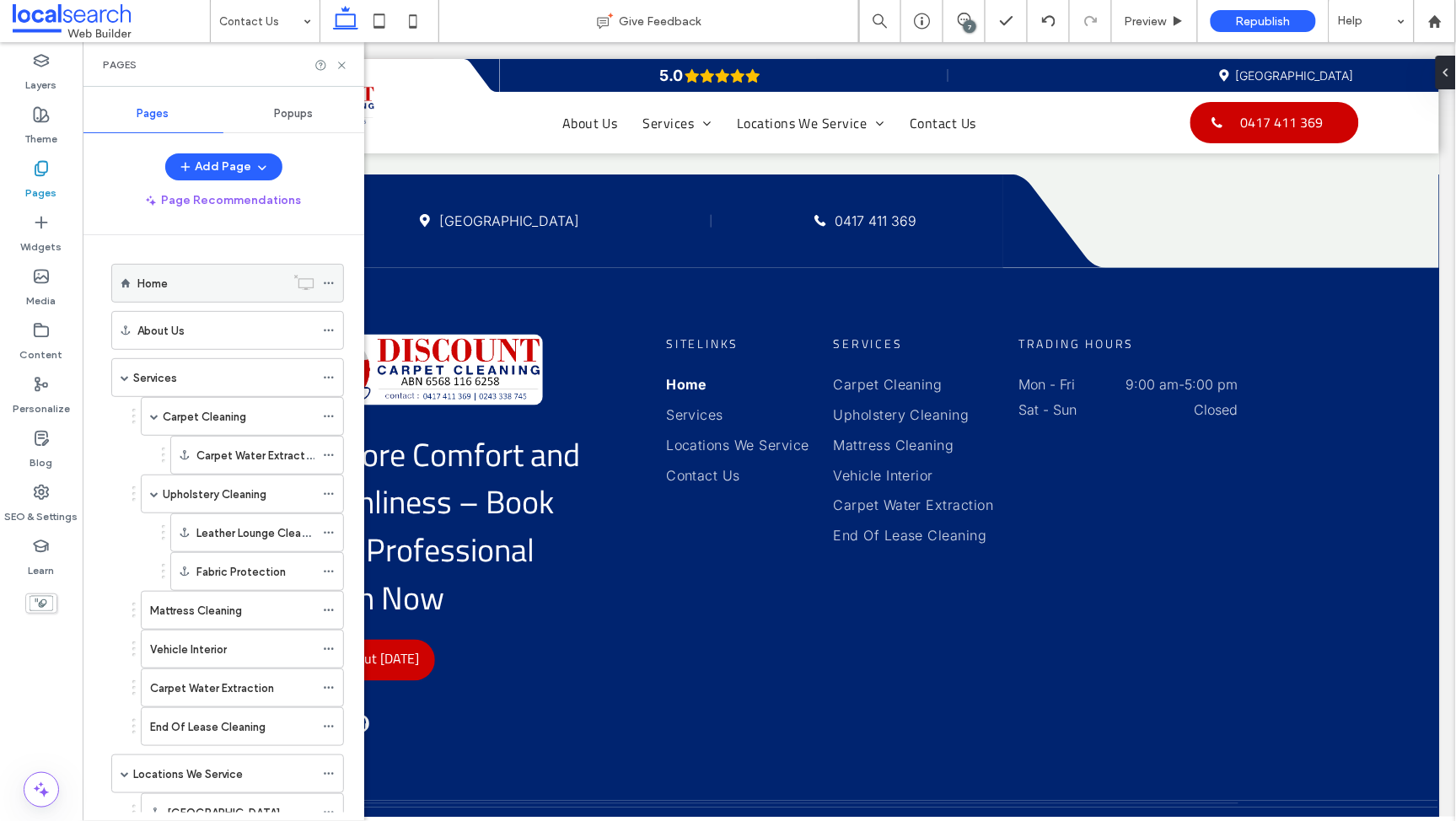
click at [164, 264] on div "Home" at bounding box center [227, 282] width 233 height 38
click at [180, 279] on div "Home" at bounding box center [212, 283] width 148 height 18
click at [340, 59] on icon at bounding box center [341, 65] width 13 height 13
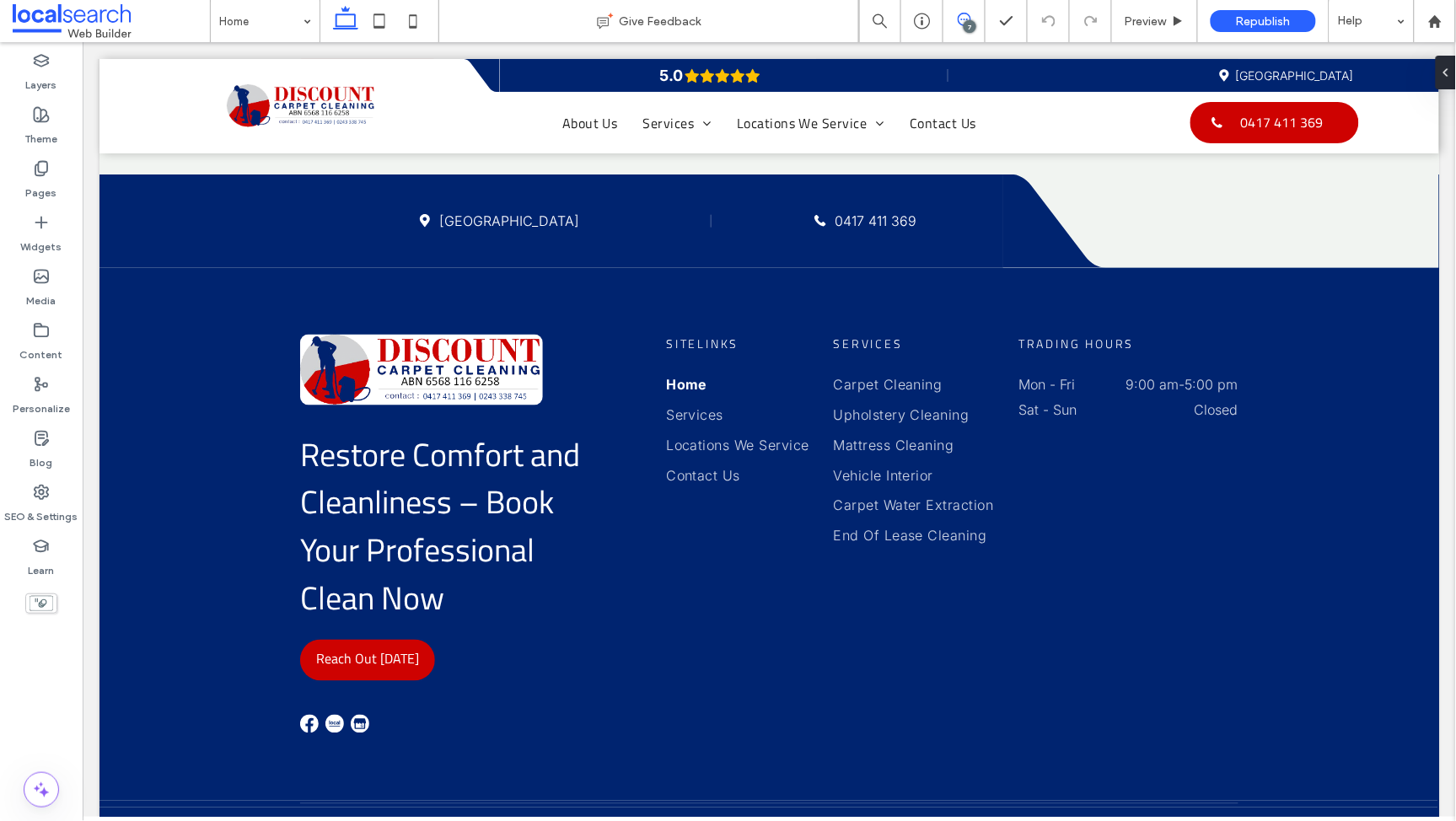
click at [963, 20] on icon at bounding box center [965, 20] width 14 height 14
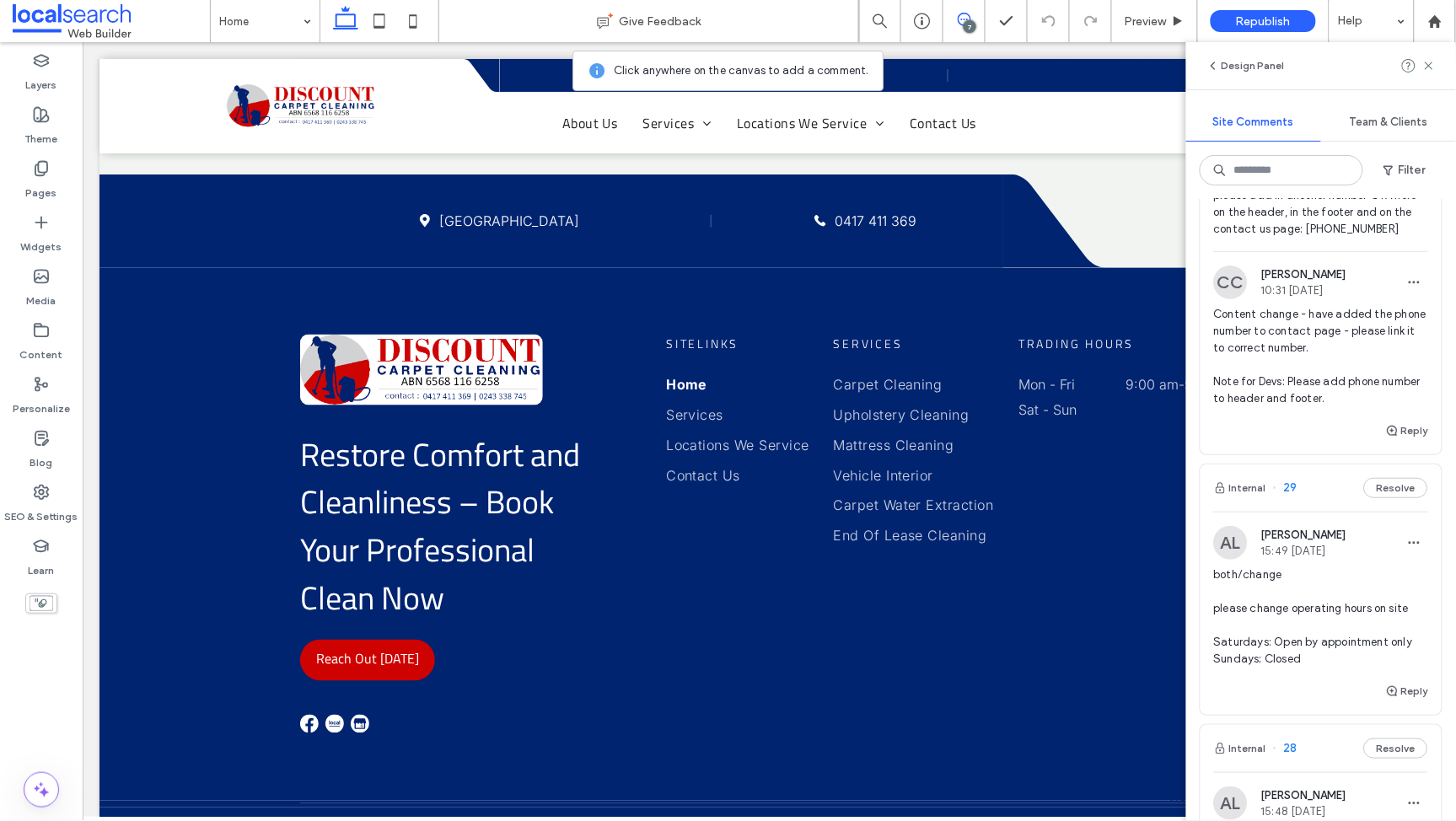
scroll to position [289, 0]
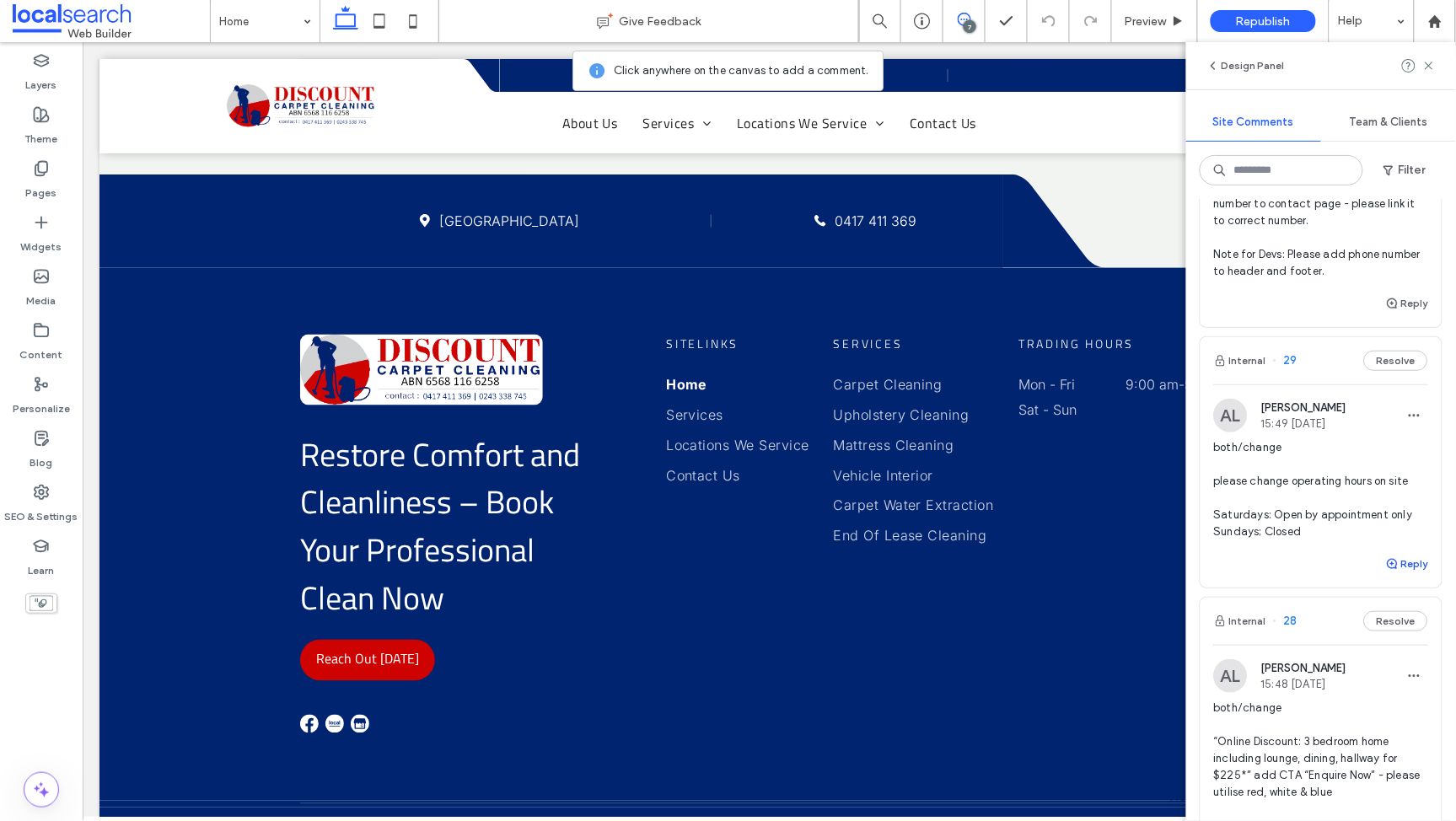
click at [1401, 561] on button "Reply" at bounding box center [1407, 563] width 42 height 21
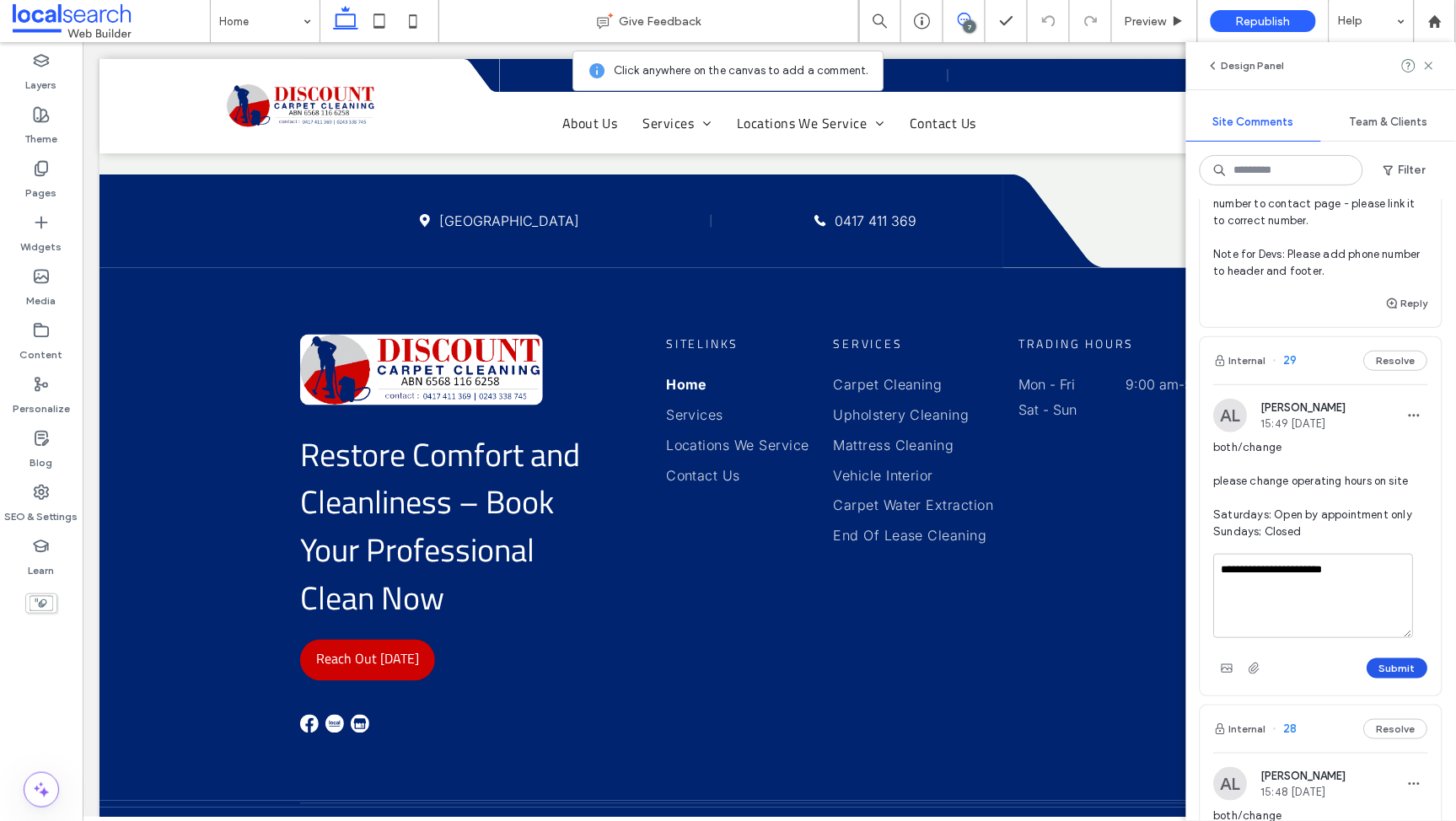
type textarea "**********"
click at [1385, 664] on button "Submit" at bounding box center [1398, 668] width 61 height 21
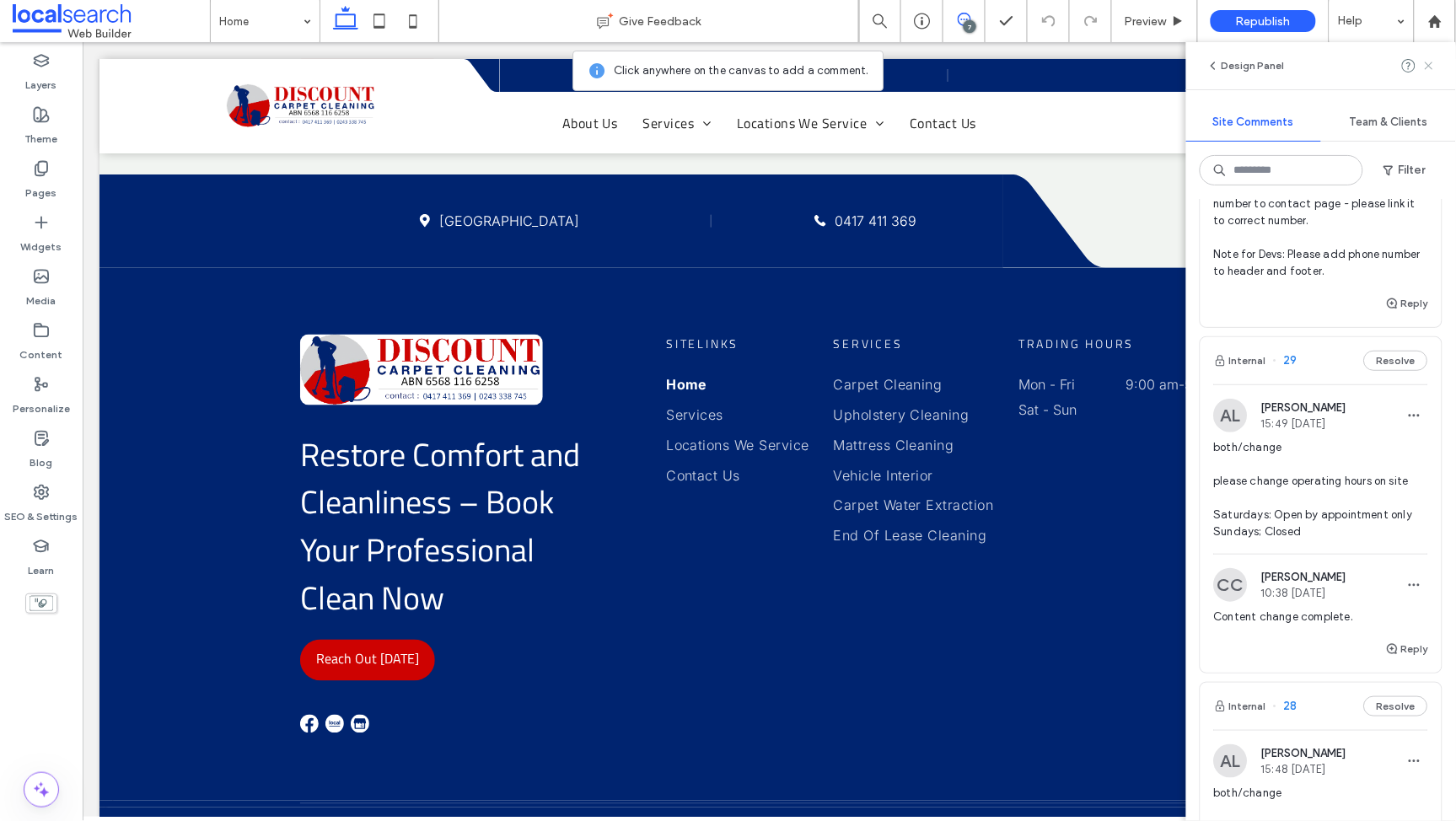
click at [1432, 62] on use at bounding box center [1429, 66] width 8 height 8
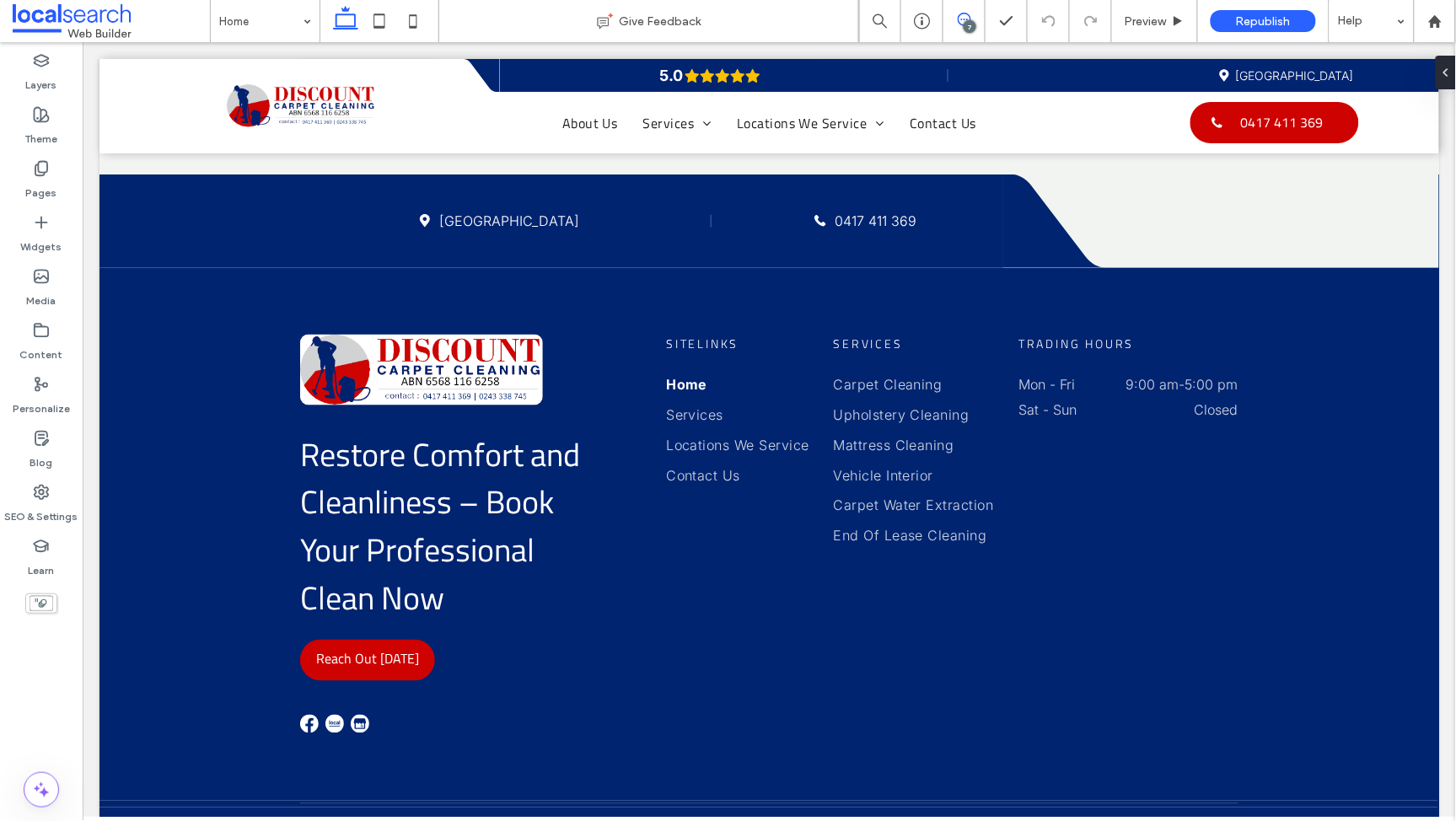
click at [960, 18] on icon at bounding box center [965, 20] width 14 height 14
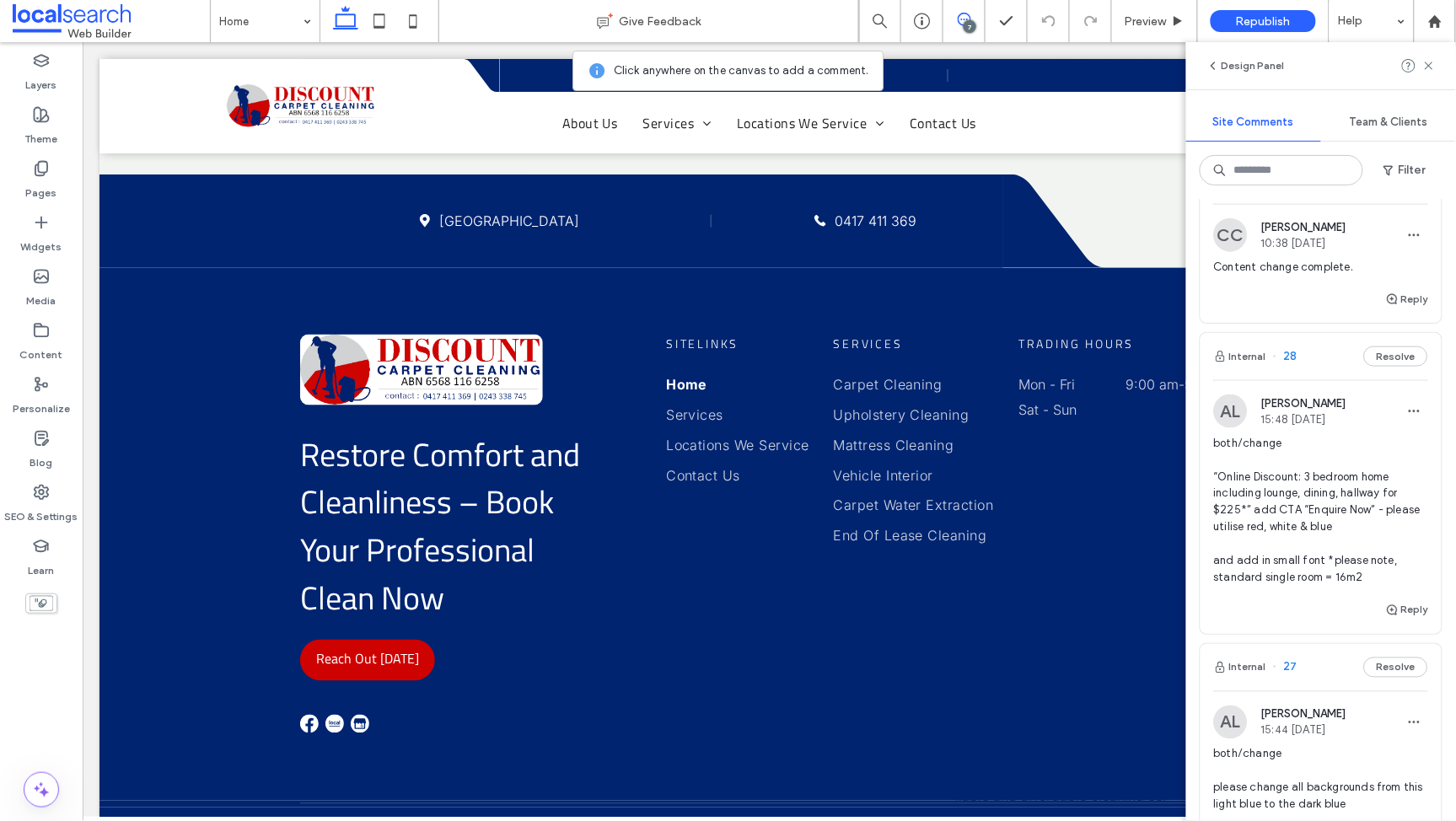
scroll to position [703, 0]
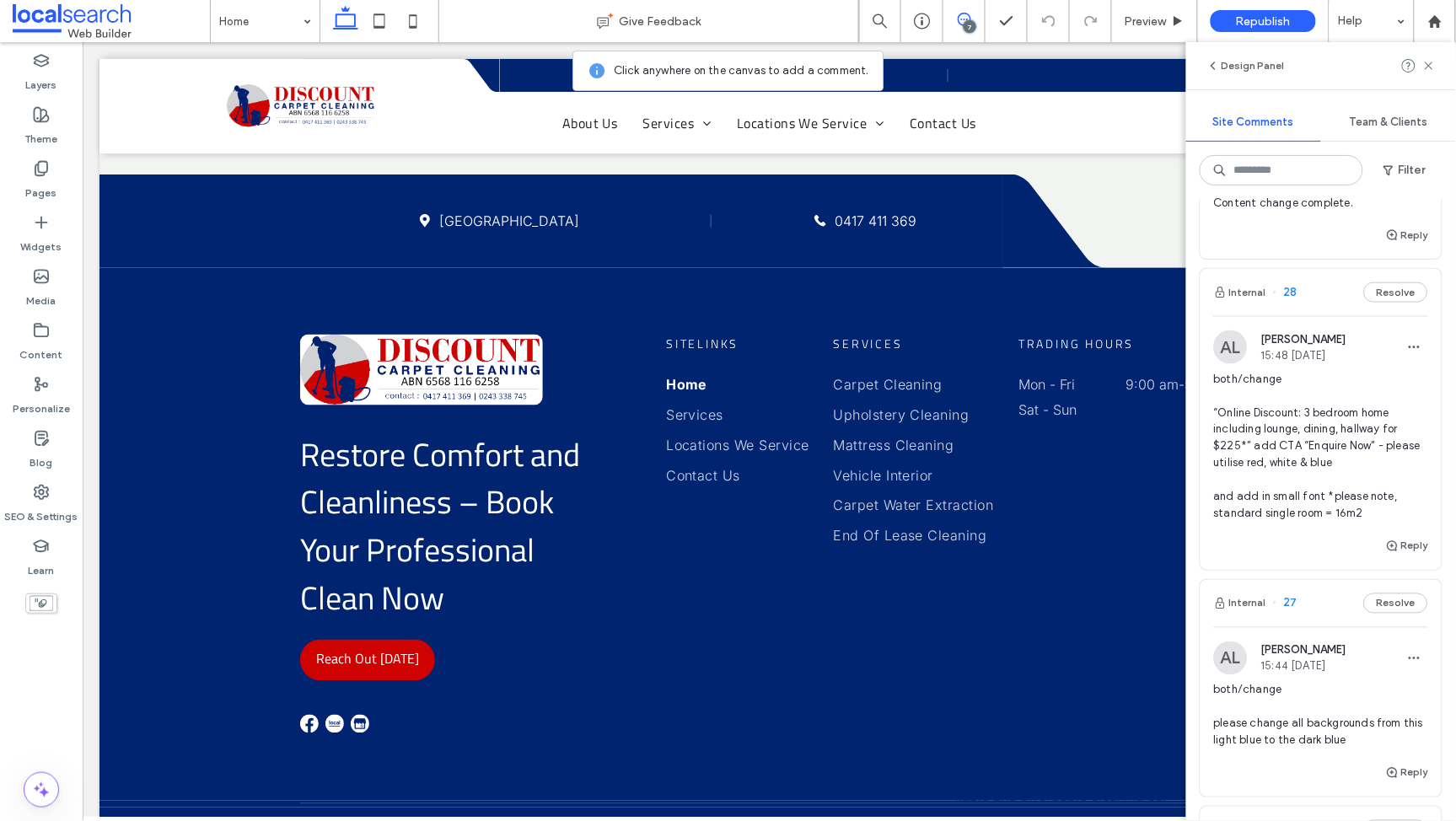
click at [1320, 439] on span "both/change “Online Discount: 3 bedroom home including lounge, dining, hallway …" at bounding box center [1321, 446] width 214 height 151
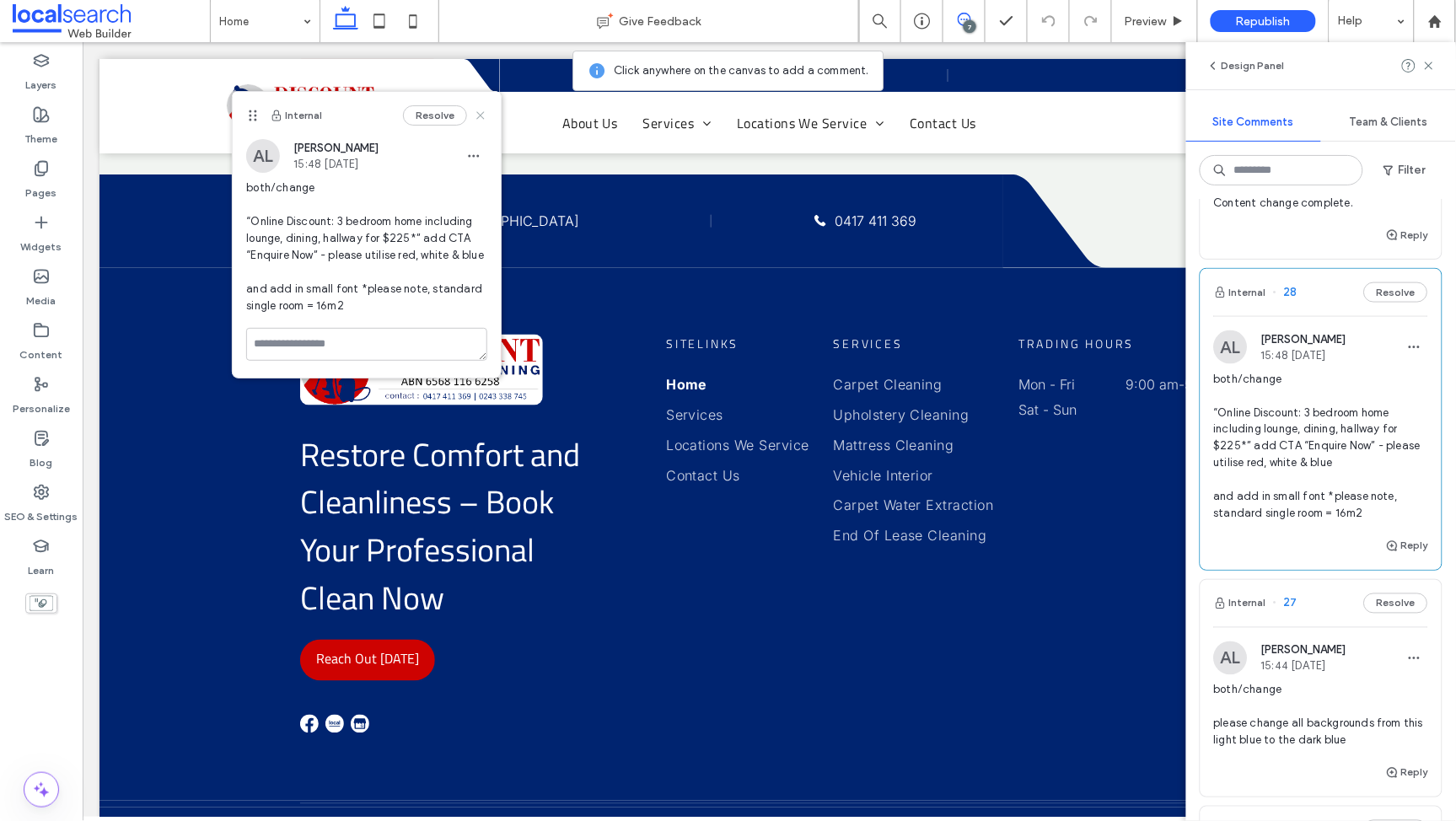
click at [477, 112] on use at bounding box center [481, 115] width 8 height 8
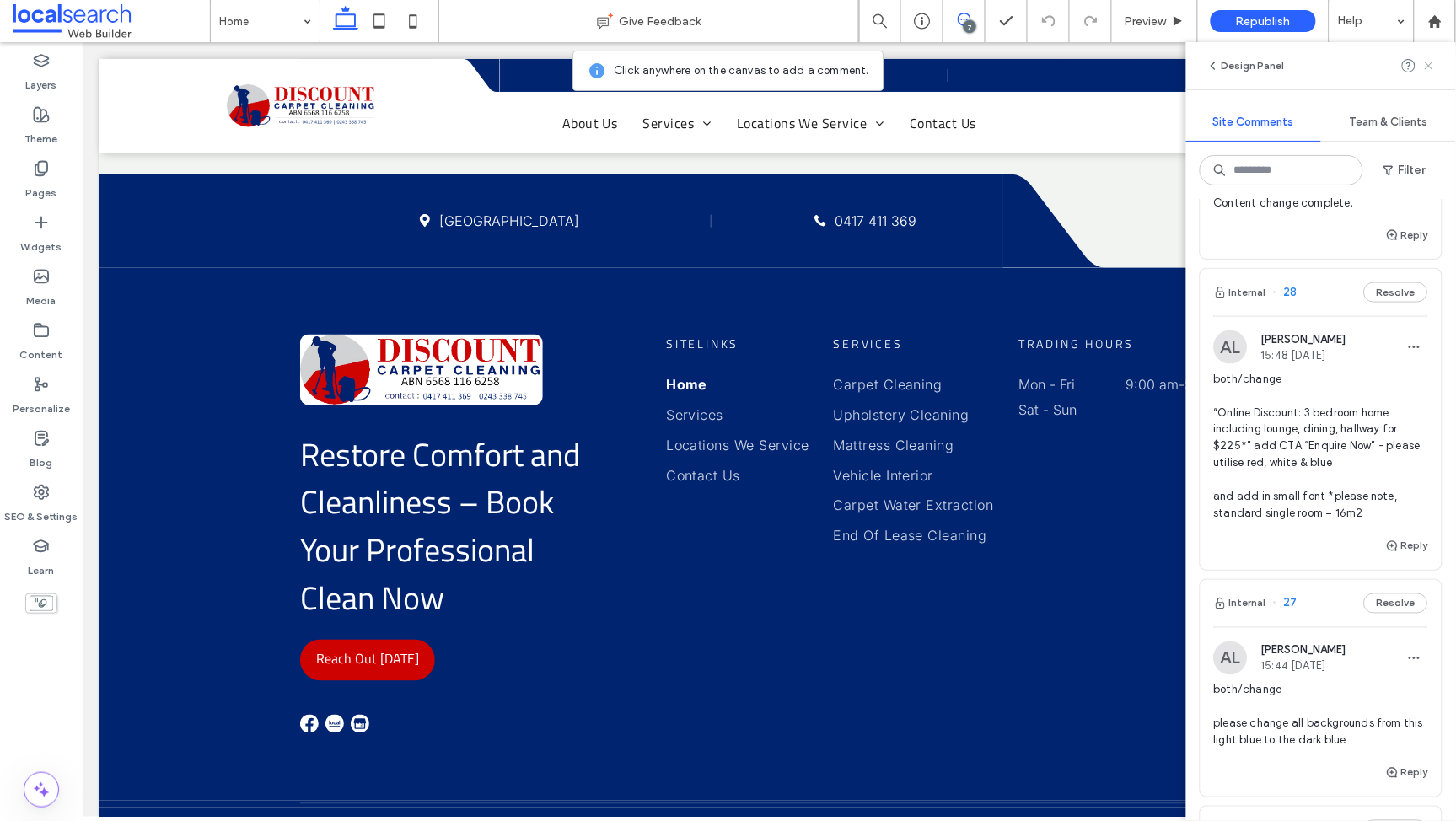
click at [1432, 63] on use at bounding box center [1429, 66] width 8 height 8
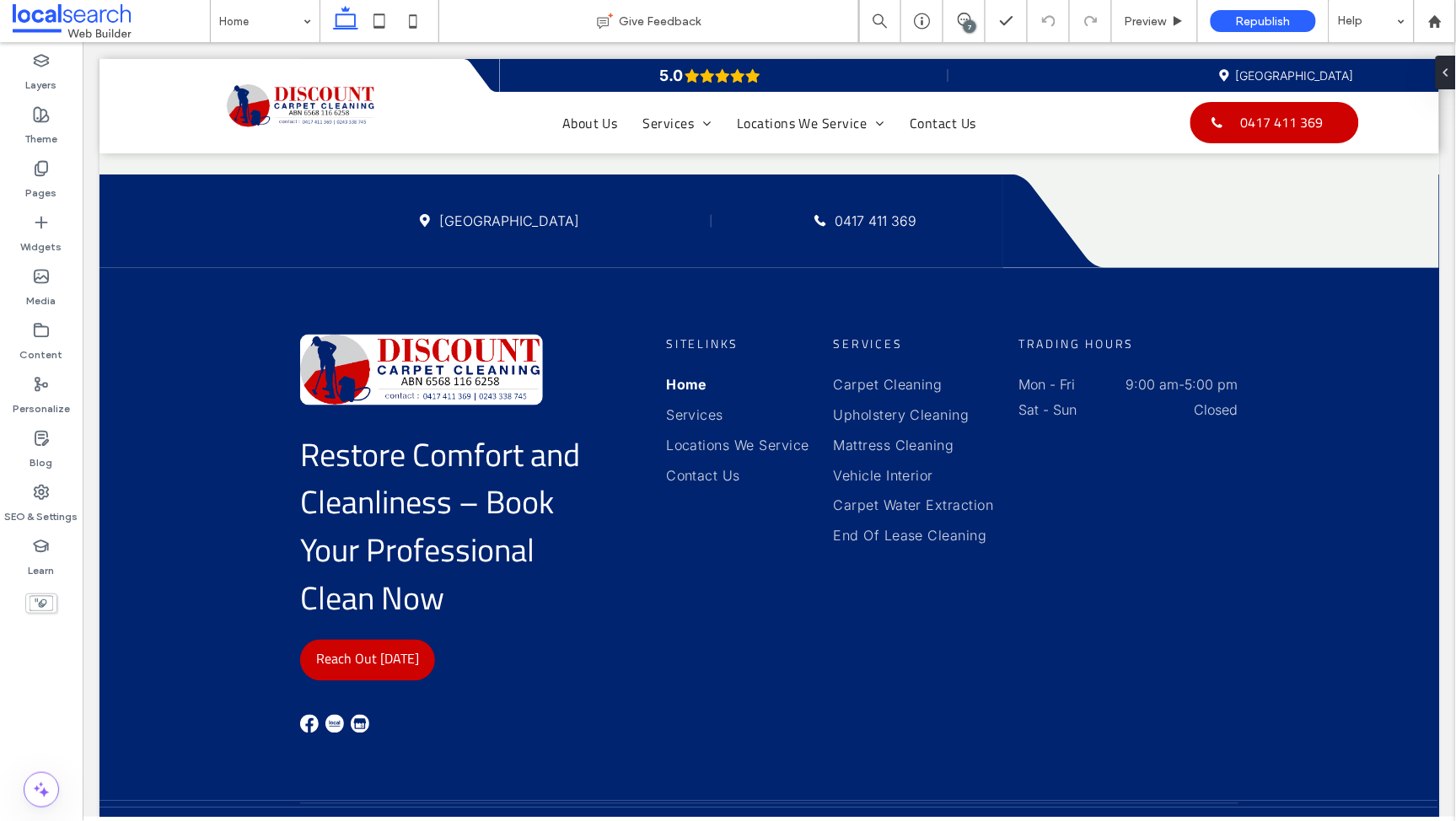
scroll to position [0, 0]
click at [972, 19] on span at bounding box center [964, 20] width 41 height 14
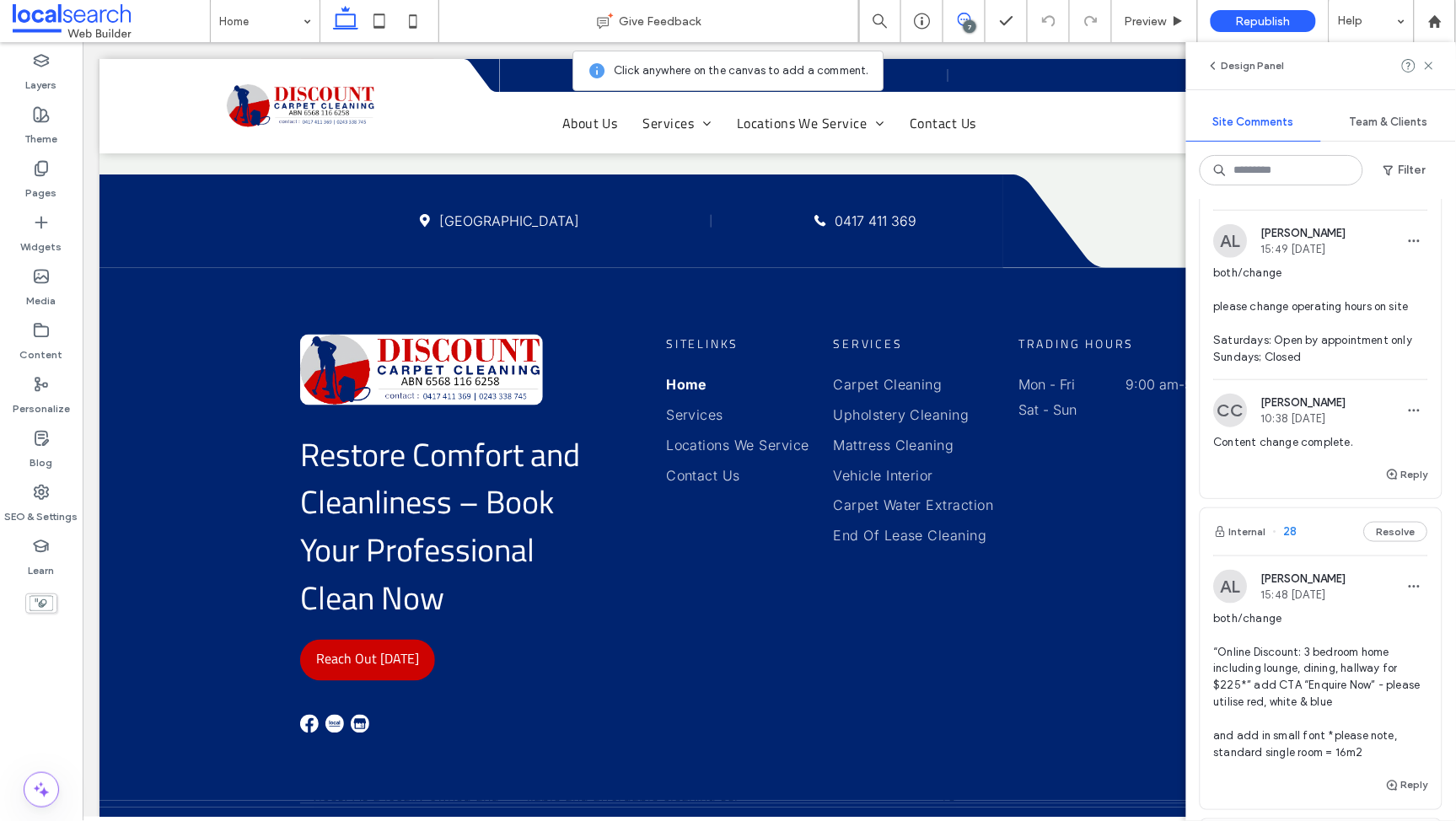
scroll to position [475, 0]
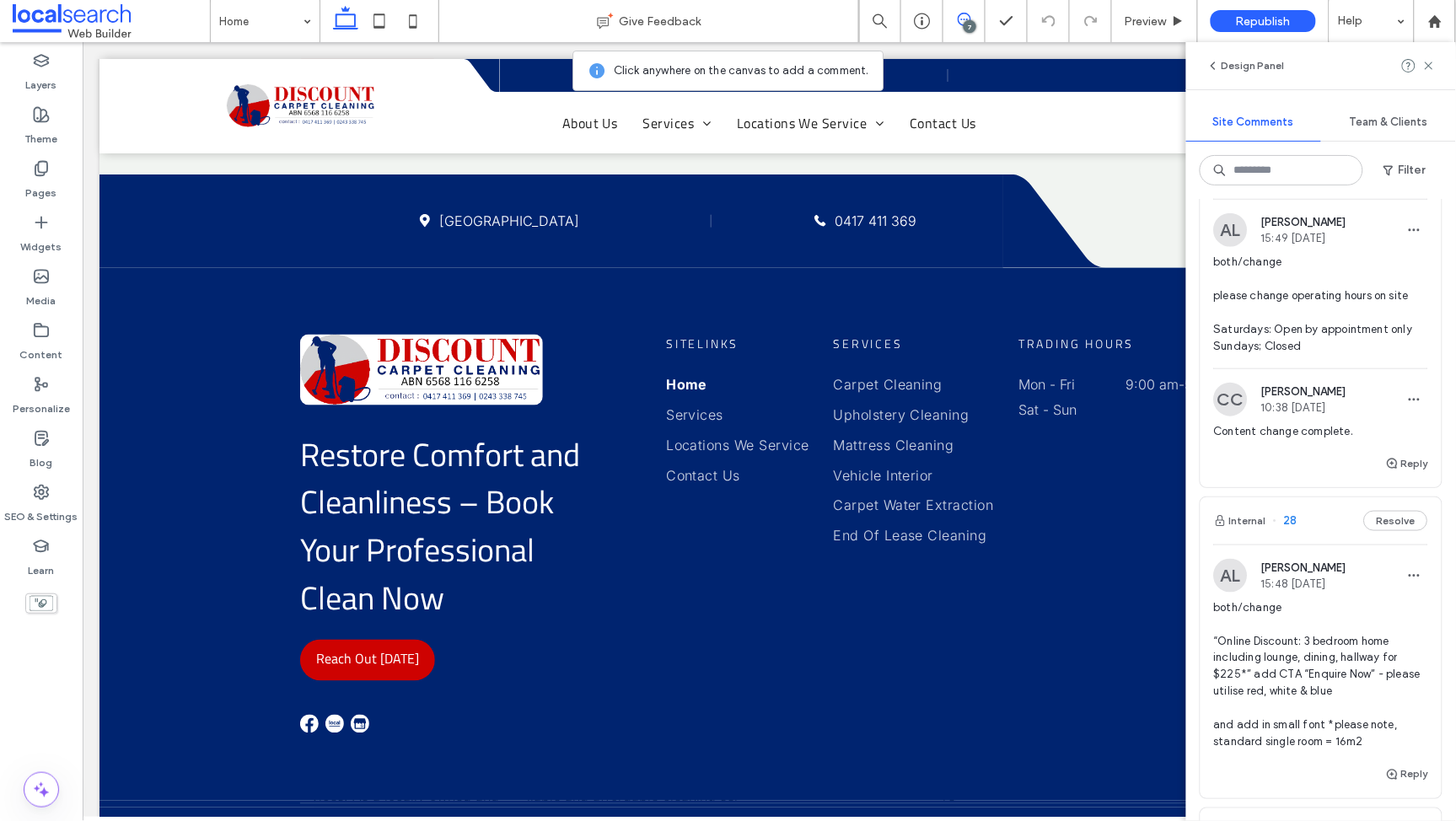
click at [1310, 672] on span "both/change “Online Discount: 3 bedroom home including lounge, dining, hallway …" at bounding box center [1321, 674] width 214 height 151
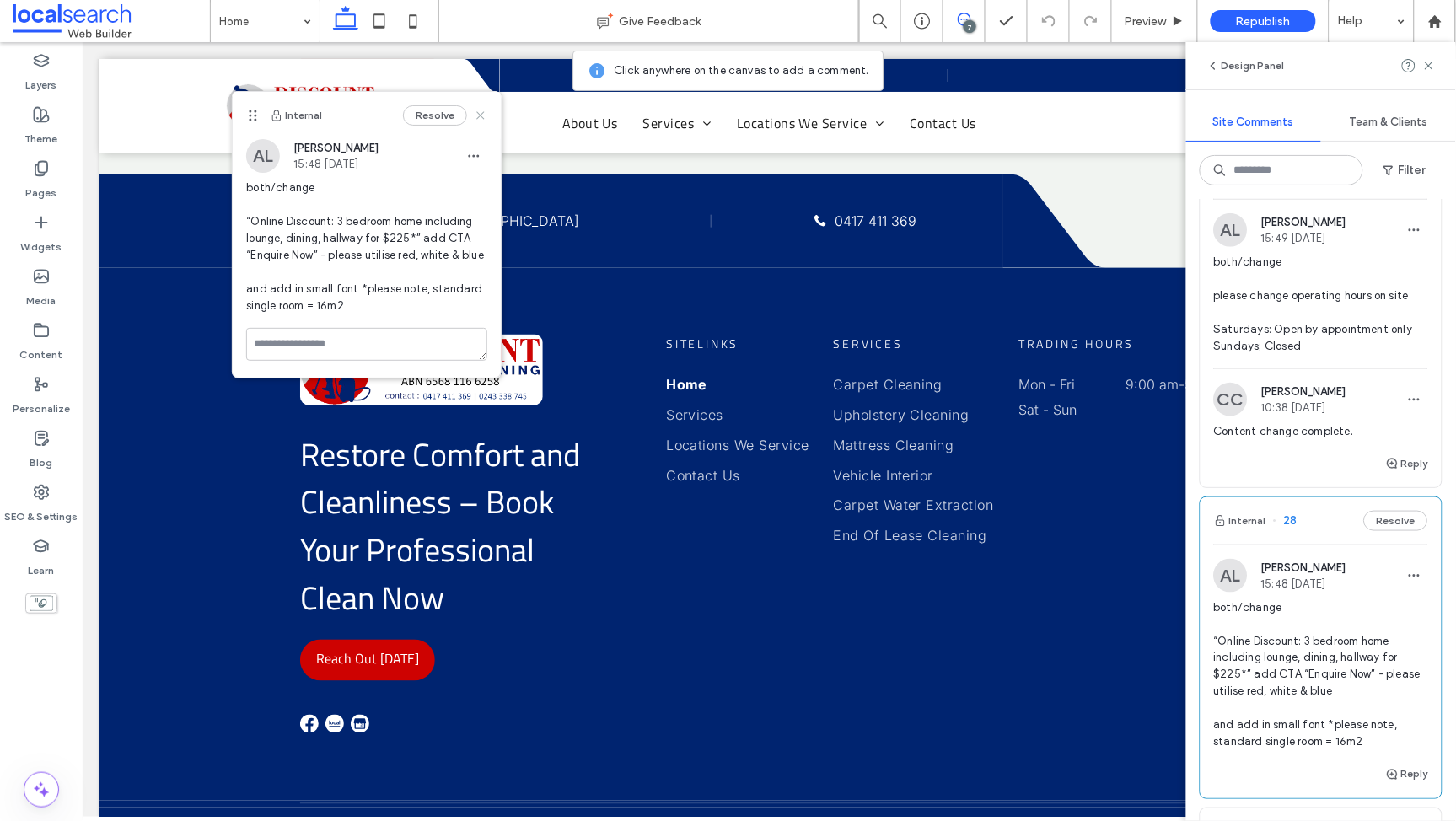
click at [481, 115] on use at bounding box center [481, 115] width 8 height 8
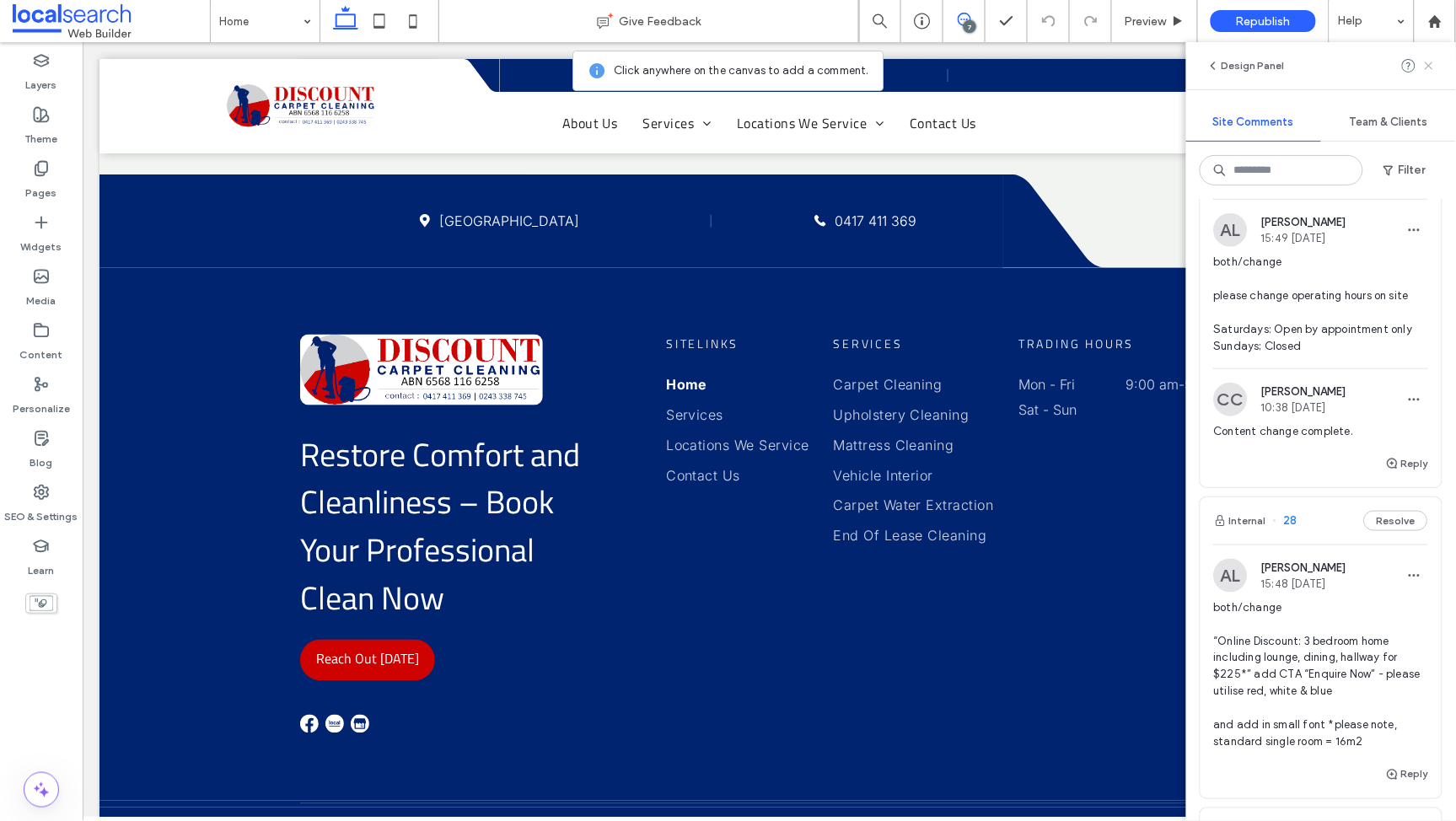
click at [1427, 63] on use at bounding box center [1429, 66] width 8 height 8
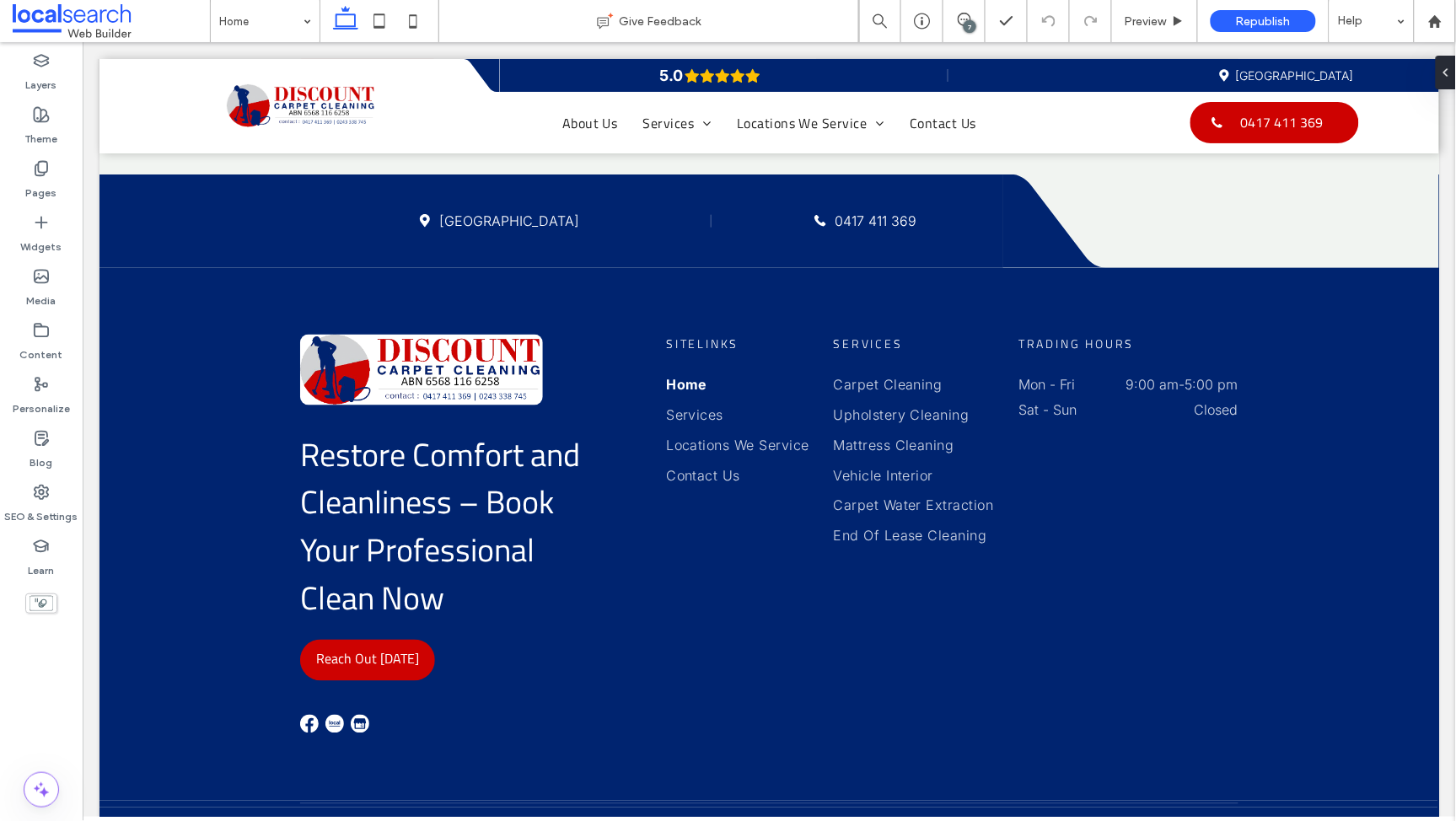
scroll to position [0, 0]
click at [27, 174] on div "Pages" at bounding box center [41, 180] width 83 height 54
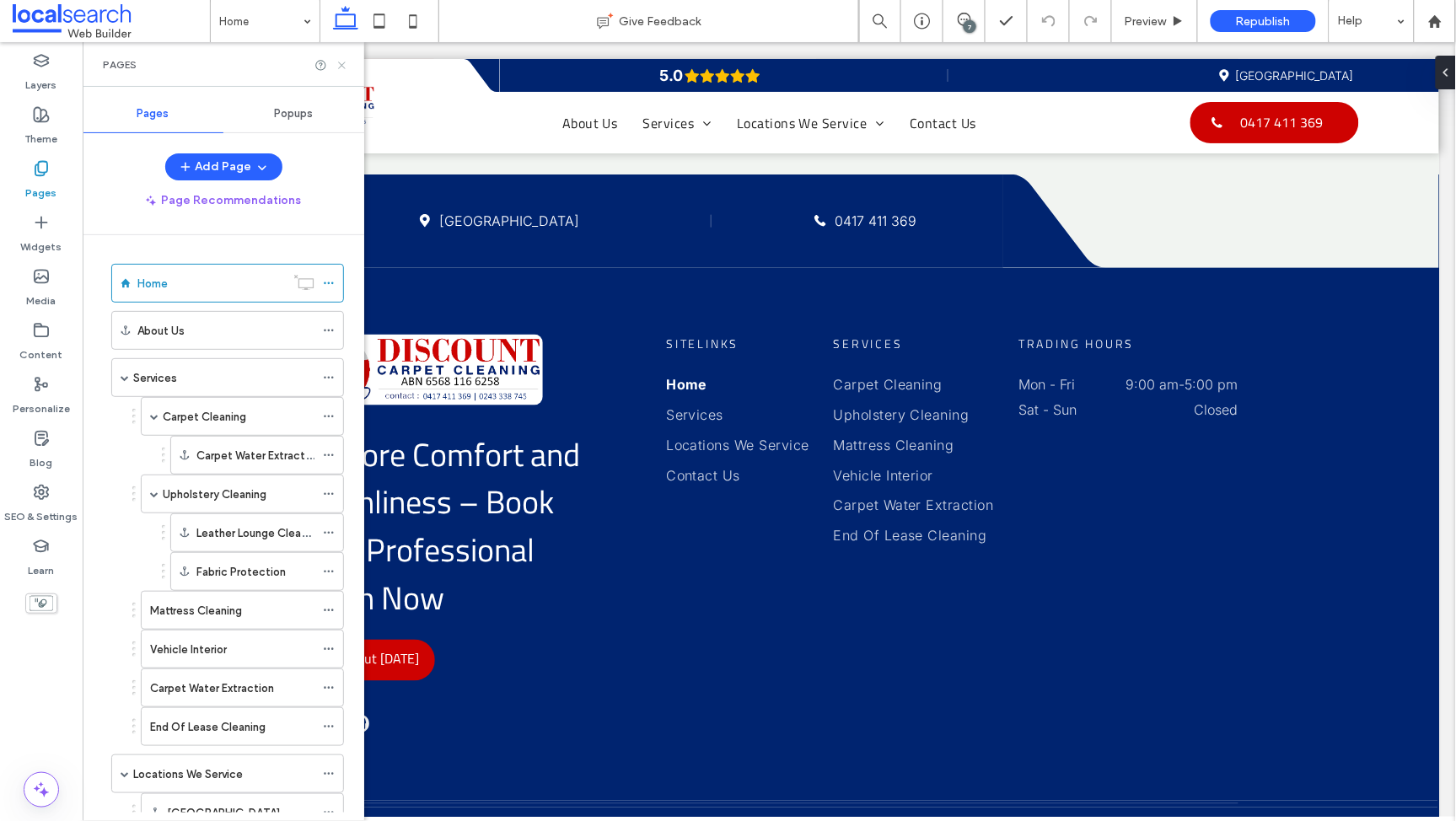
click at [339, 65] on icon at bounding box center [341, 65] width 13 height 13
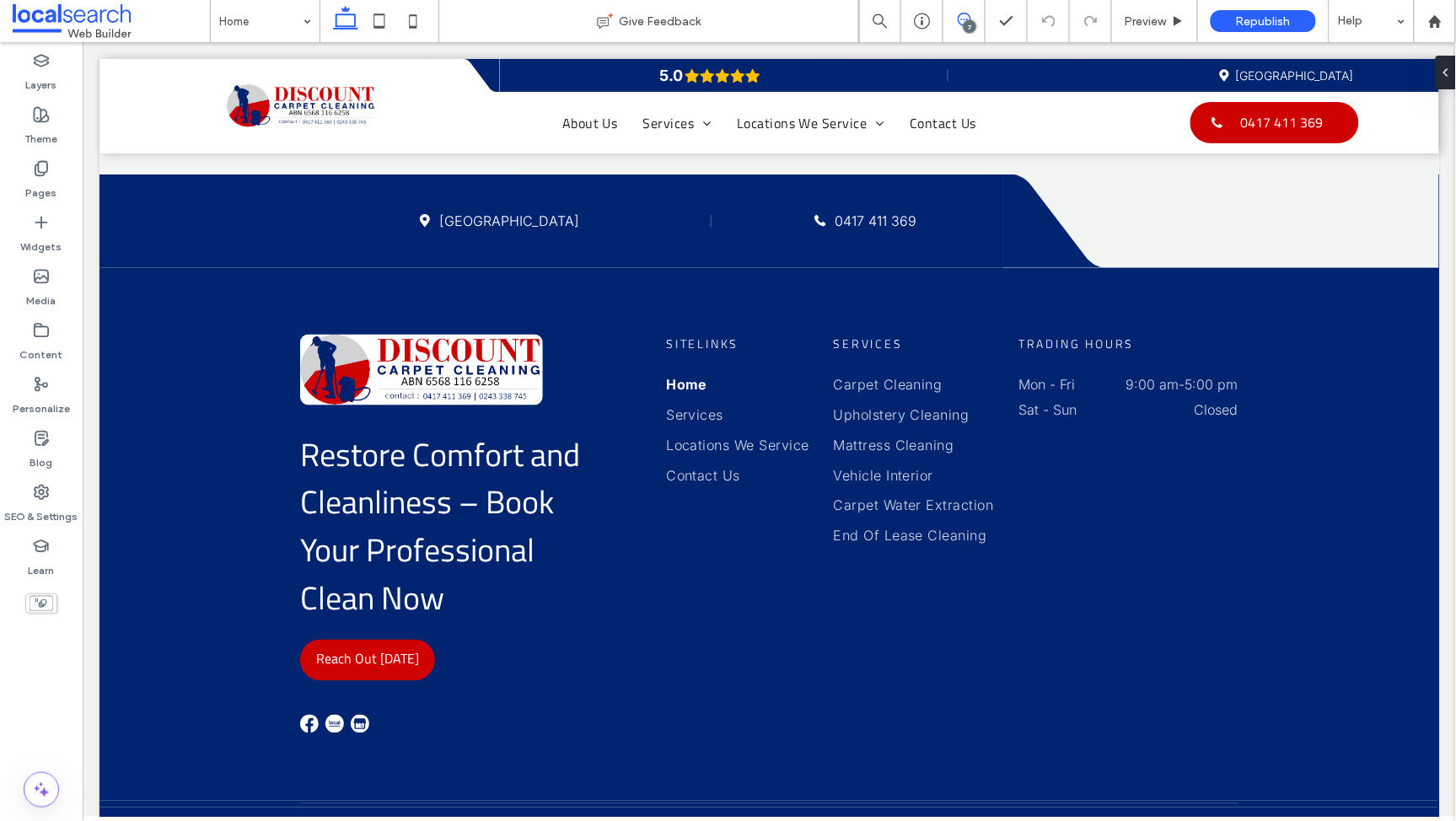
click at [964, 15] on icon at bounding box center [965, 20] width 14 height 14
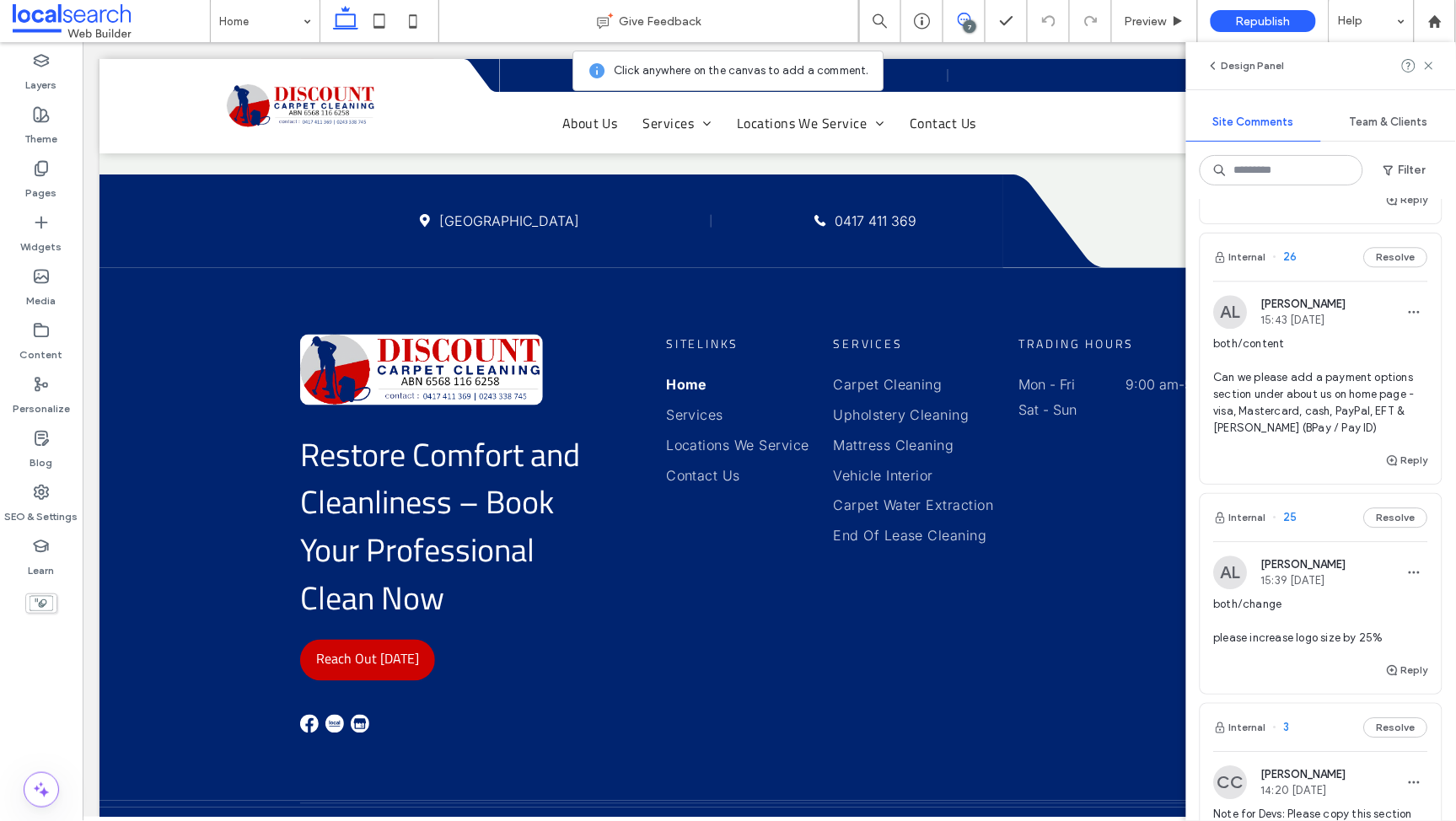
scroll to position [1293, 0]
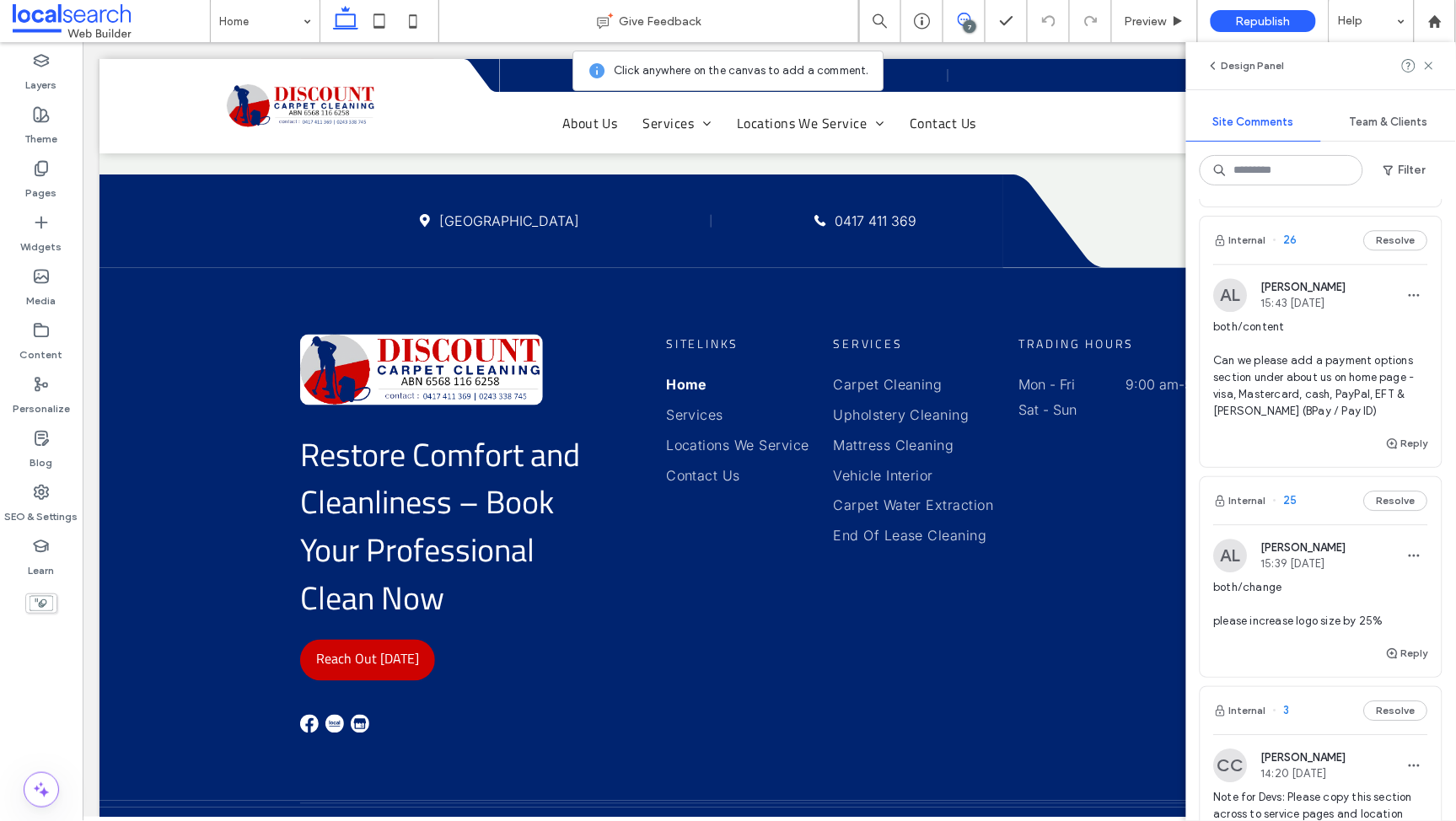
click at [1281, 374] on span "both/content Can we please add a payment options section under about us on home…" at bounding box center [1321, 369] width 214 height 101
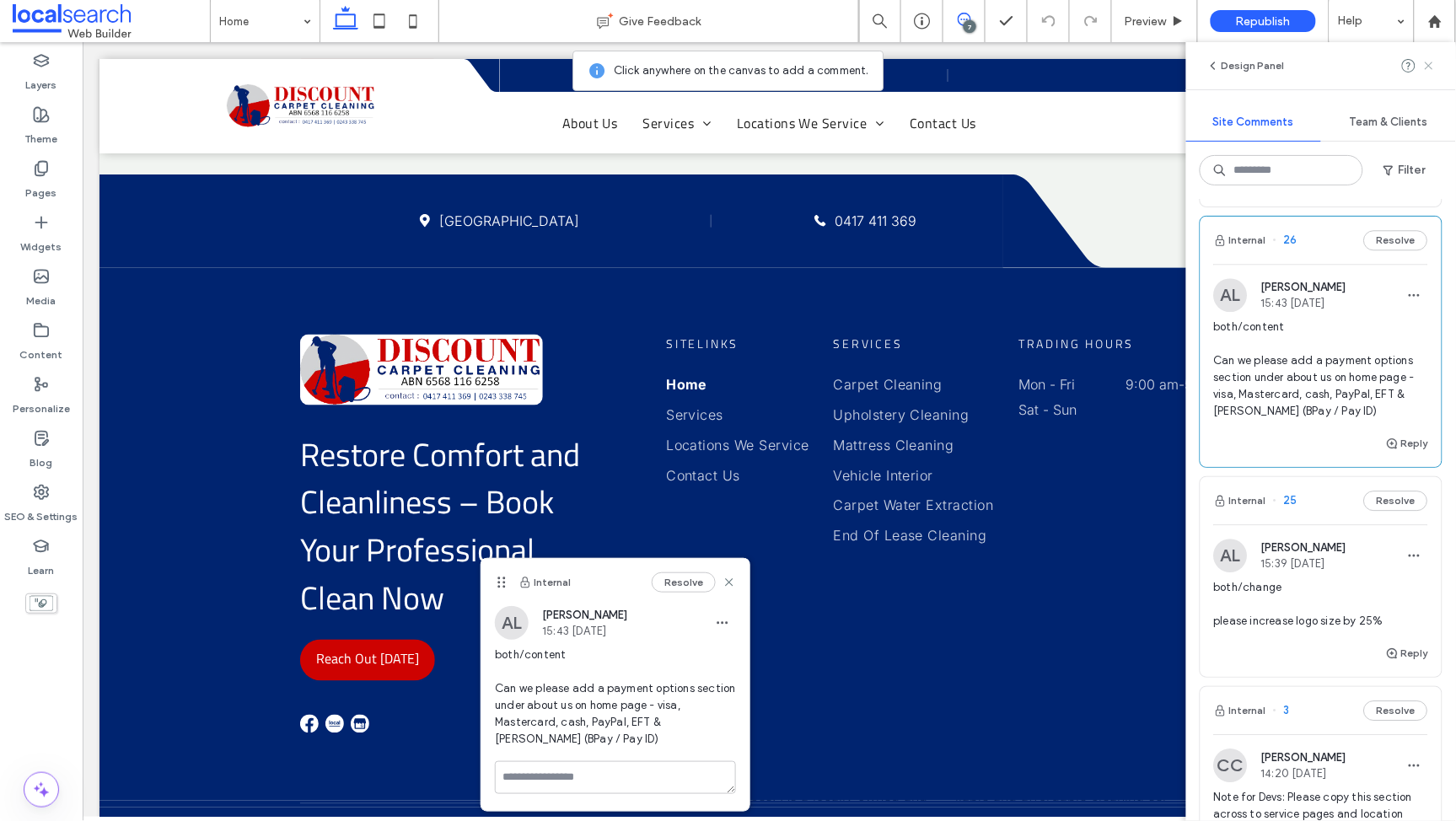
click at [1427, 62] on use at bounding box center [1429, 66] width 8 height 8
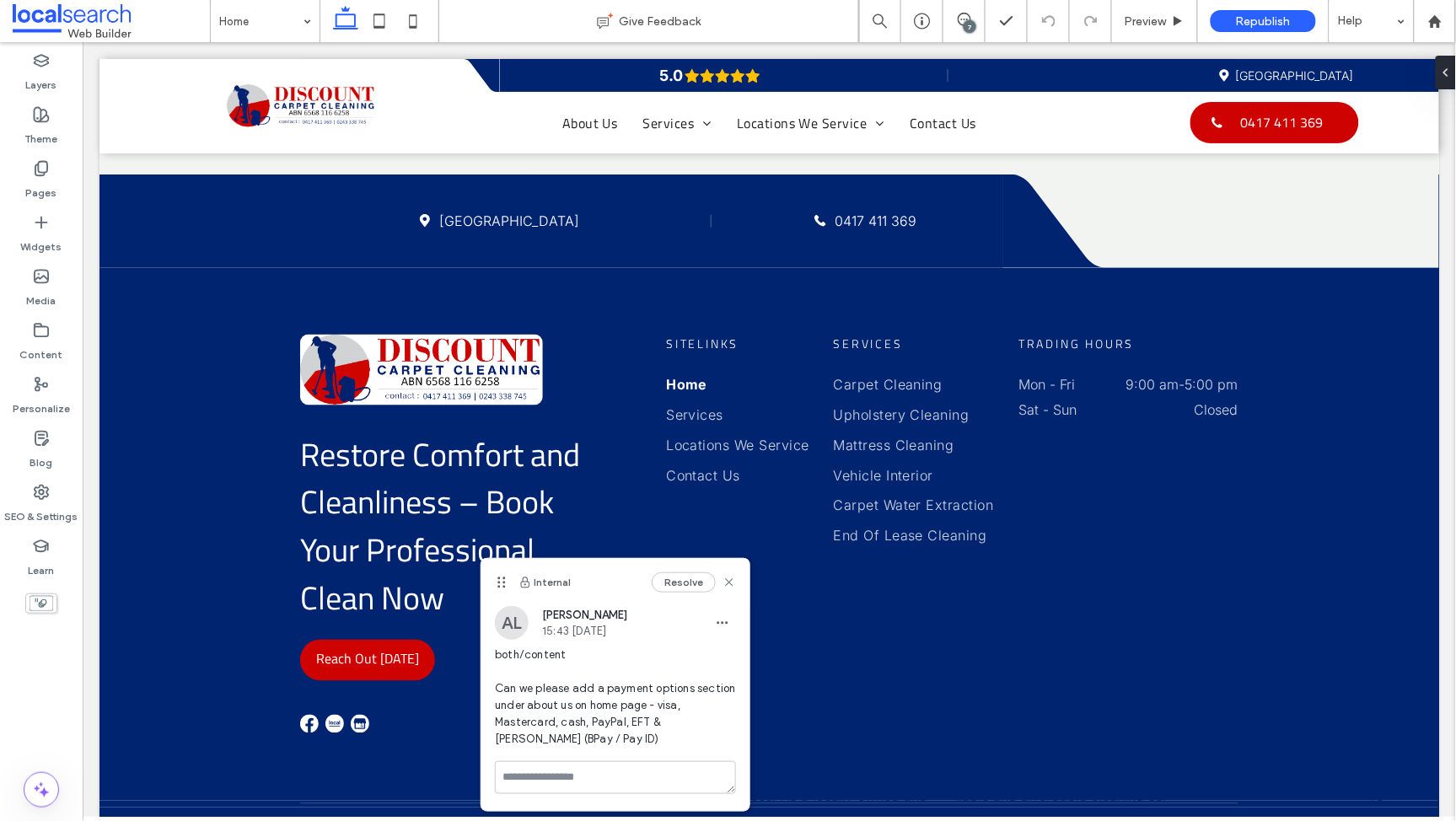
scroll to position [0, 0]
click at [725, 583] on icon at bounding box center [730, 582] width 14 height 14
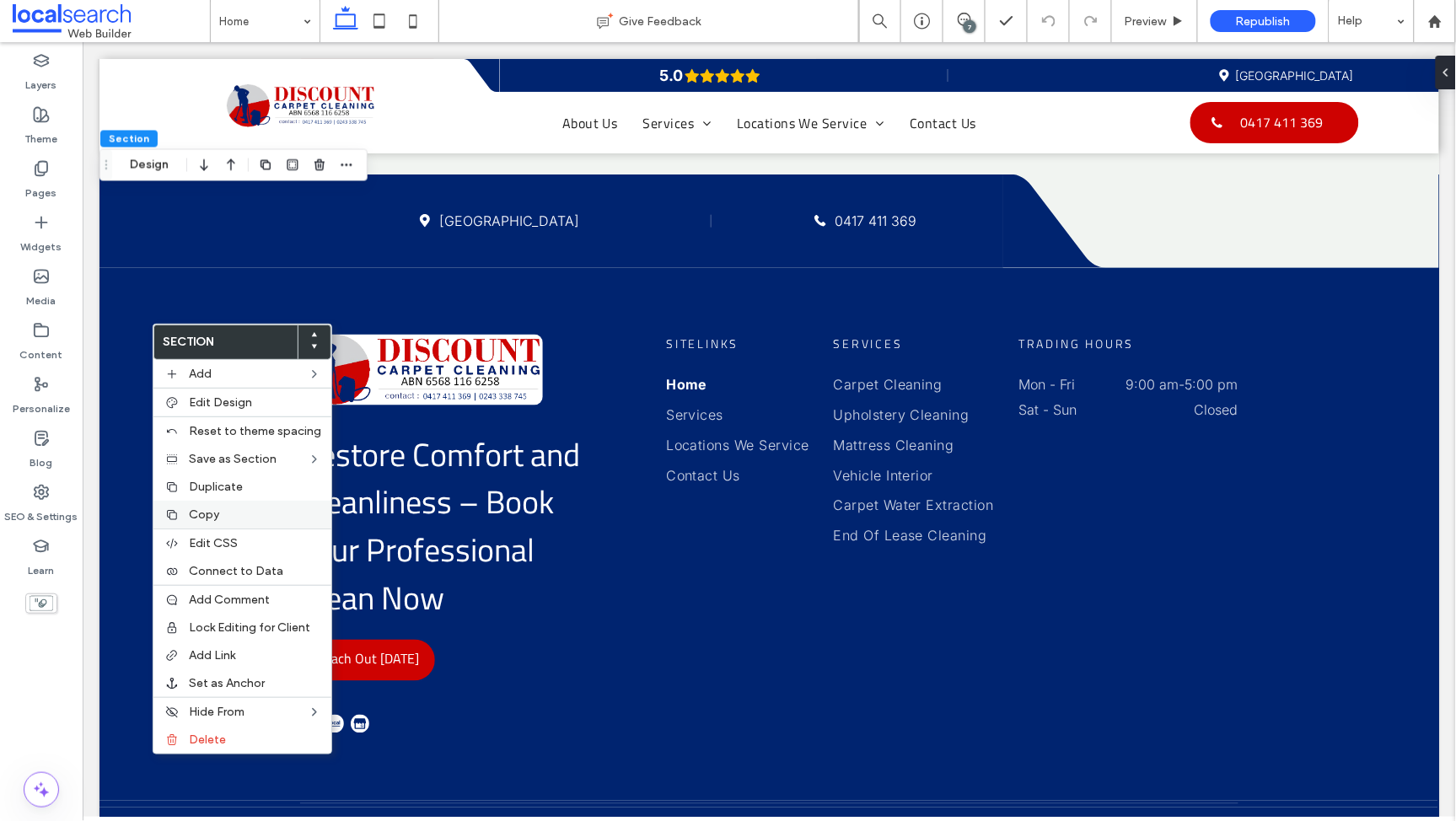
click at [223, 507] on label "Copy" at bounding box center [255, 514] width 133 height 15
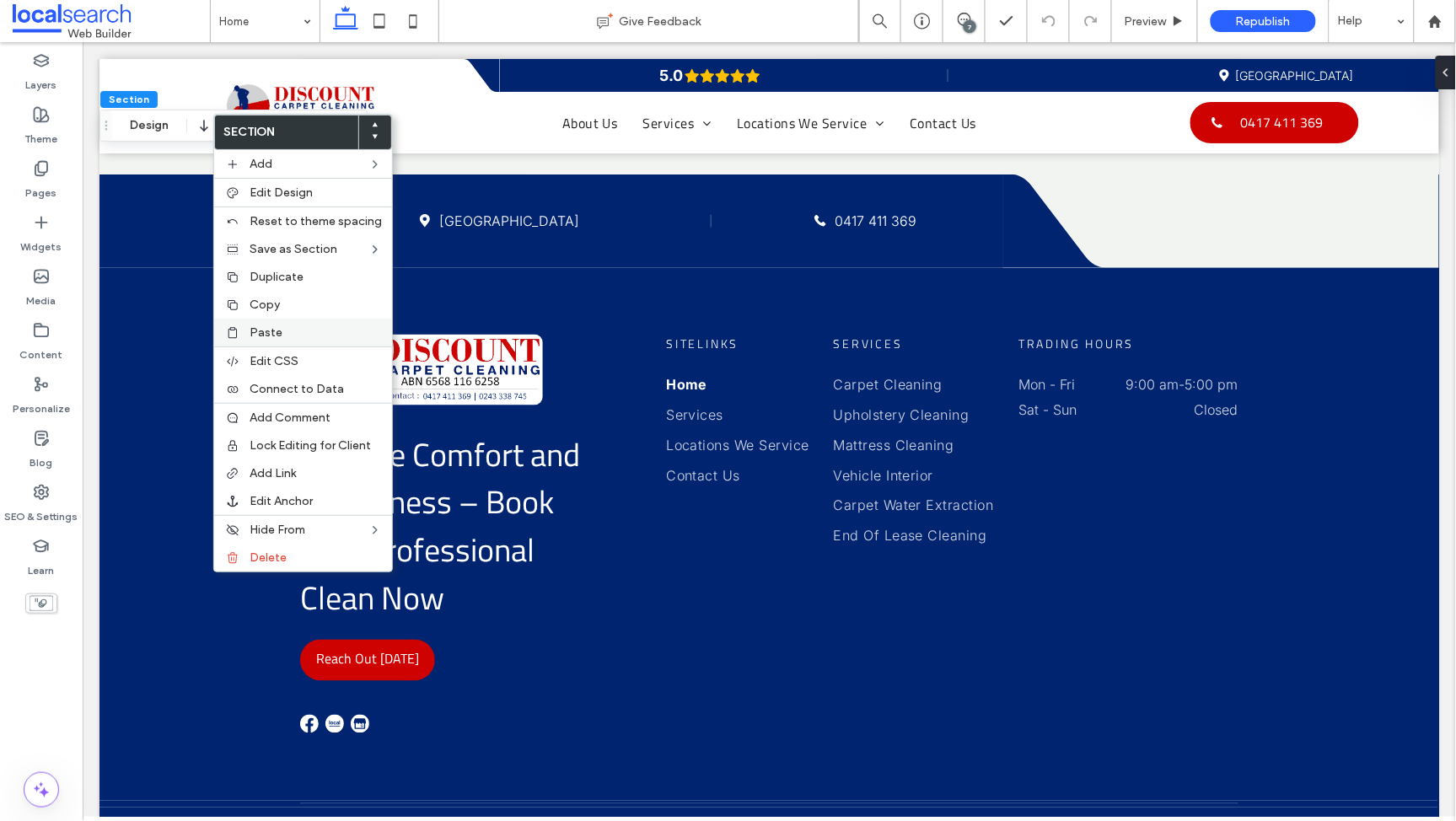
click at [275, 333] on span "Paste" at bounding box center [266, 332] width 32 height 15
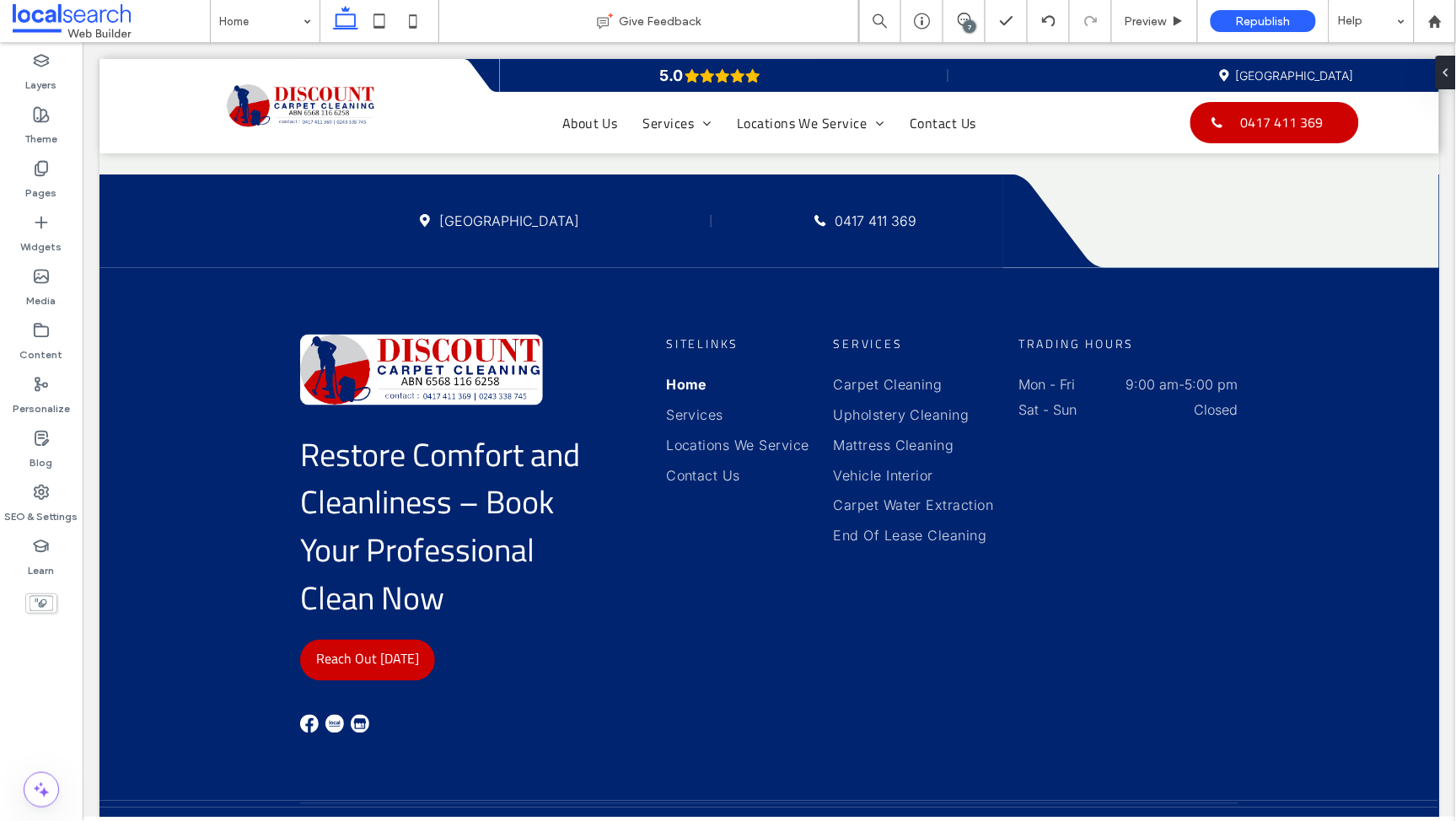
type input "**********"
type input "**"
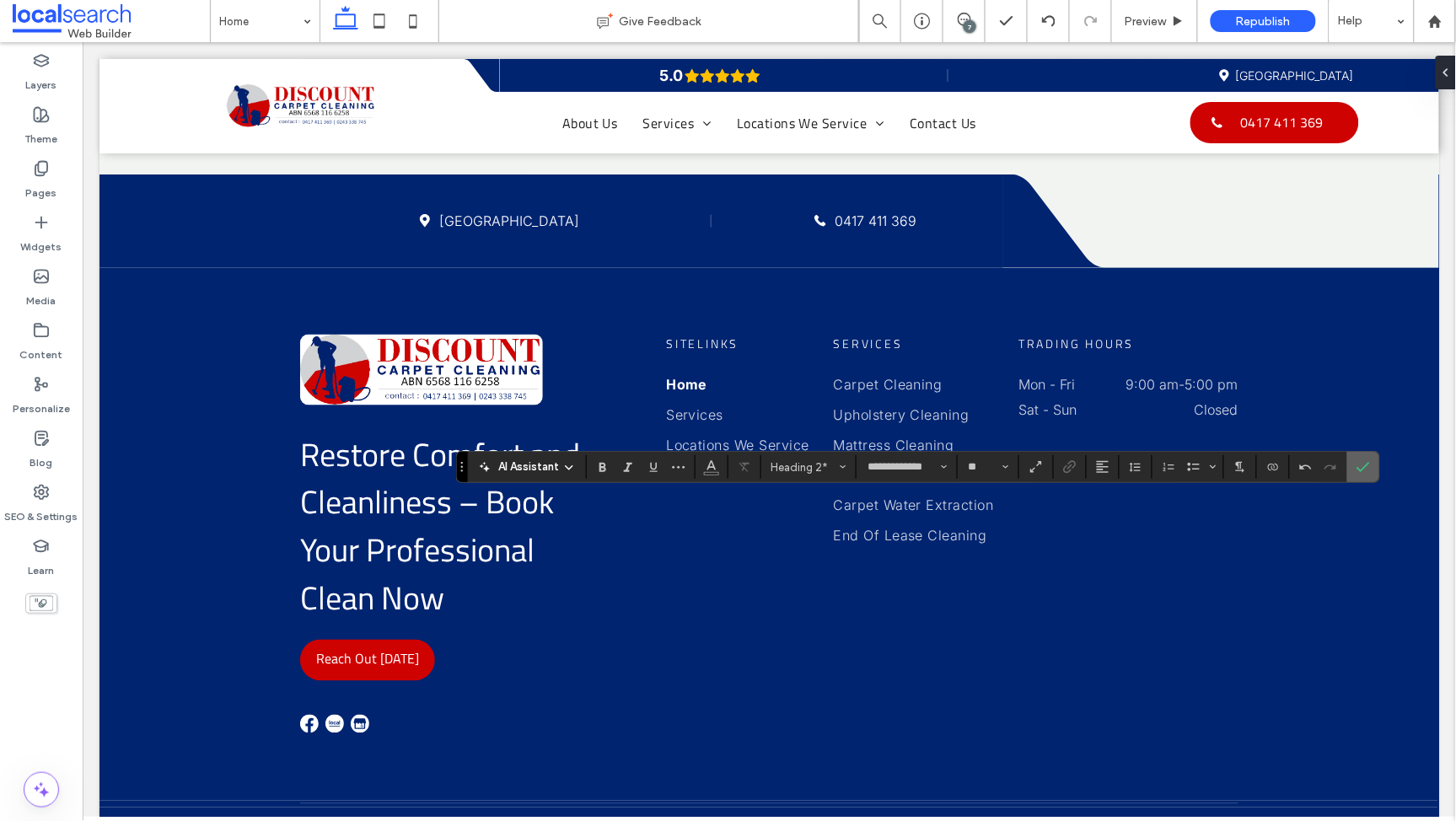
click at [1367, 462] on icon "Confirm" at bounding box center [1364, 467] width 14 height 14
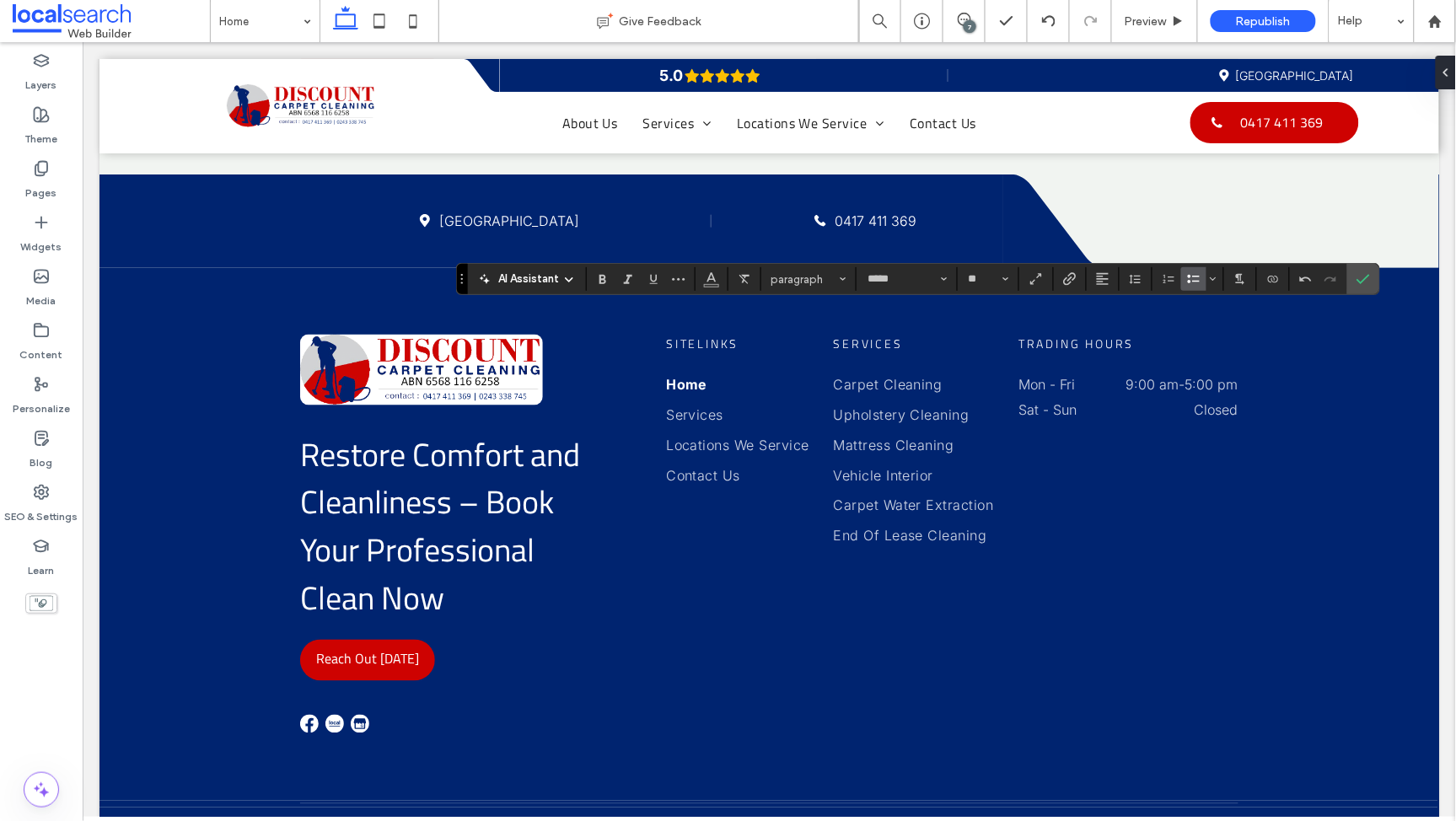
click at [1196, 280] on icon "Bulleted List" at bounding box center [1194, 279] width 14 height 14
click at [1364, 285] on use "Confirm" at bounding box center [1365, 282] width 14 height 10
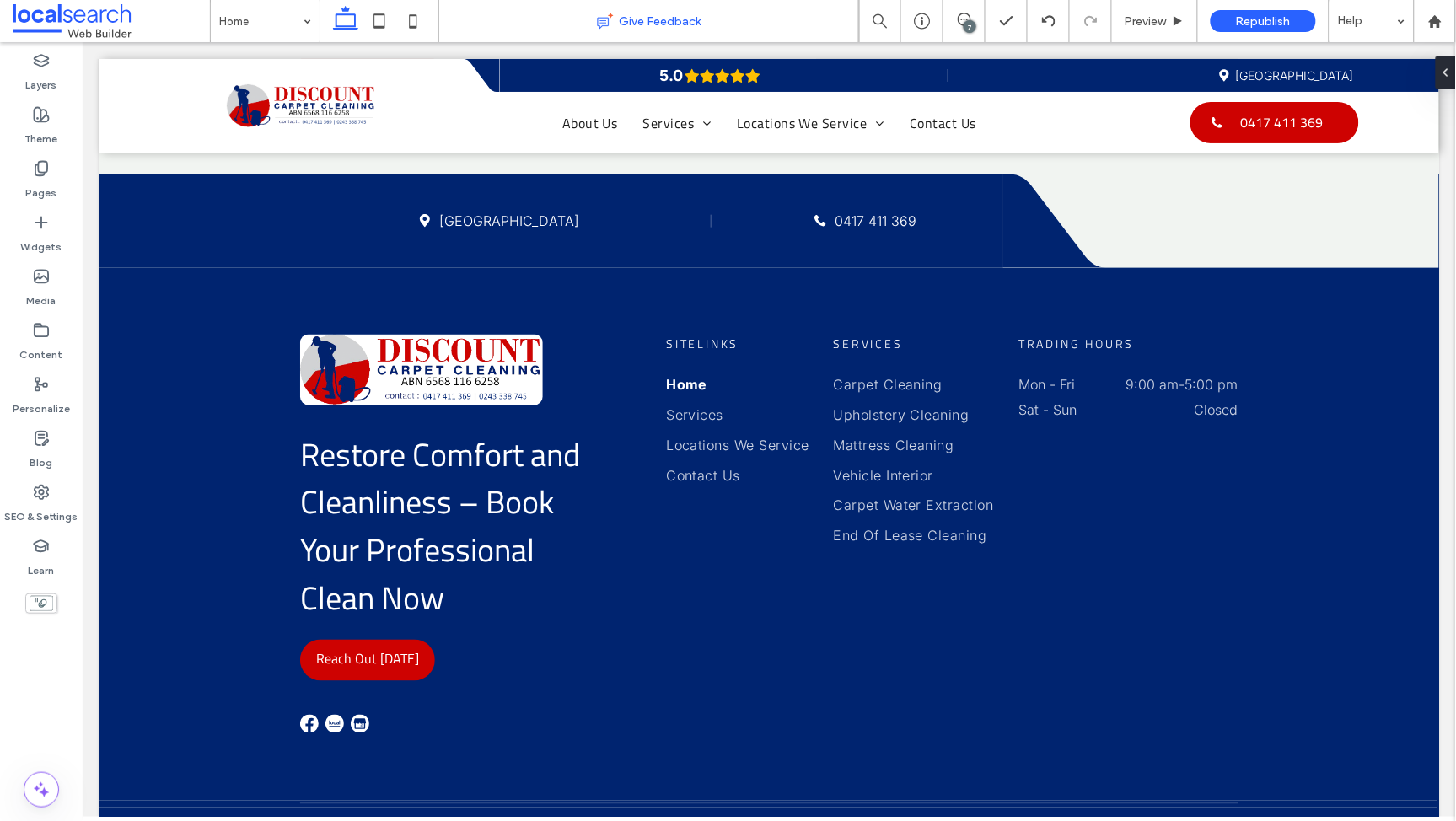
type input "*****"
type input "**"
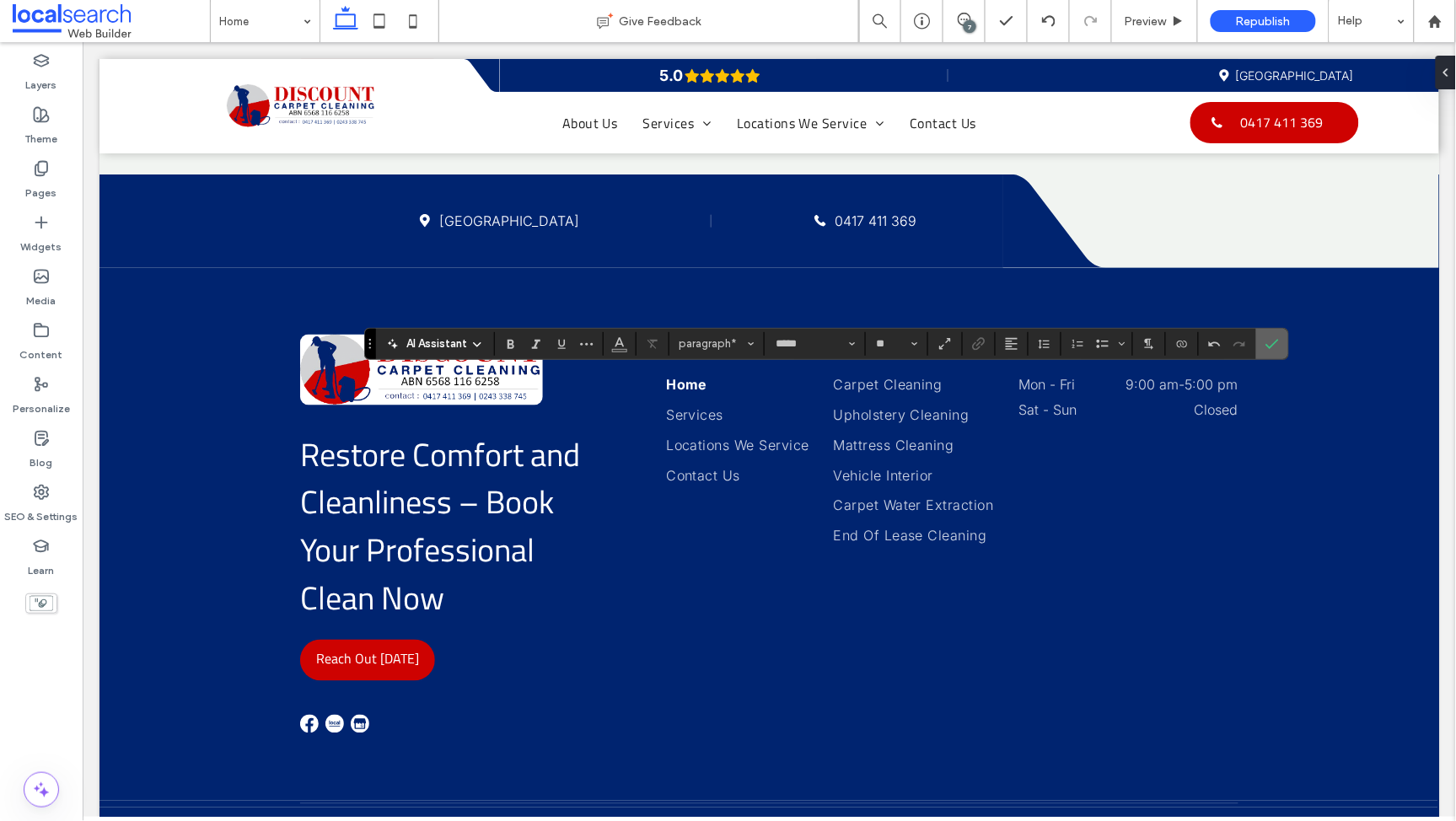
click at [1277, 351] on span "Confirm" at bounding box center [1273, 343] width 14 height 29
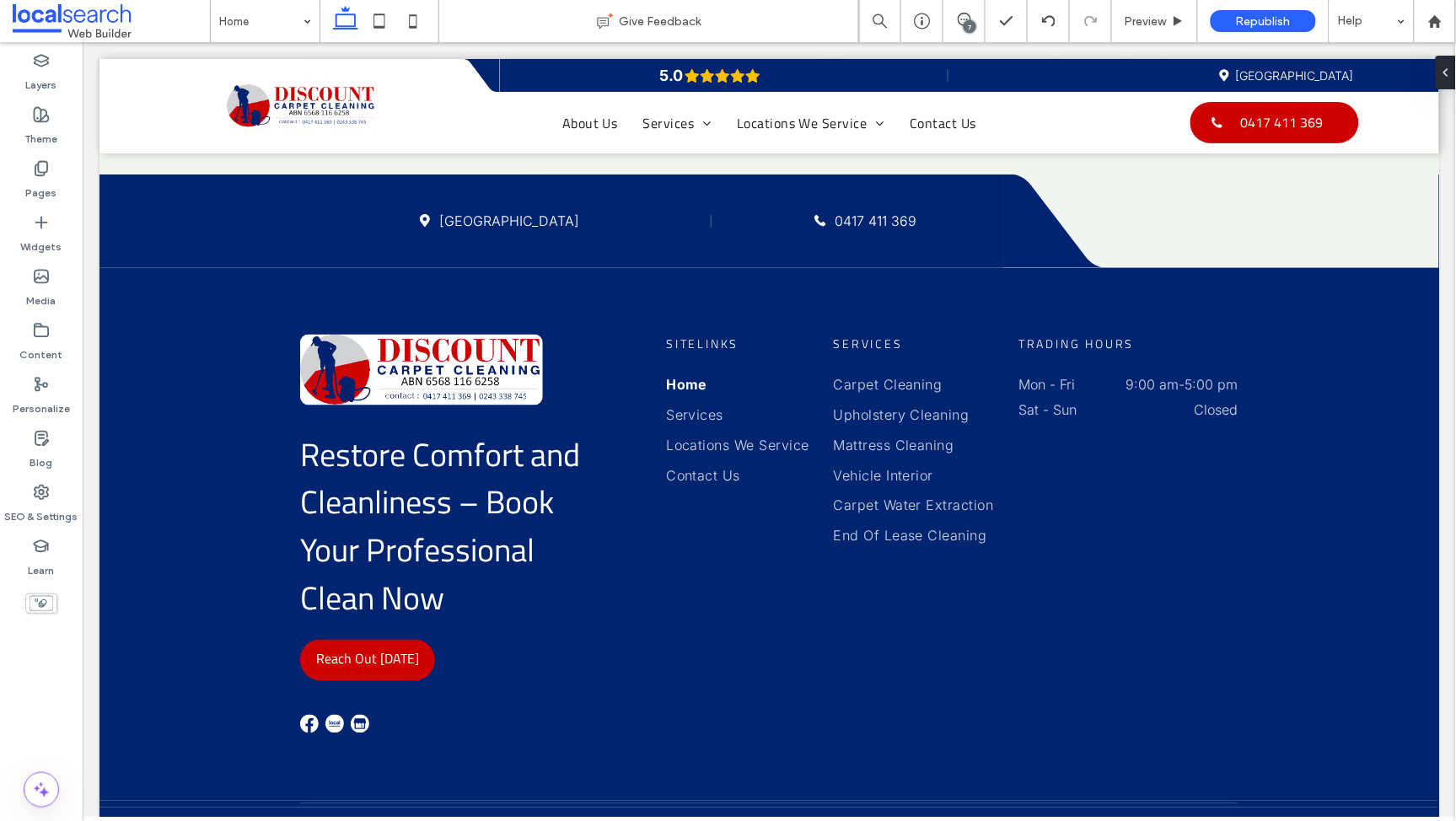
type input "*****"
type input "**"
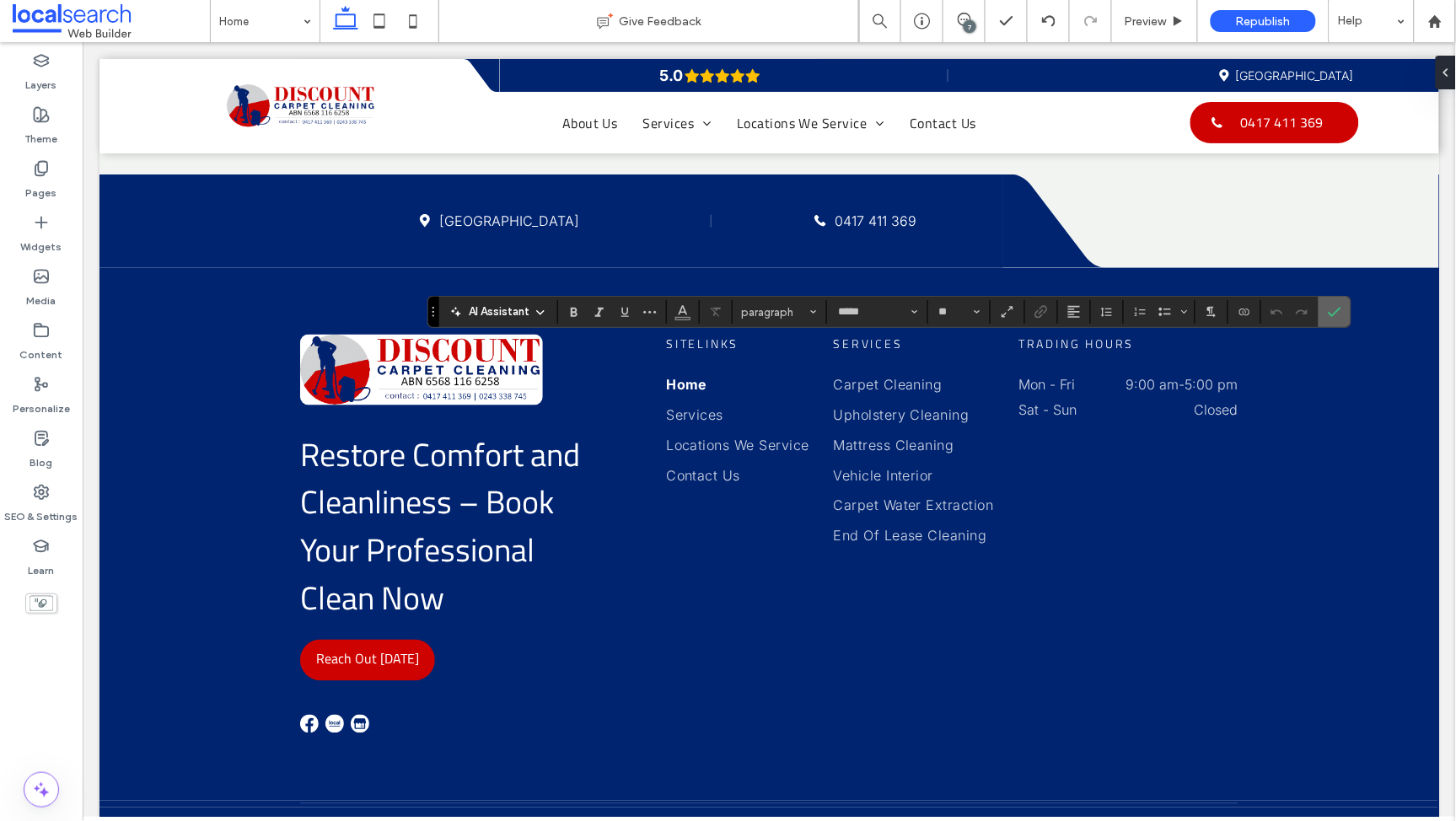
click at [1334, 311] on icon "Confirm" at bounding box center [1335, 312] width 14 height 14
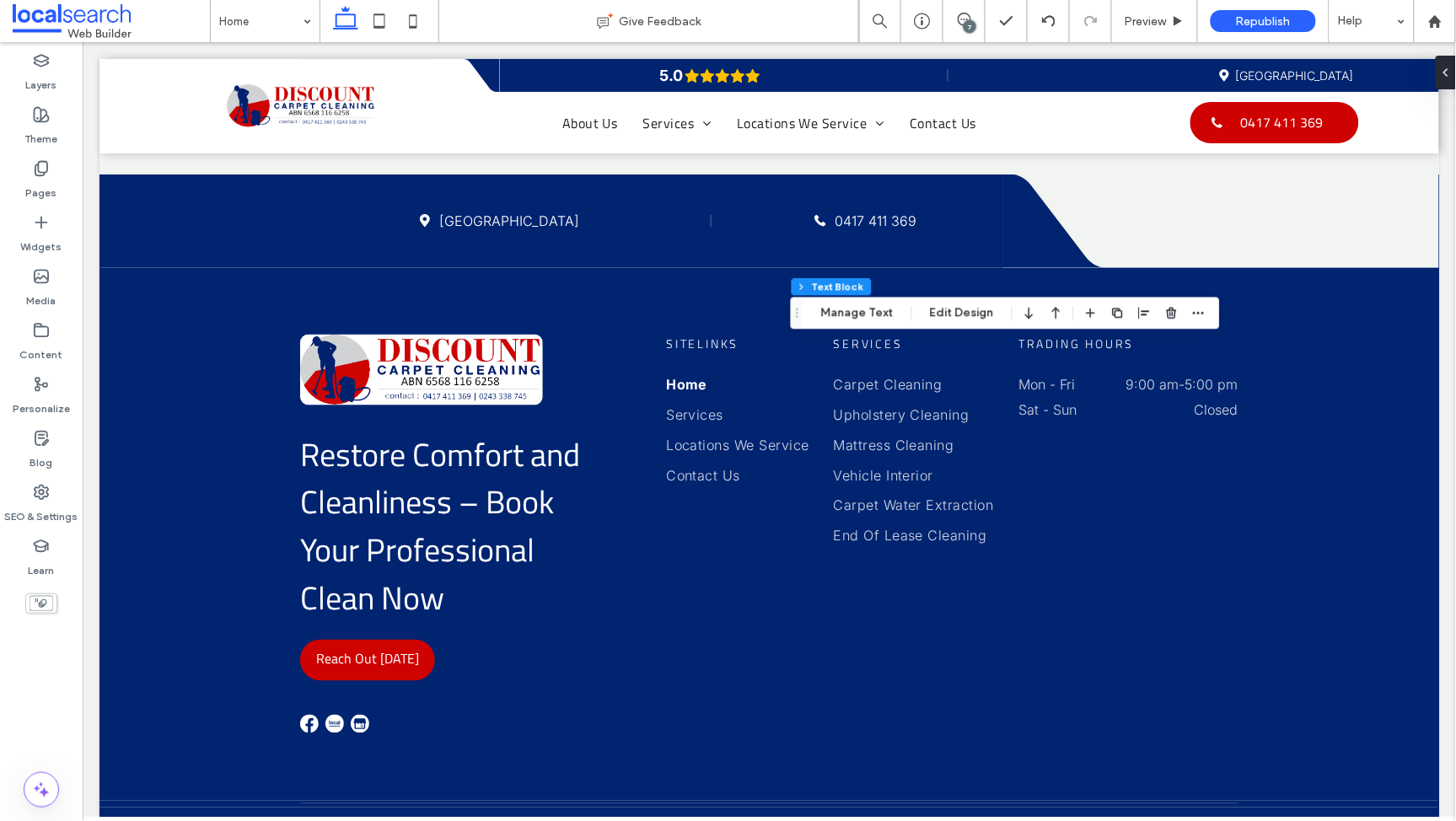
click at [976, 25] on div "7" at bounding box center [970, 27] width 13 height 13
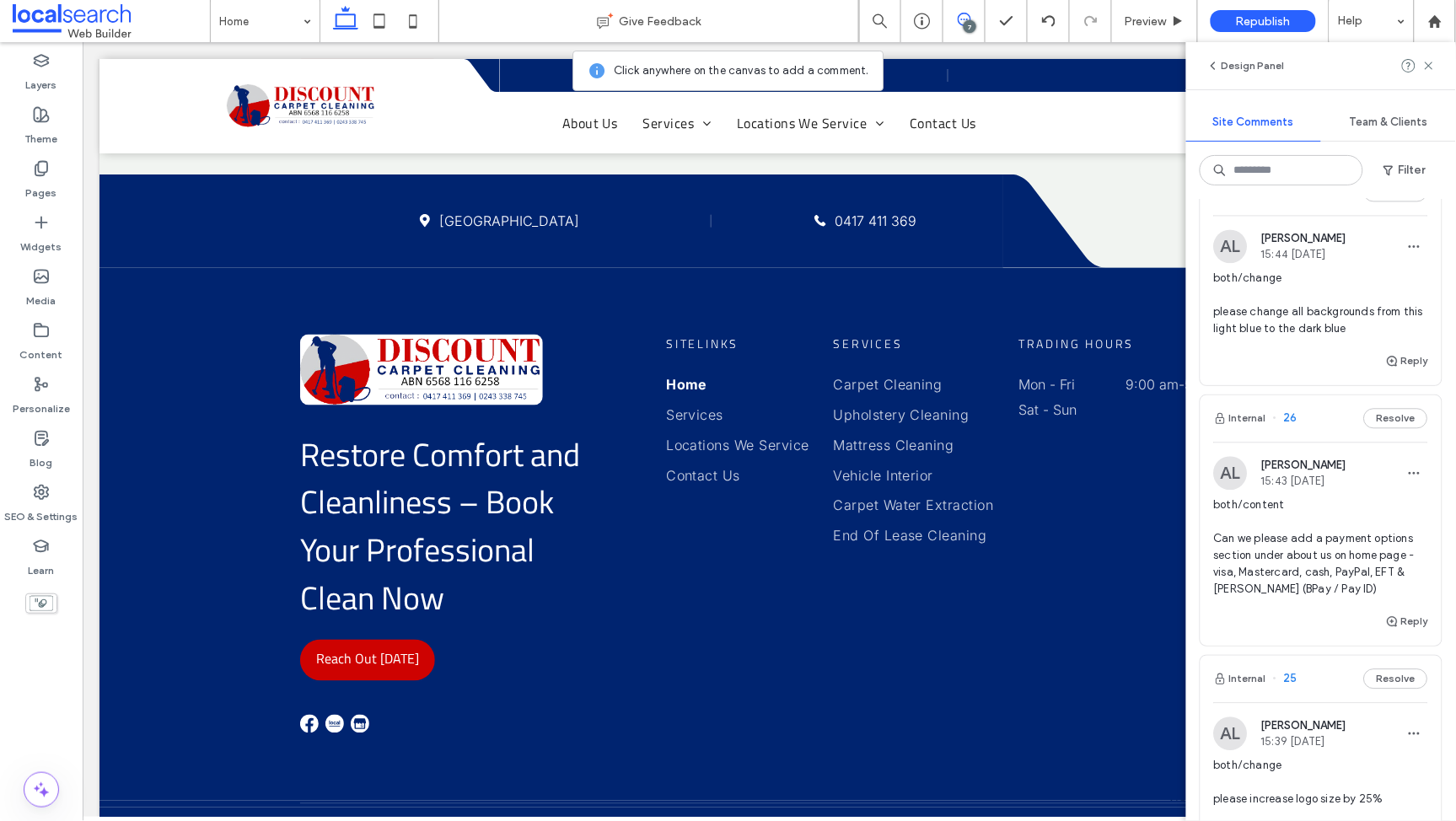
scroll to position [1117, 0]
click at [1393, 623] on button "Reply" at bounding box center [1407, 619] width 42 height 21
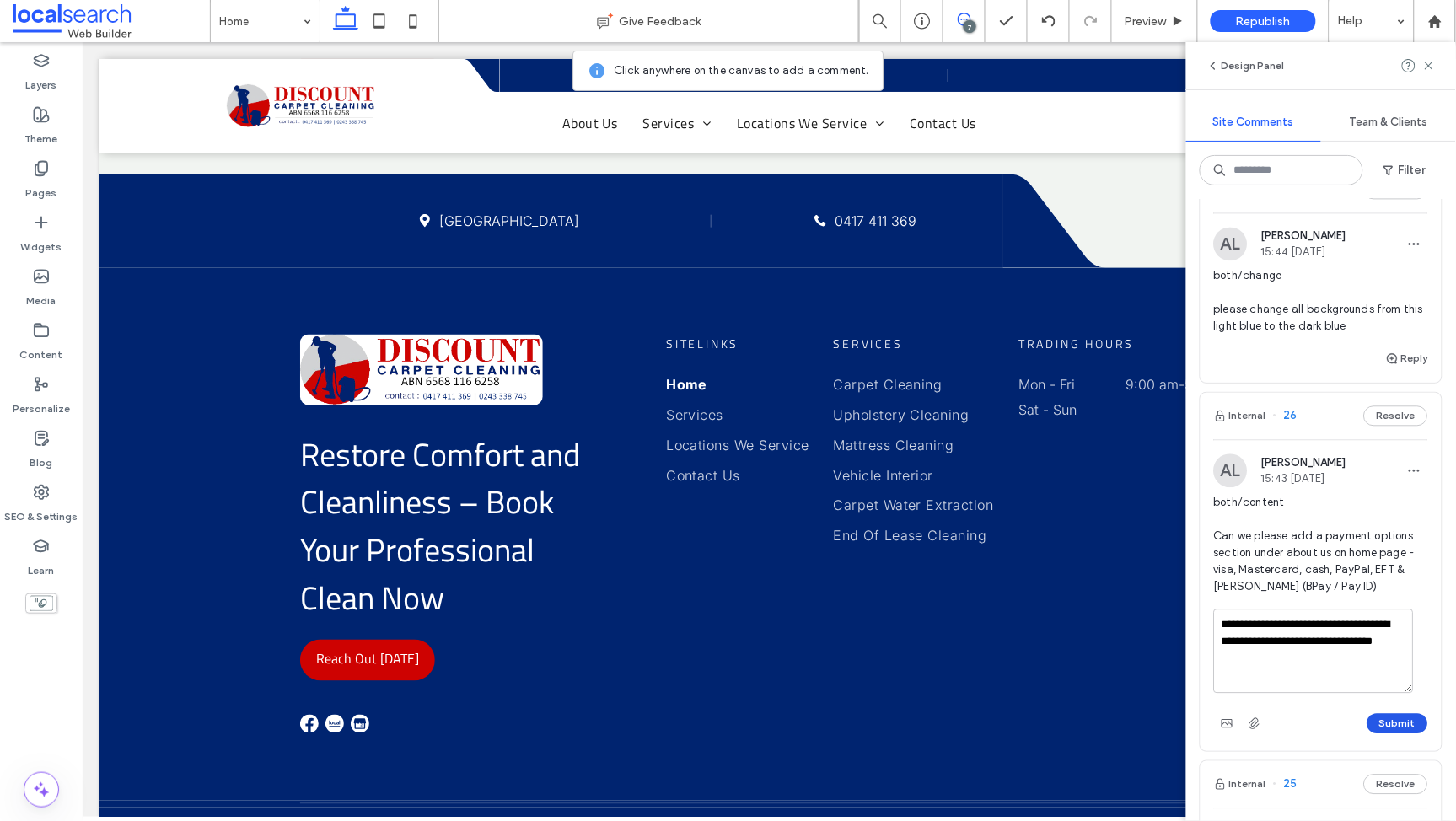
type textarea "**********"
click at [1367, 672] on button "Submit" at bounding box center [1398, 724] width 61 height 21
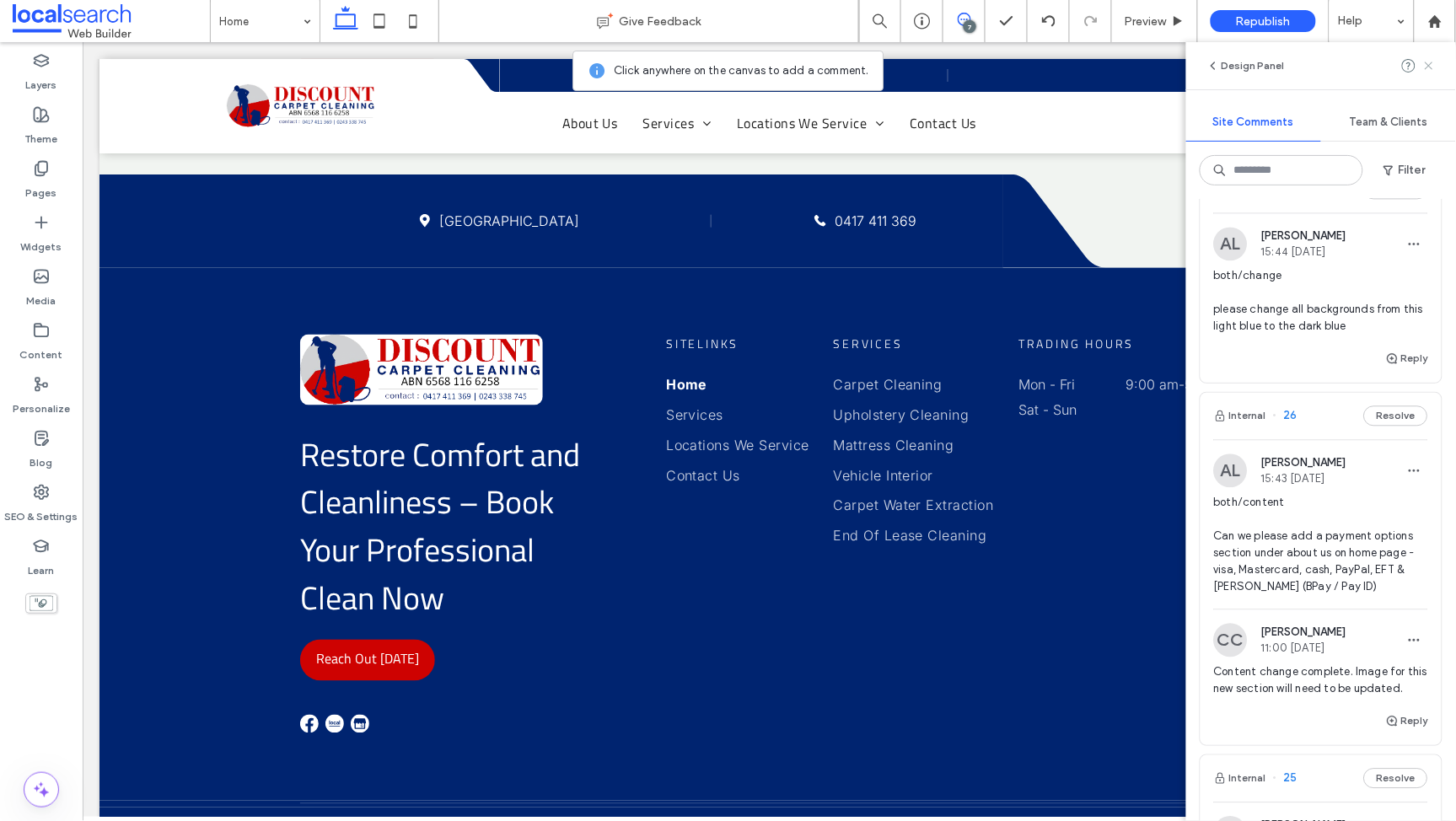
click at [1429, 63] on icon at bounding box center [1429, 66] width 14 height 14
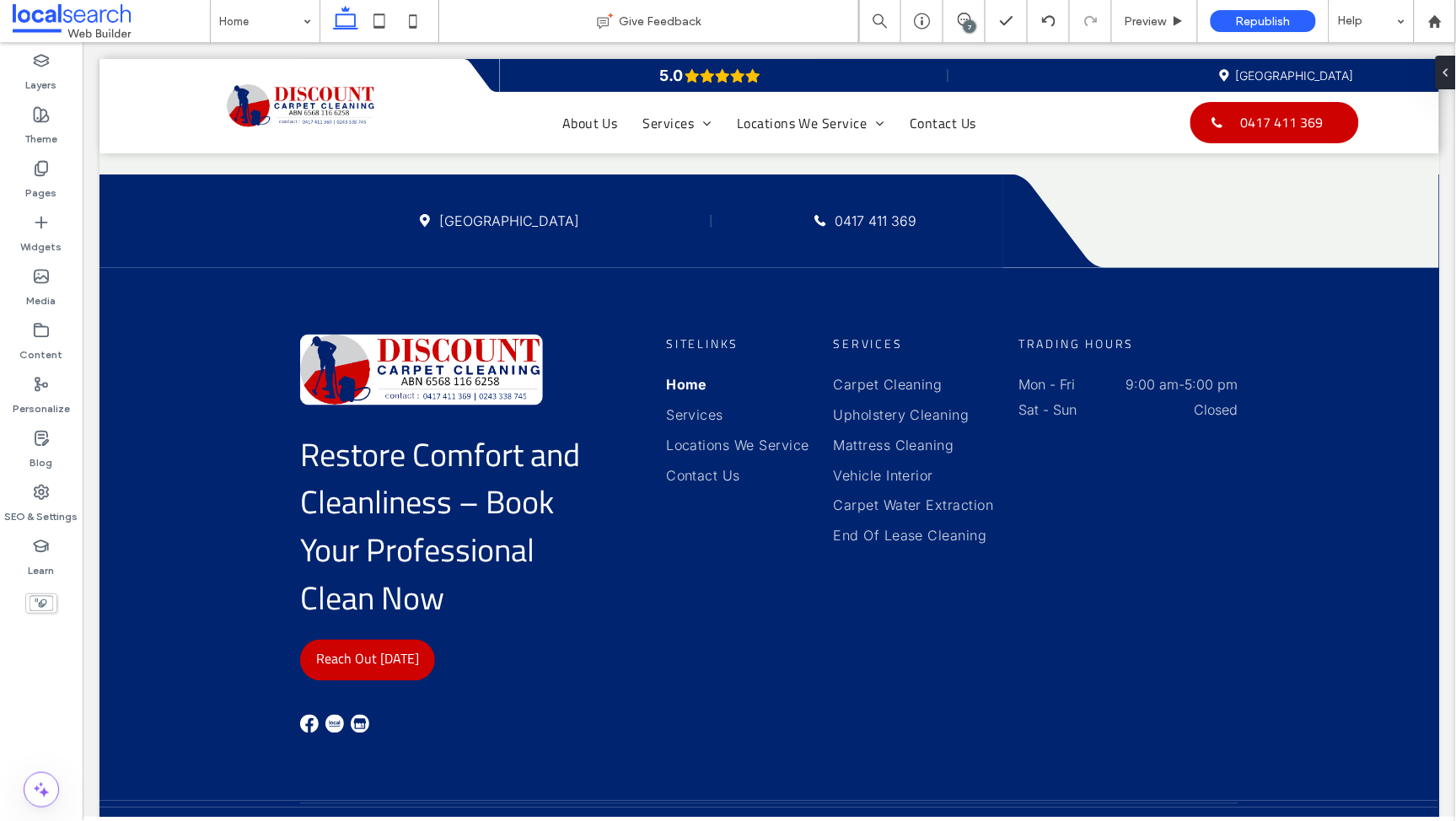
scroll to position [0, 0]
click at [37, 172] on icon at bounding box center [40, 168] width 17 height 17
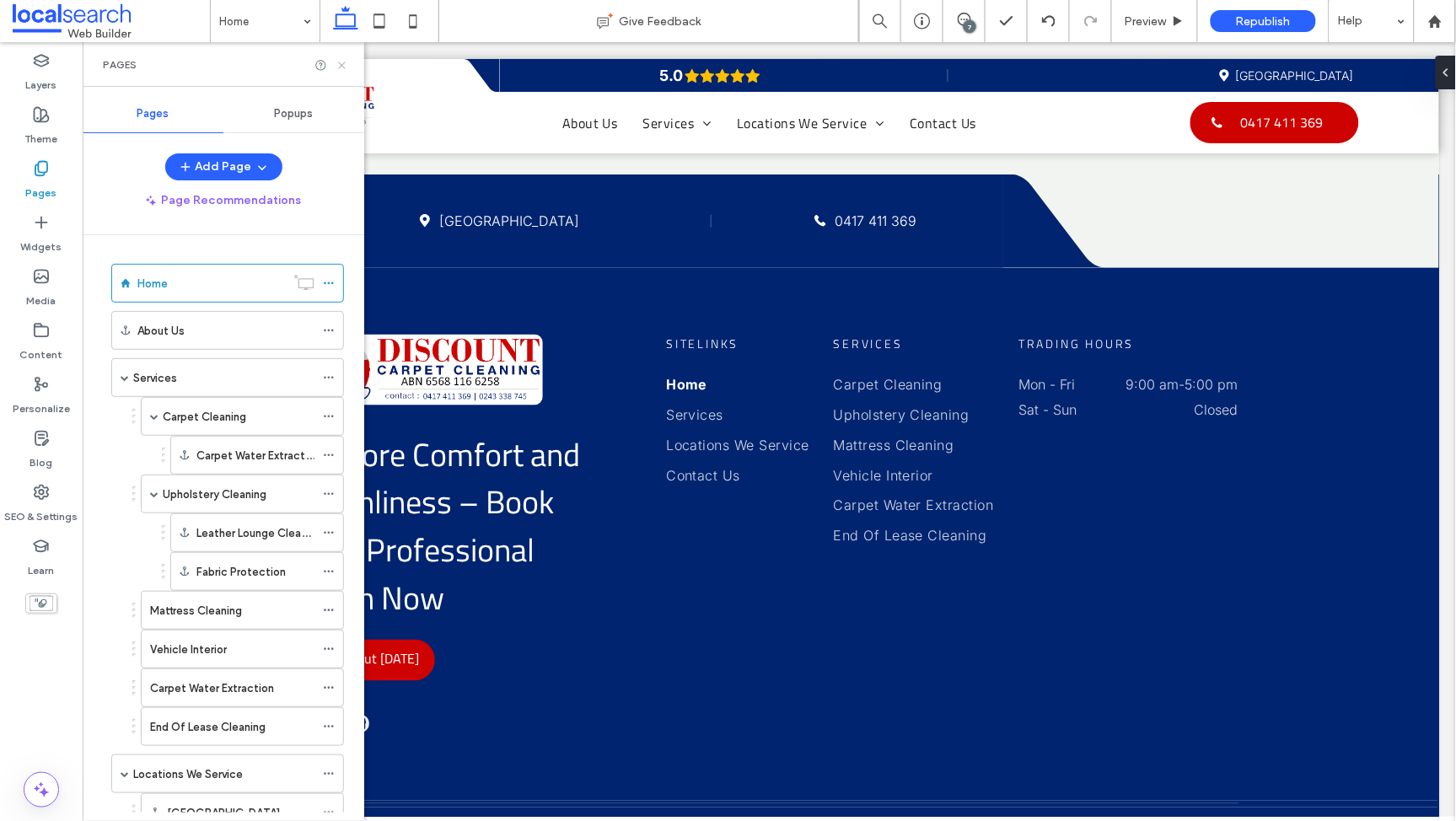
click at [345, 63] on icon at bounding box center [341, 65] width 13 height 13
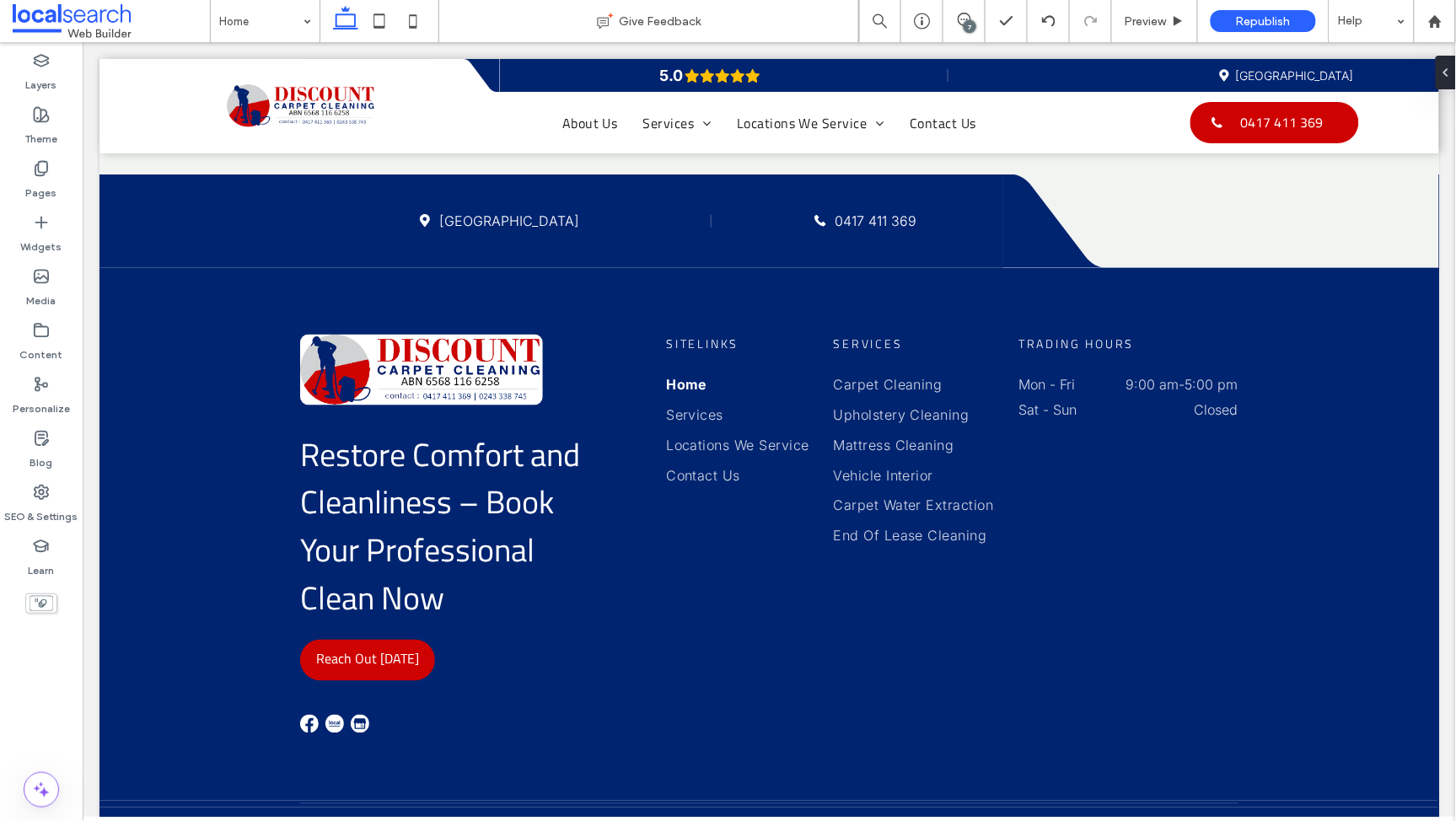
click at [966, 28] on div "7" at bounding box center [970, 27] width 13 height 13
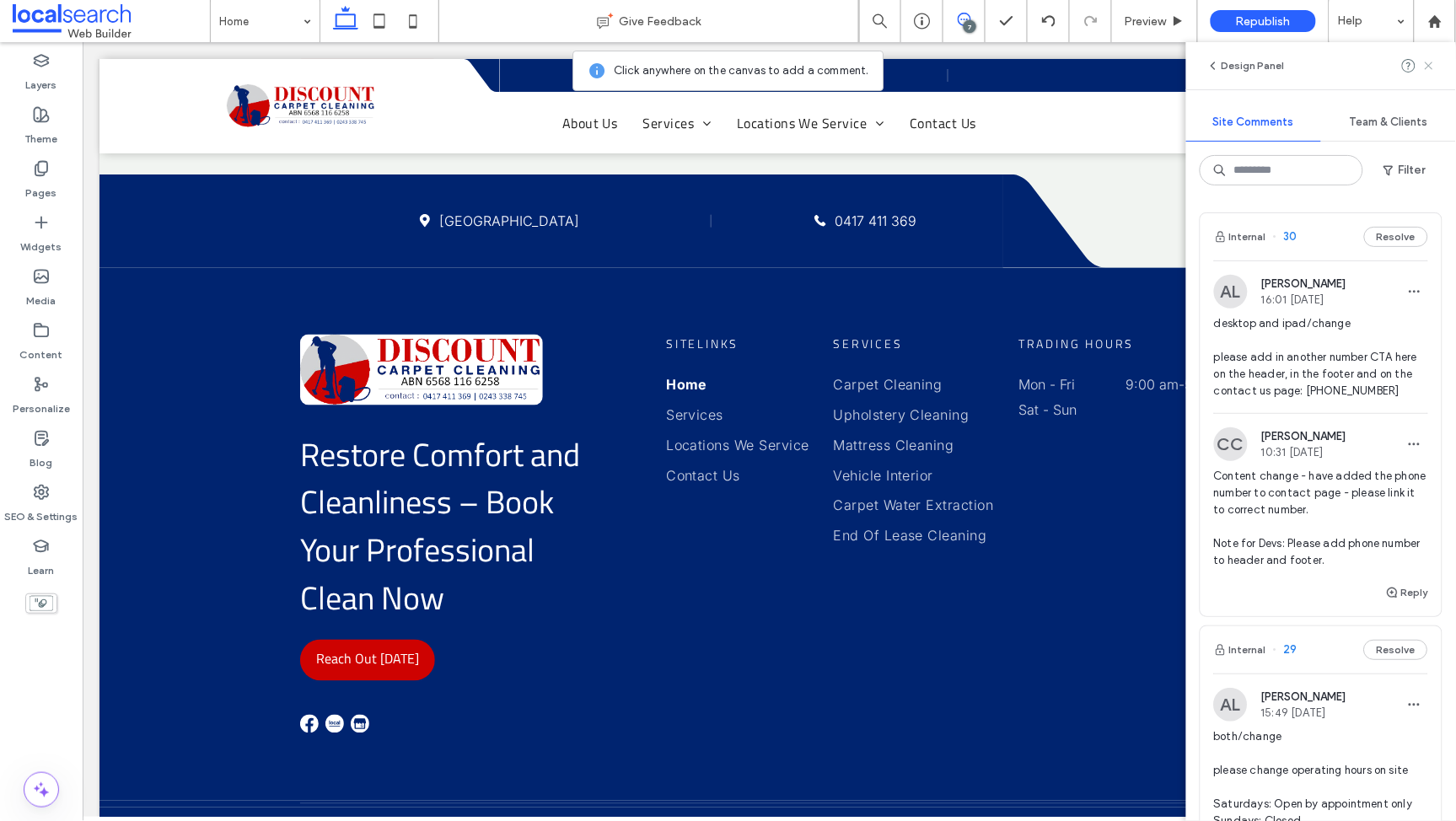
click at [1430, 64] on use at bounding box center [1429, 66] width 8 height 8
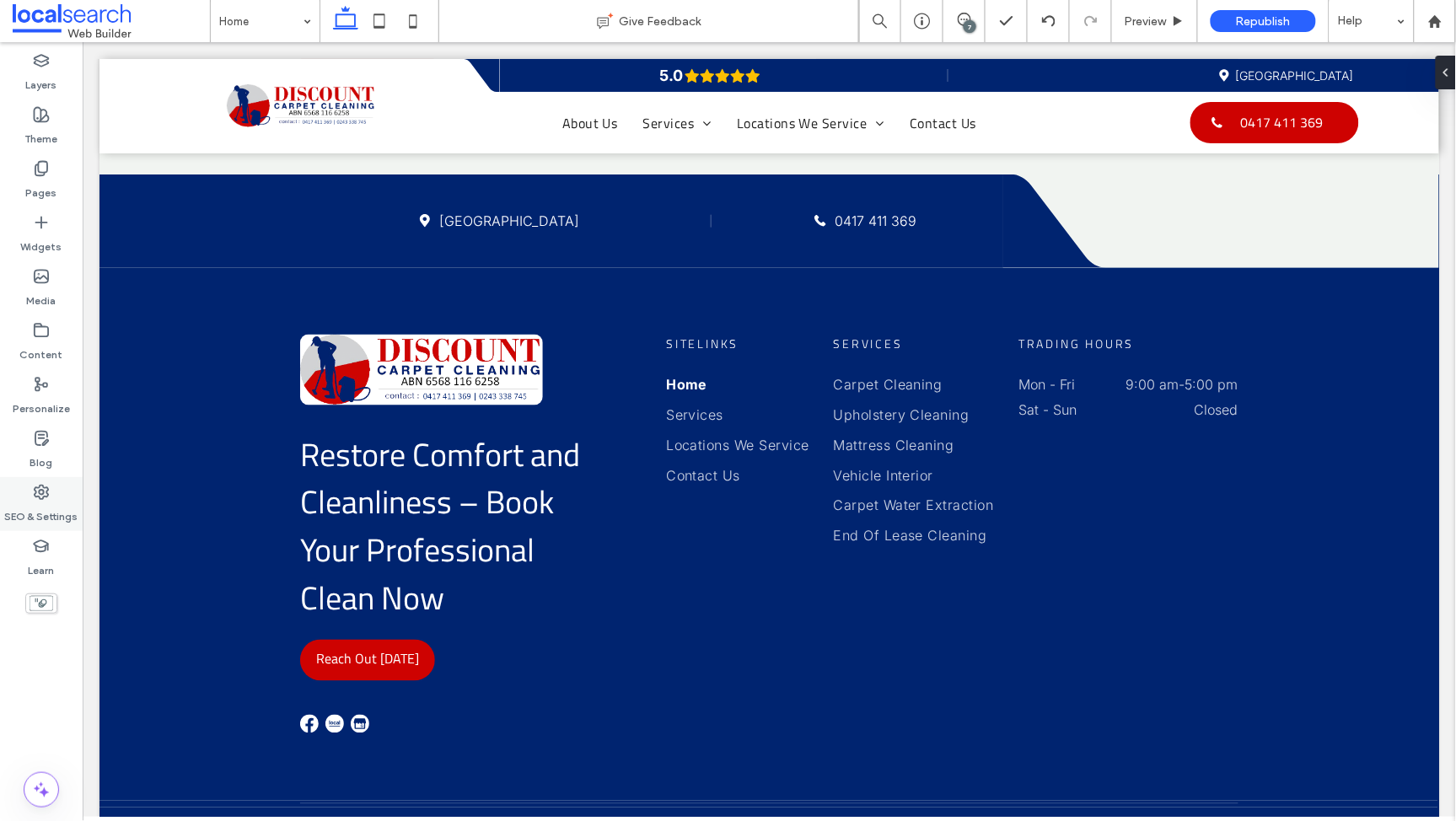
click at [44, 504] on label "SEO & Settings" at bounding box center [41, 512] width 74 height 24
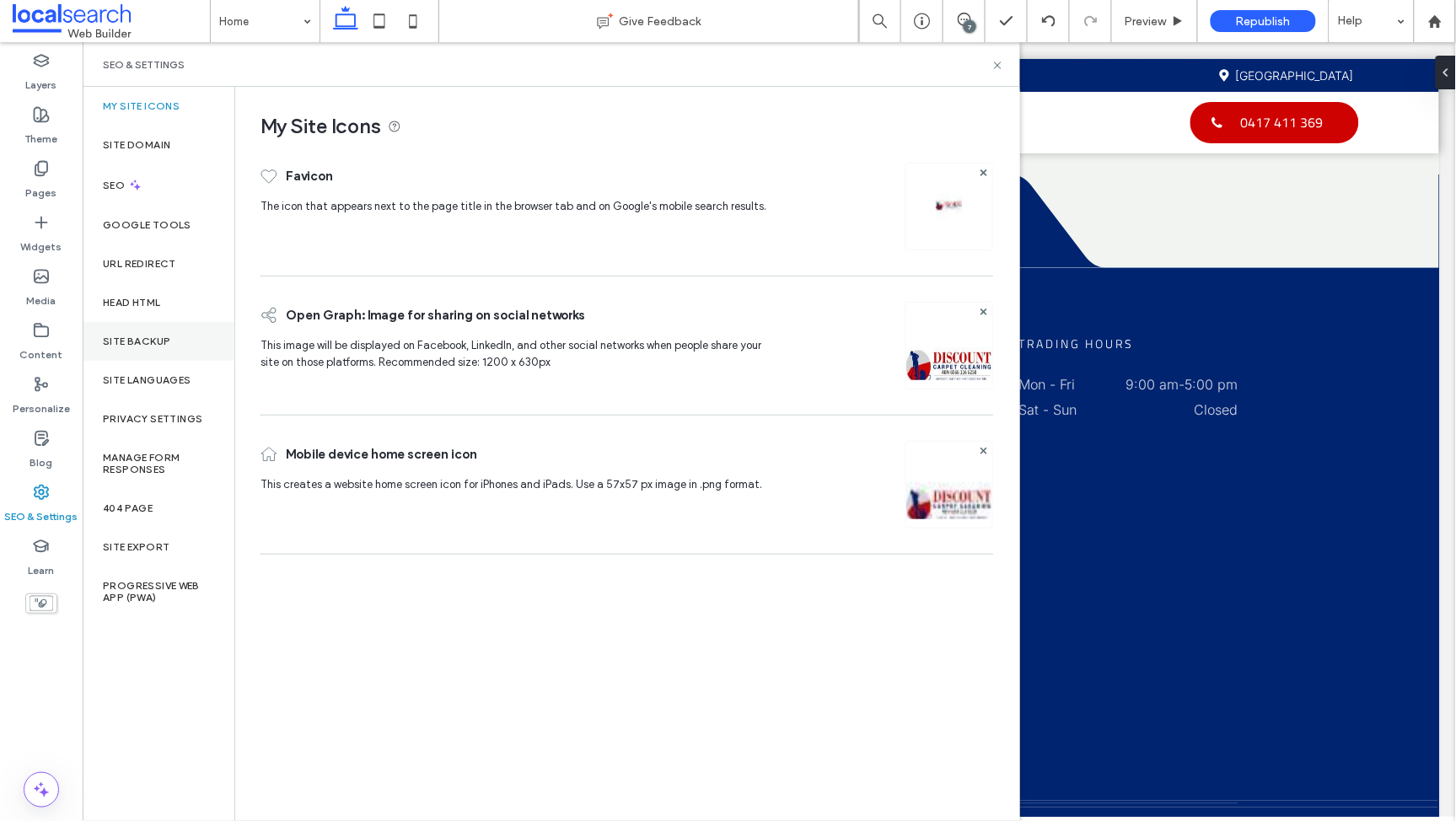
click at [170, 345] on div "Site Backup" at bounding box center [158, 340] width 152 height 38
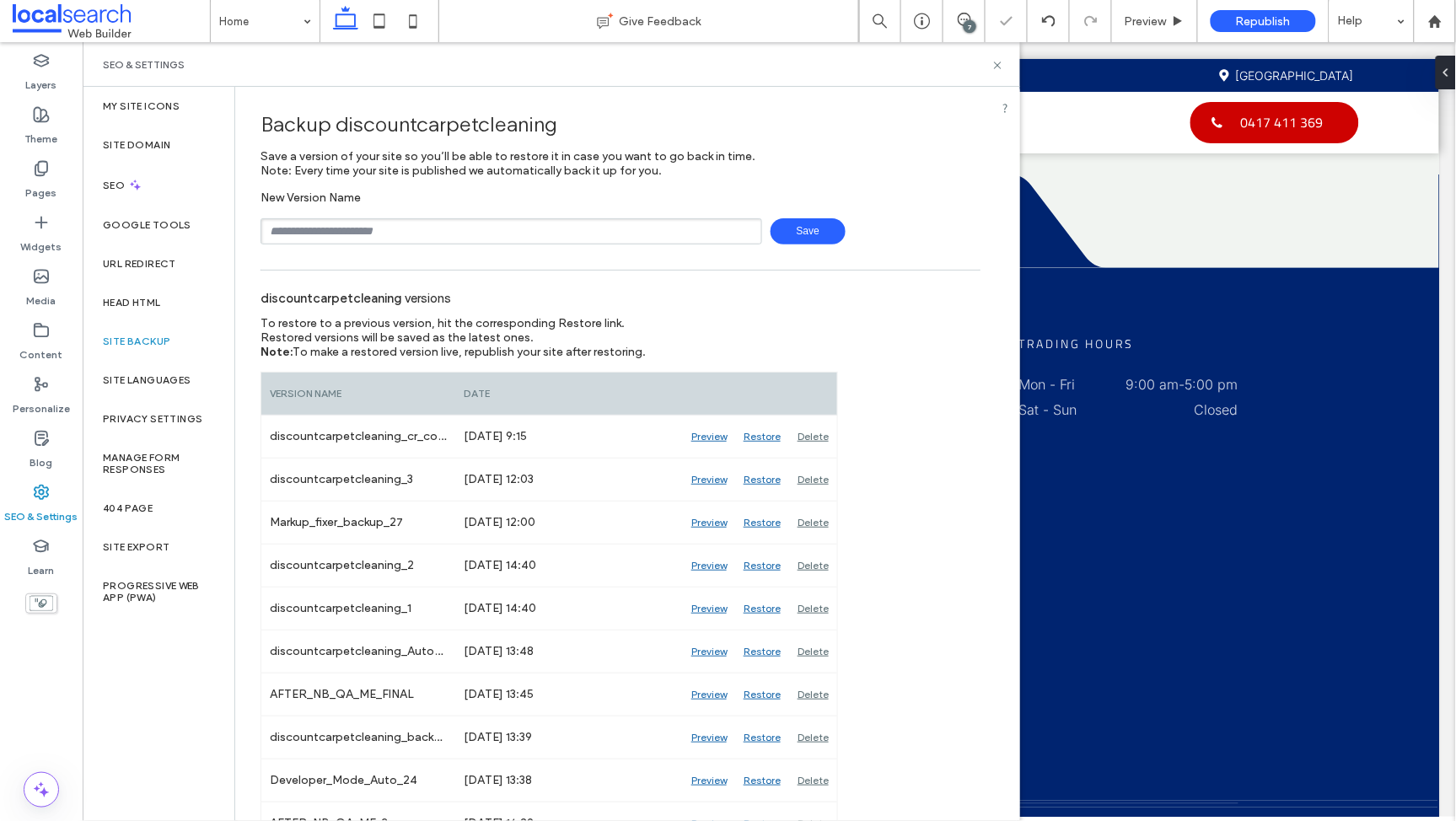
click at [476, 231] on input "text" at bounding box center [512, 231] width 502 height 27
type input "**********"
click at [804, 222] on span "Save" at bounding box center [808, 231] width 75 height 27
click at [996, 63] on use at bounding box center [998, 65] width 7 height 7
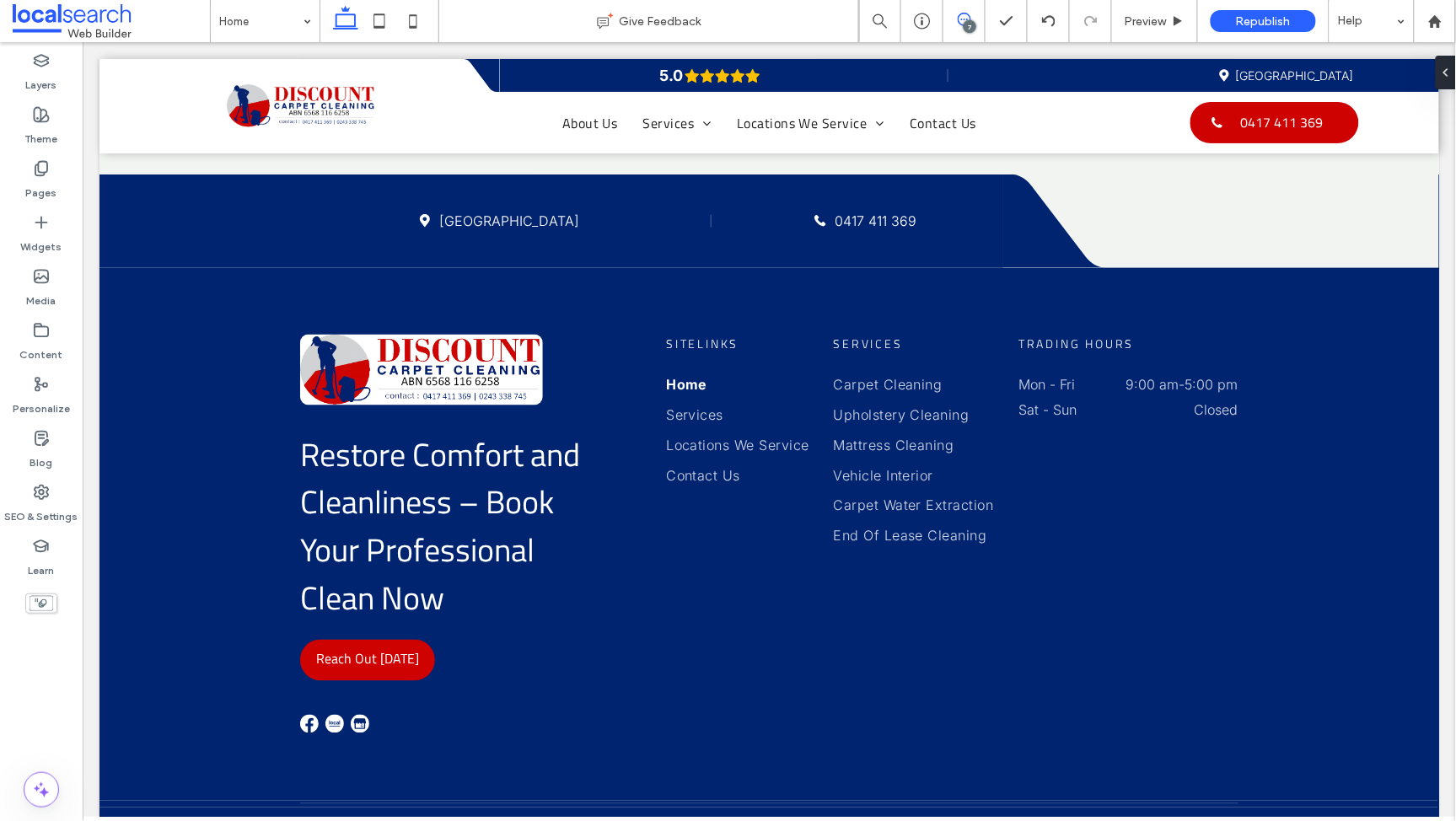
click at [961, 26] on icon at bounding box center [965, 20] width 14 height 14
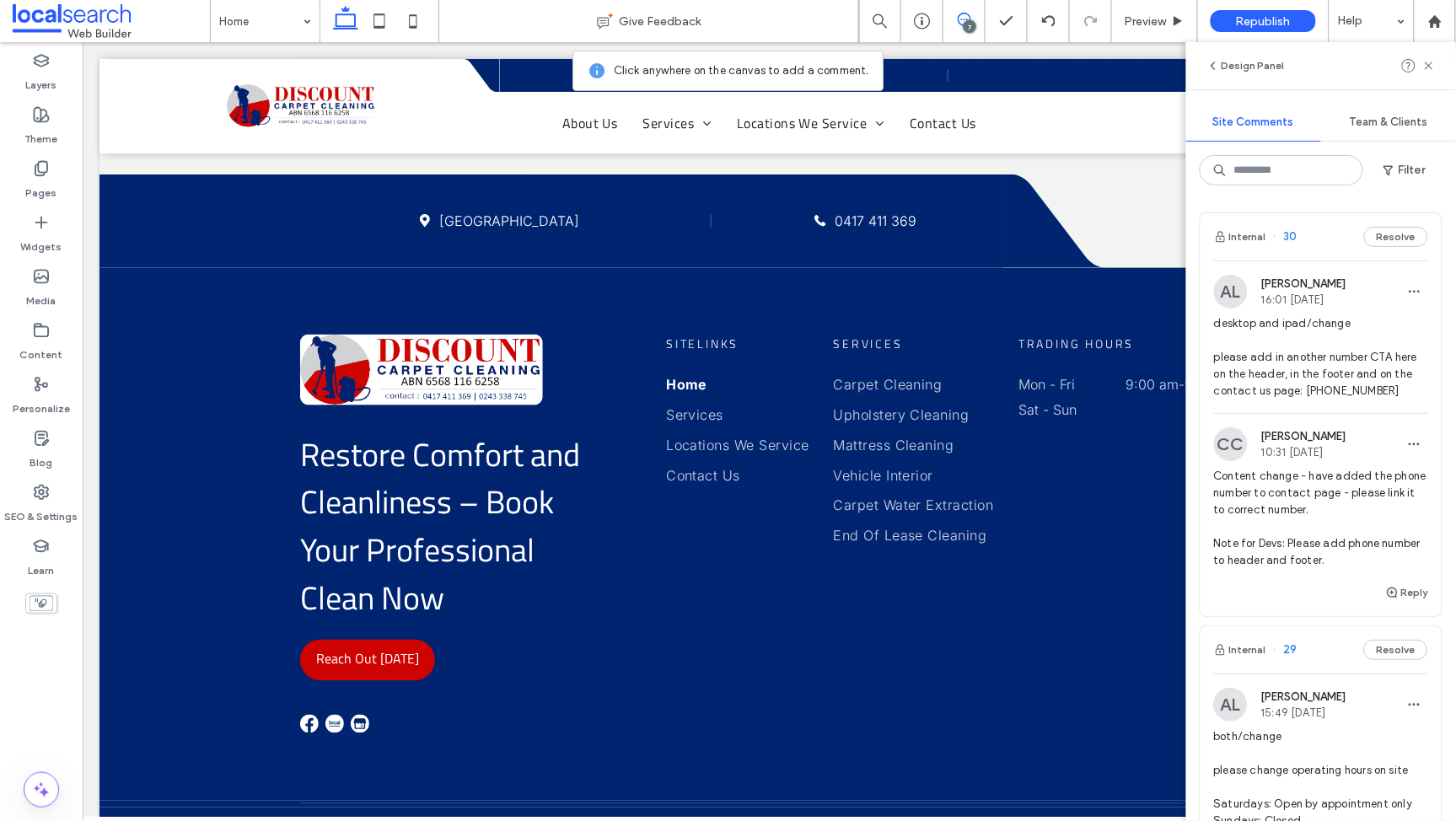
click at [1438, 59] on div "Design Panel" at bounding box center [1321, 66] width 270 height 47
click at [1430, 64] on use at bounding box center [1429, 66] width 8 height 8
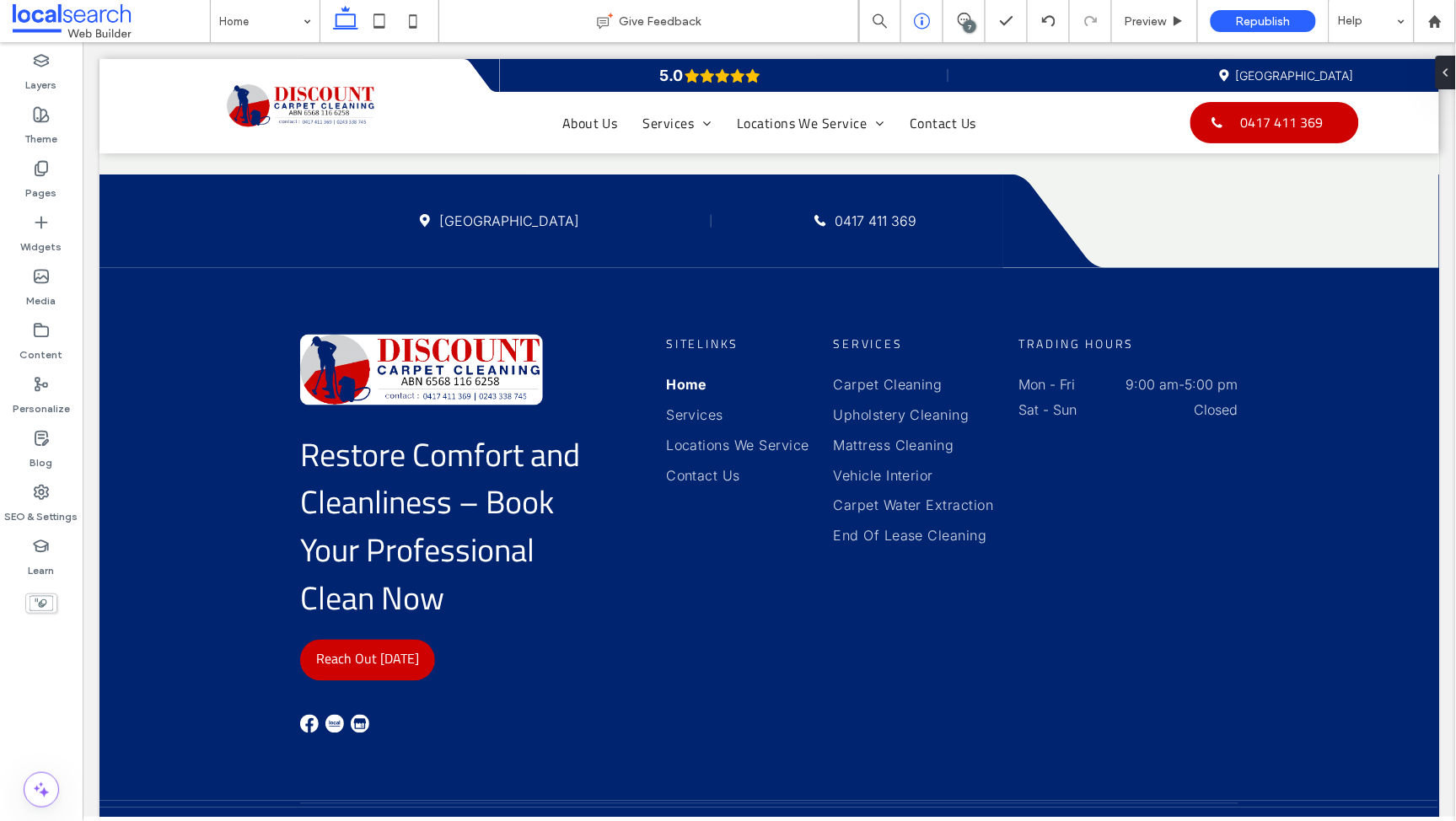
type input "*****"
type input "**"
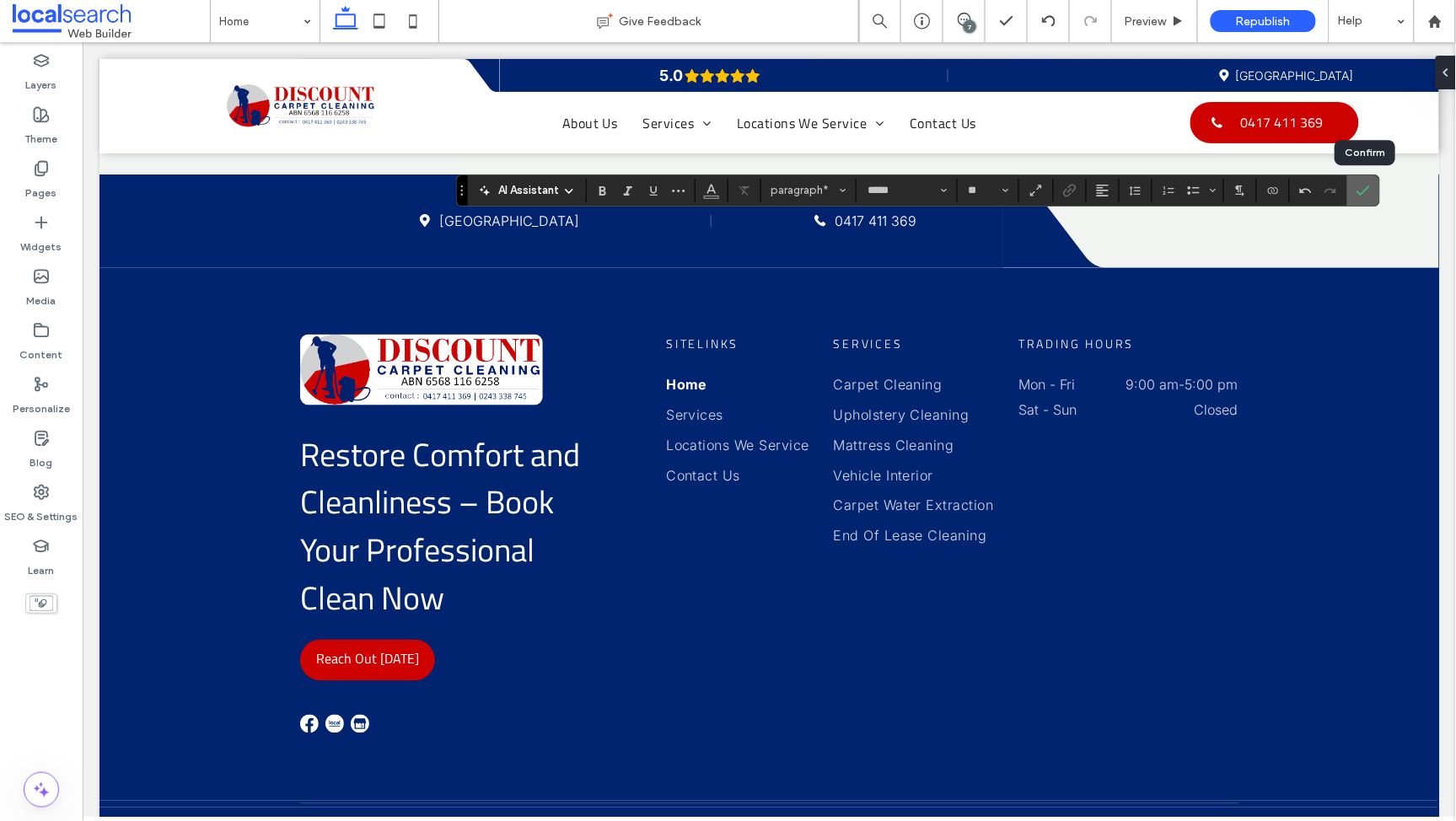
click at [1364, 185] on icon "Confirm" at bounding box center [1364, 191] width 14 height 14
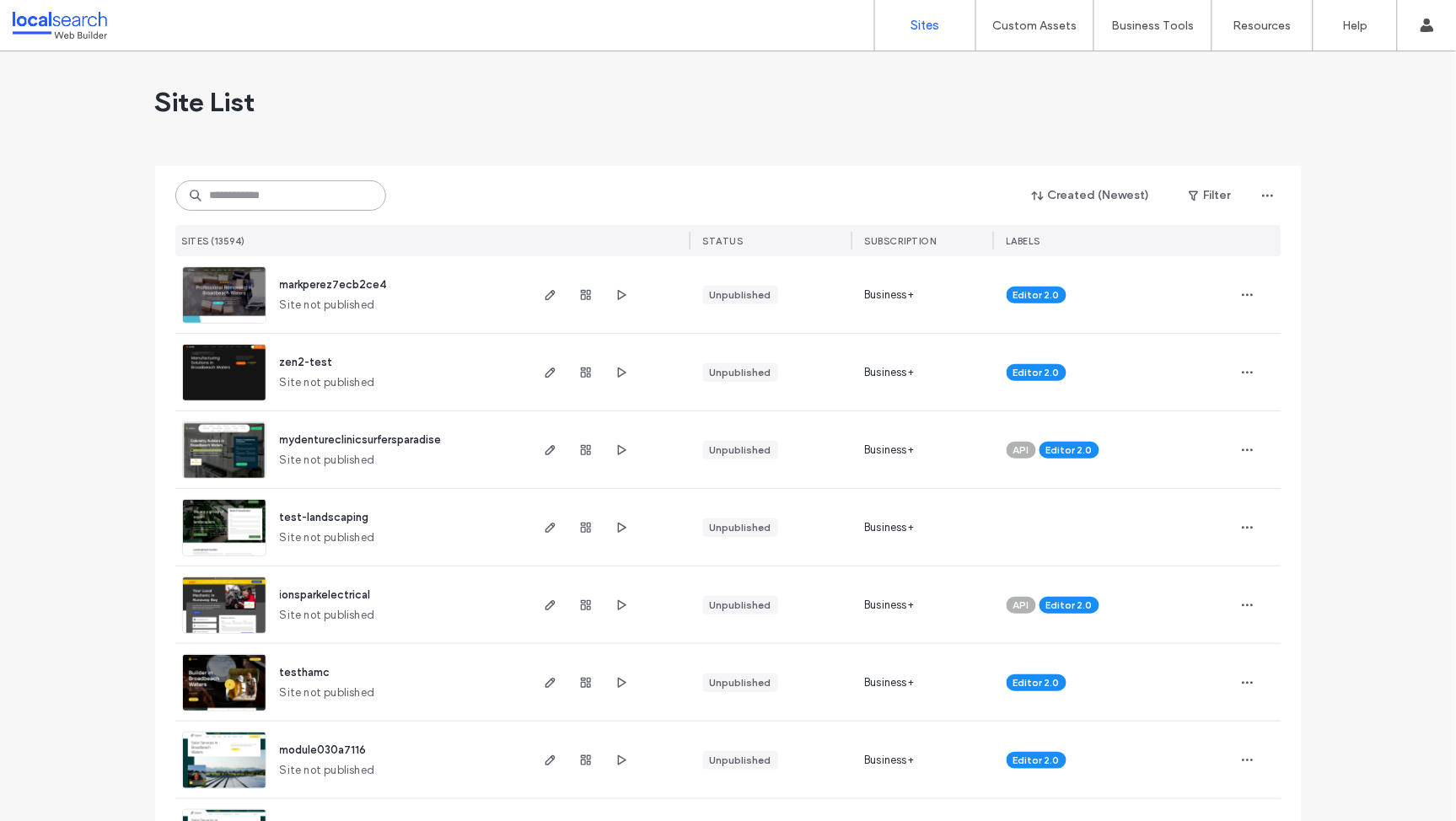
click at [240, 193] on input at bounding box center [280, 195] width 211 height 30
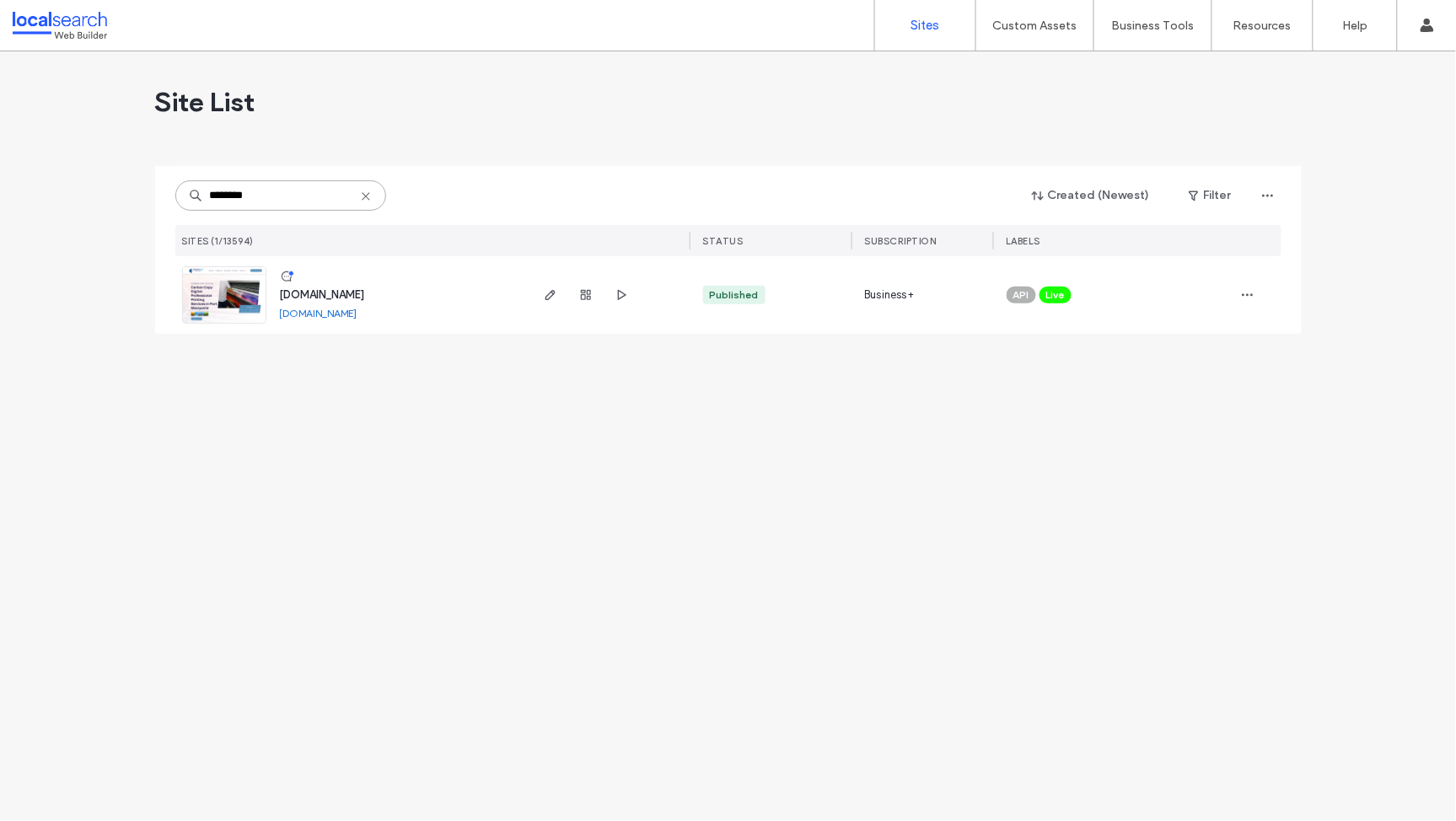
type input "********"
click at [338, 294] on span "www.carboncopy.au" at bounding box center [323, 294] width 86 height 13
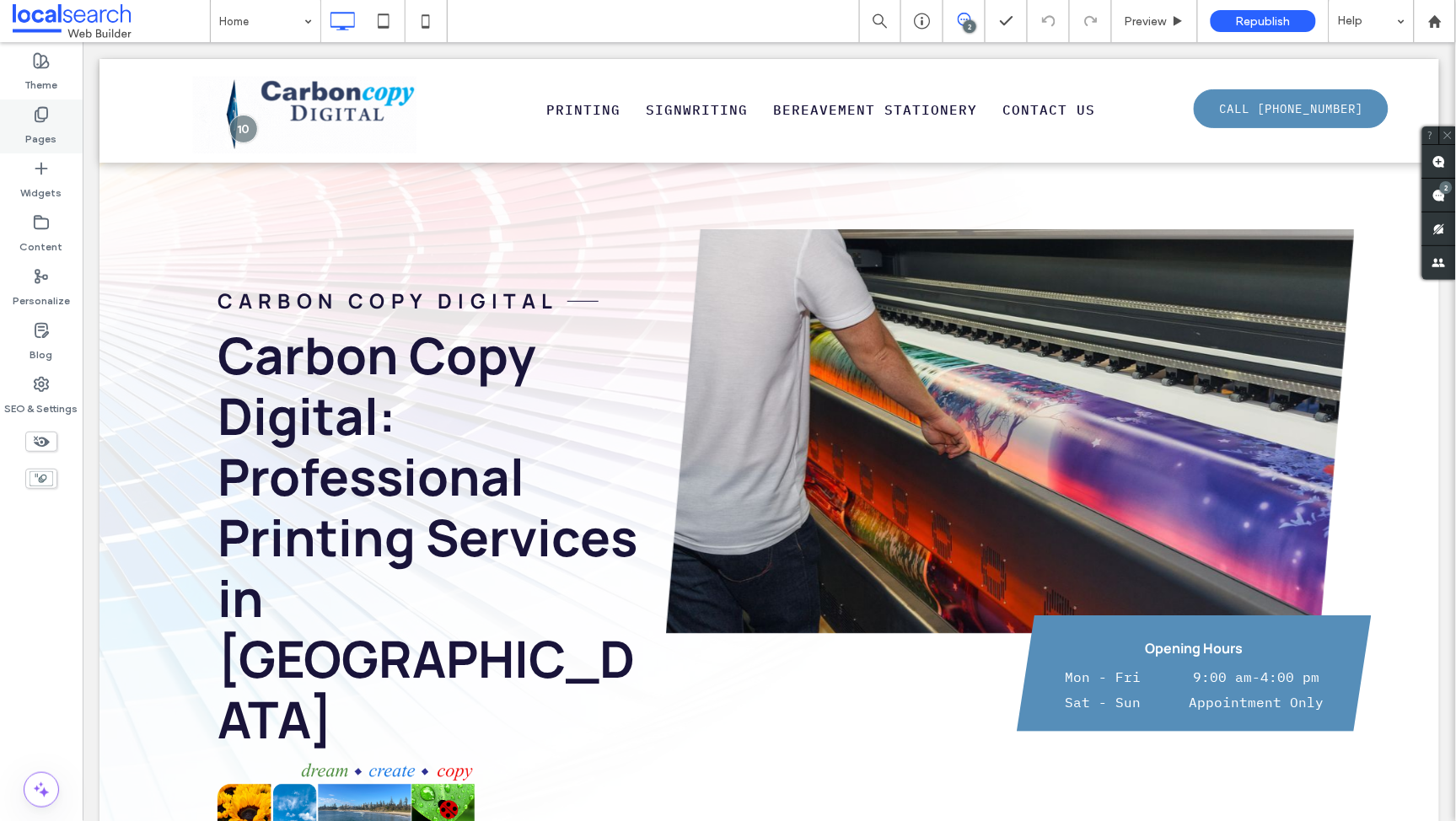
click at [31, 123] on label "Pages" at bounding box center [42, 135] width 31 height 24
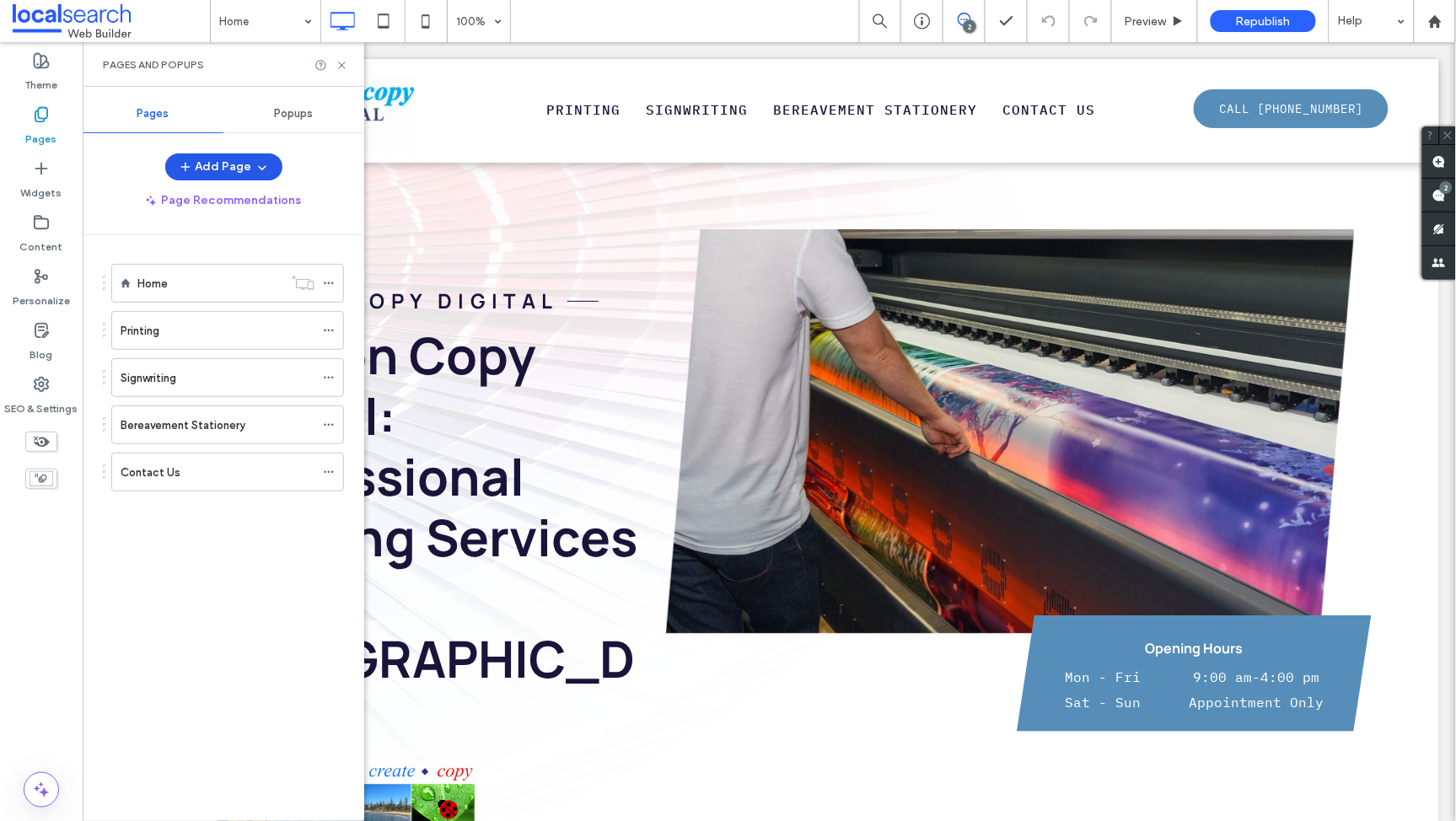
click at [258, 165] on icon "button" at bounding box center [263, 167] width 14 height 14
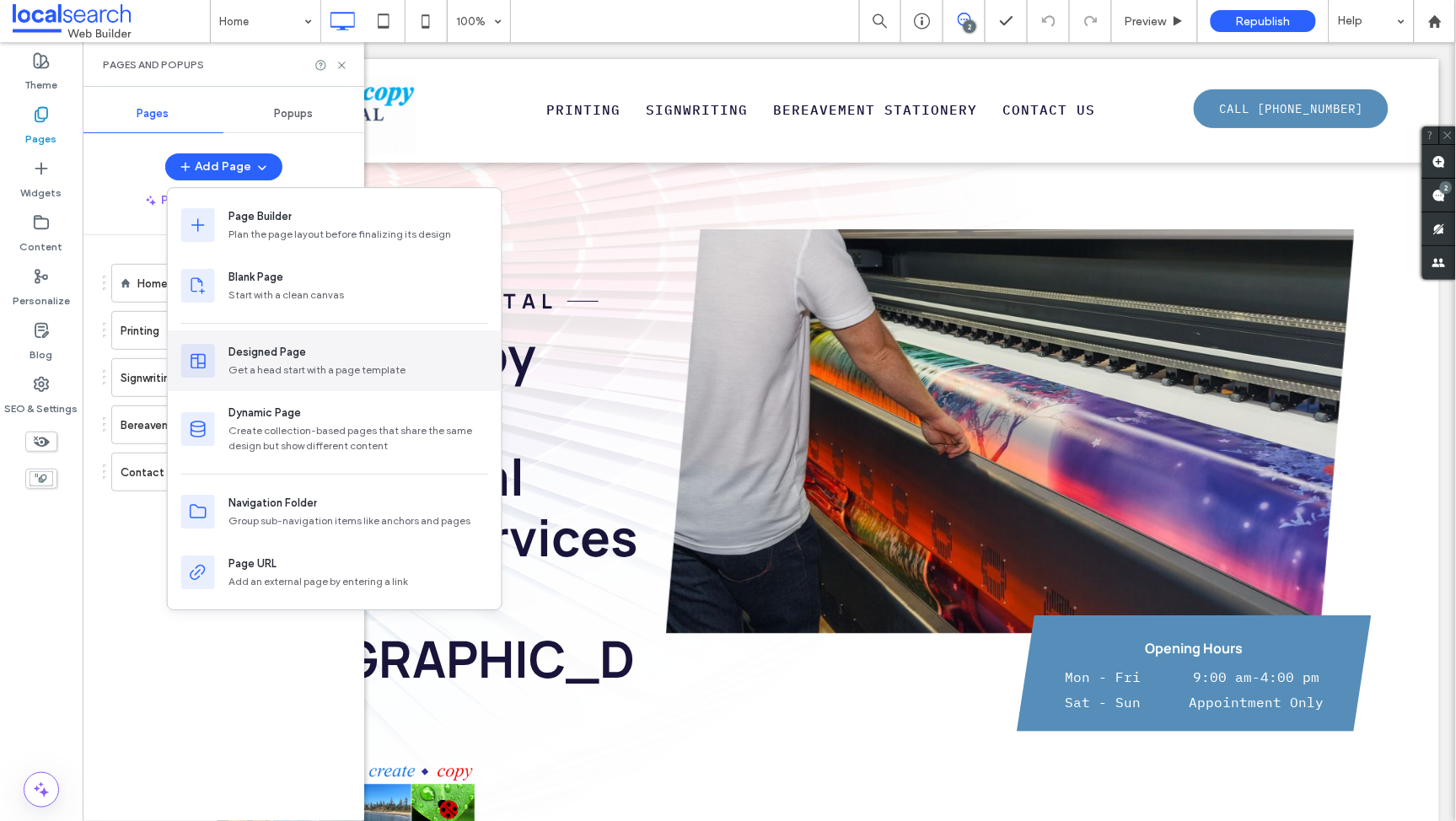
click at [303, 366] on div "Get a head start with a page template" at bounding box center [358, 370] width 260 height 15
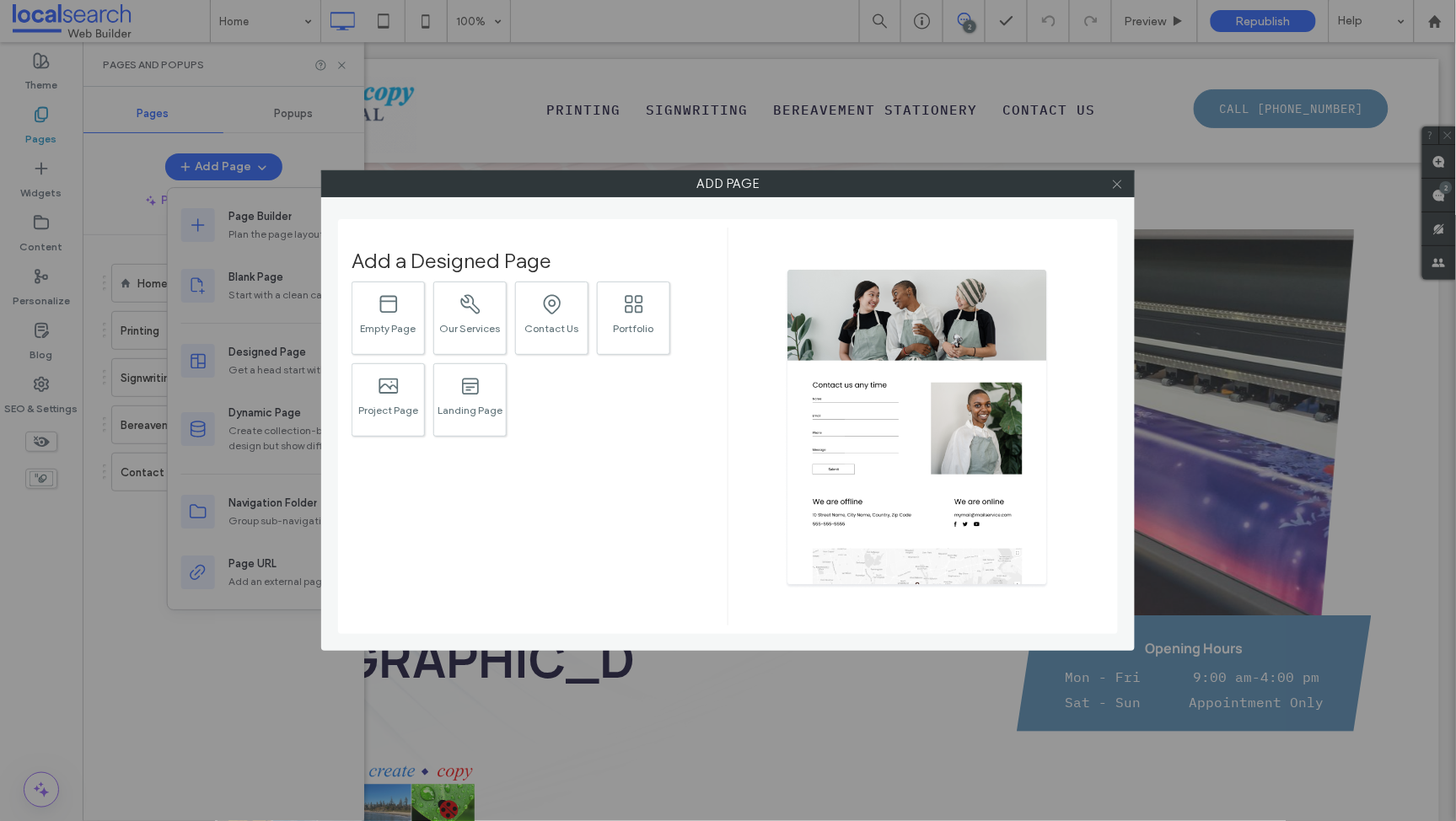
click at [1115, 184] on icon at bounding box center [1118, 184] width 13 height 13
